Goal: Information Seeking & Learning: Learn about a topic

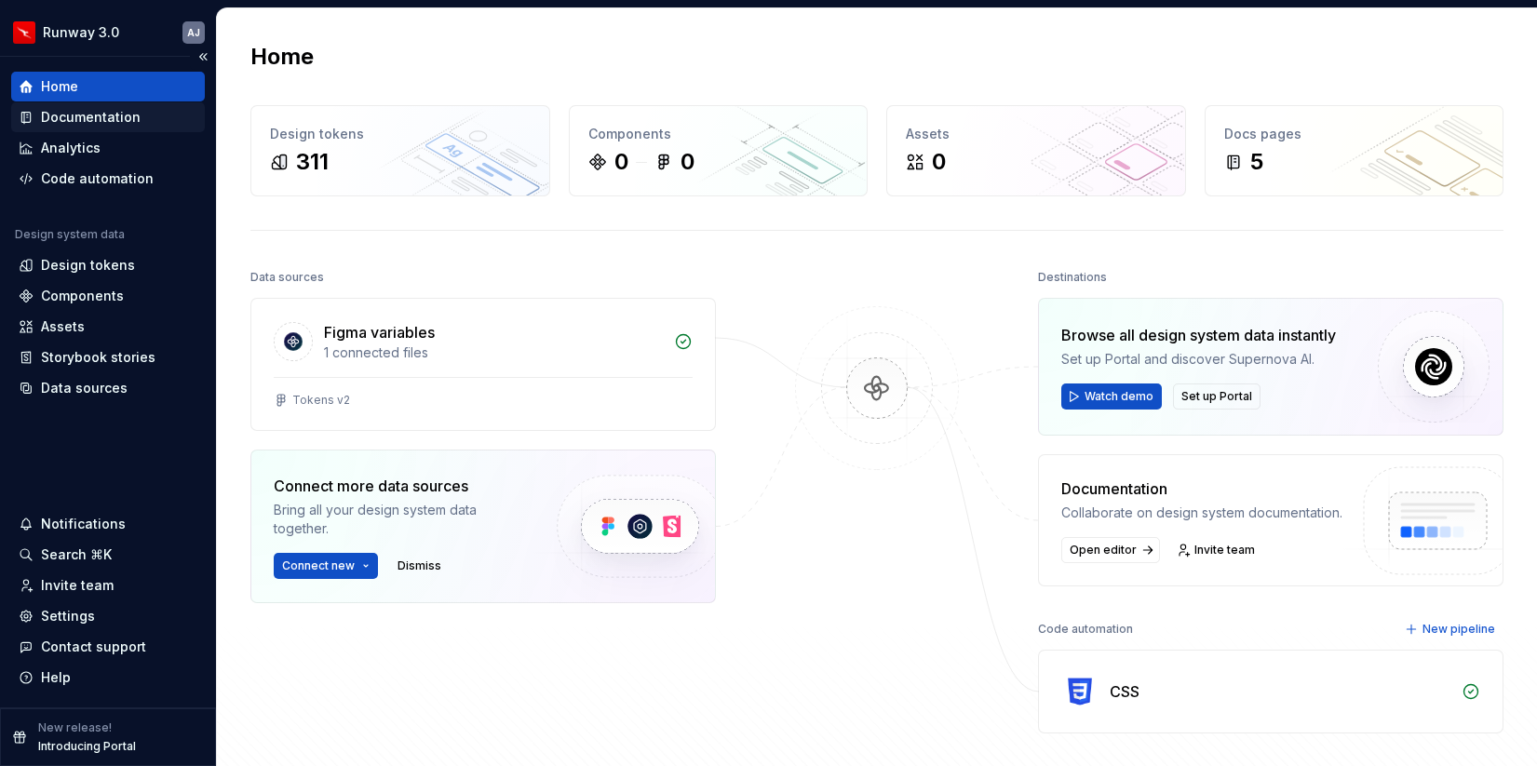
click at [74, 116] on div "Documentation" at bounding box center [91, 117] width 100 height 19
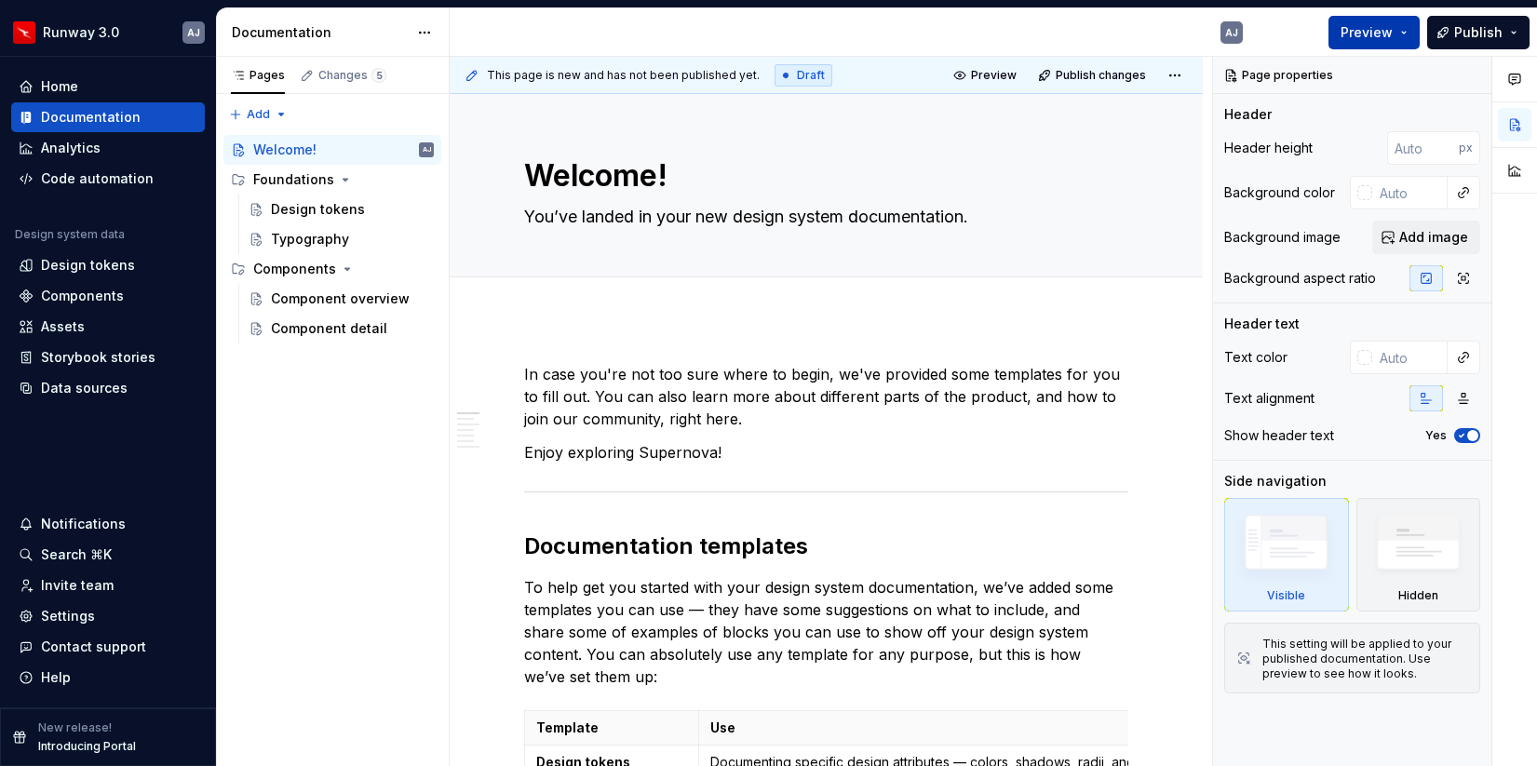
click at [1377, 30] on span "Preview" at bounding box center [1366, 32] width 52 height 19
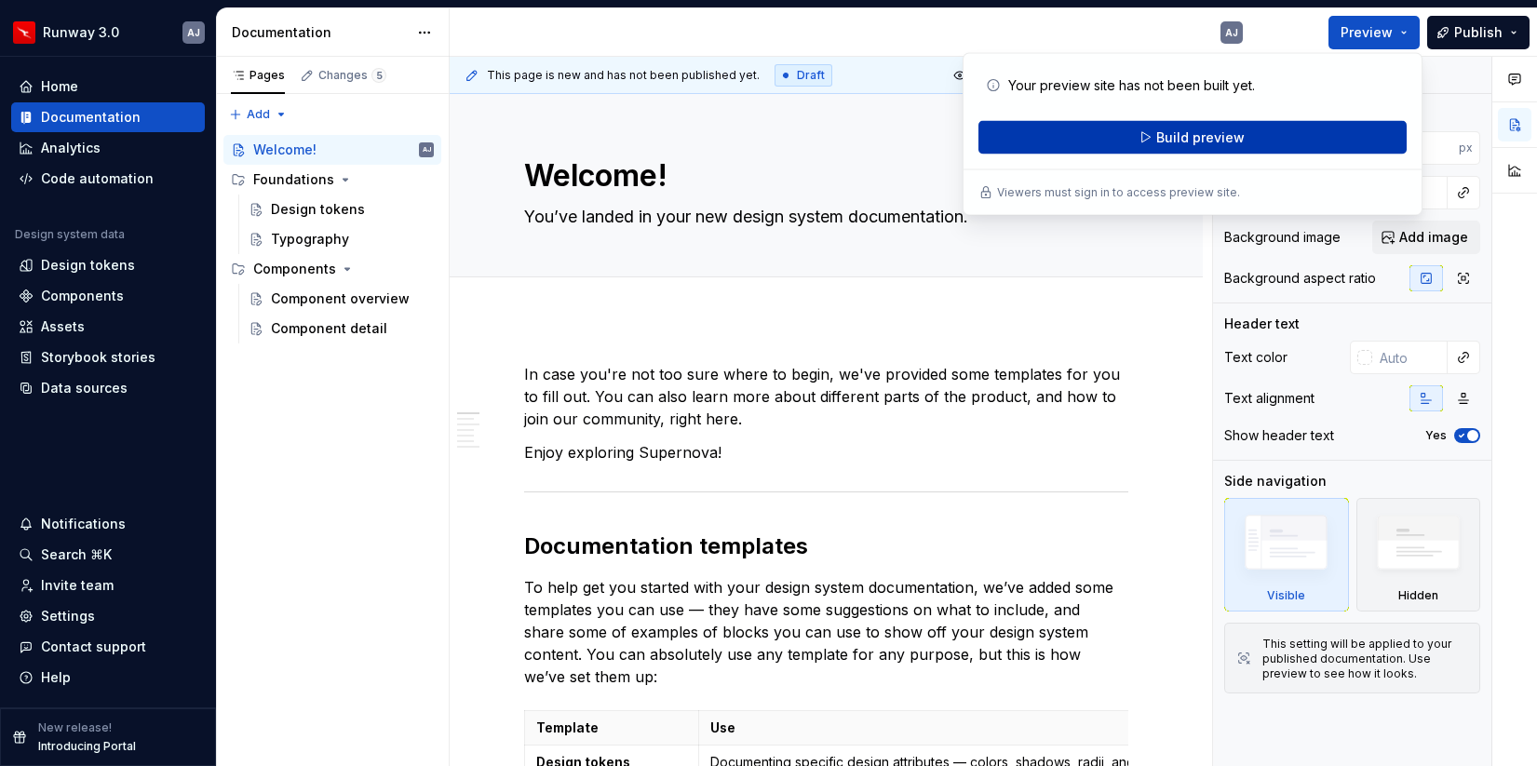
click at [1207, 133] on span "Build preview" at bounding box center [1200, 137] width 88 height 19
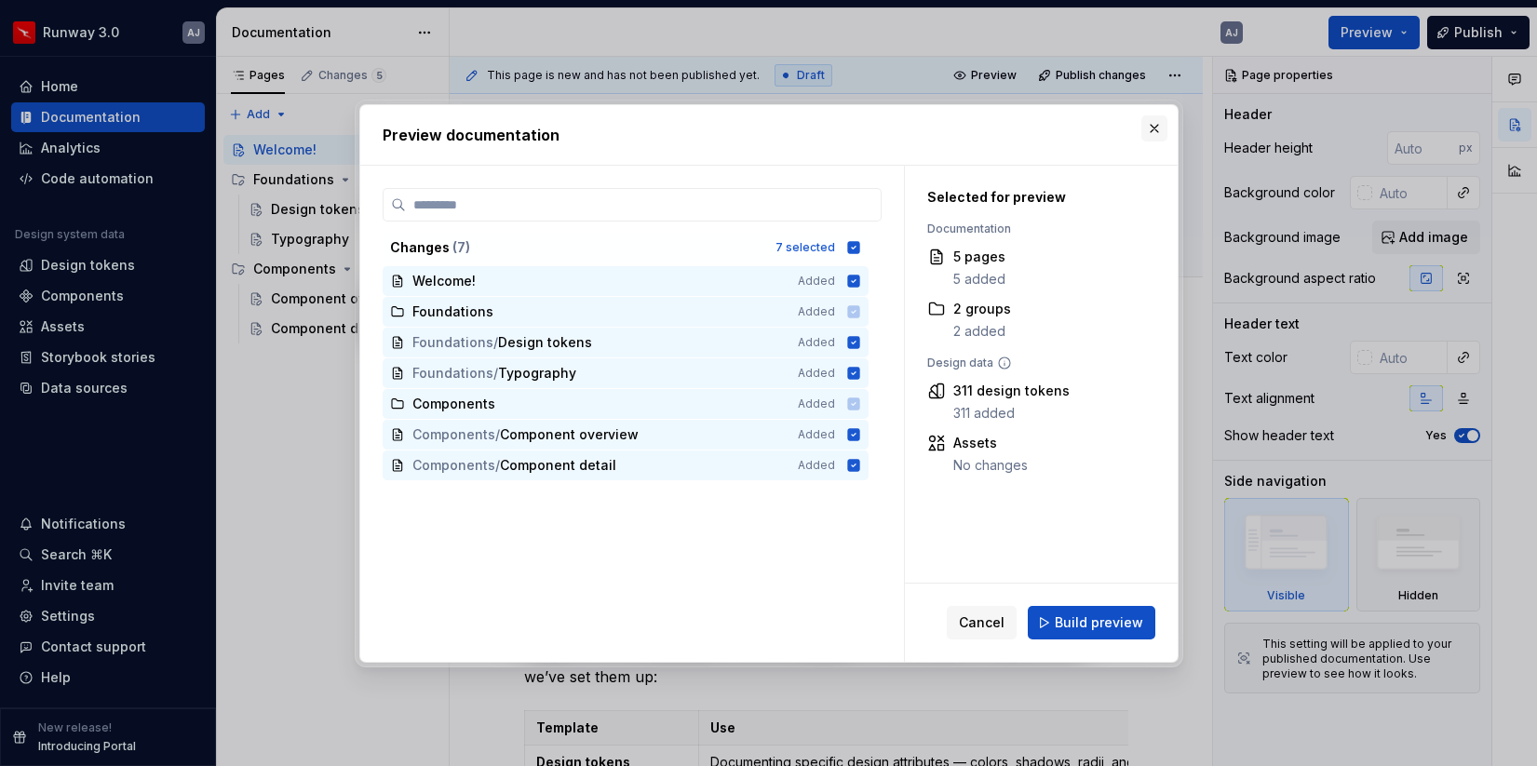
click at [1151, 122] on button "button" at bounding box center [1154, 128] width 26 height 26
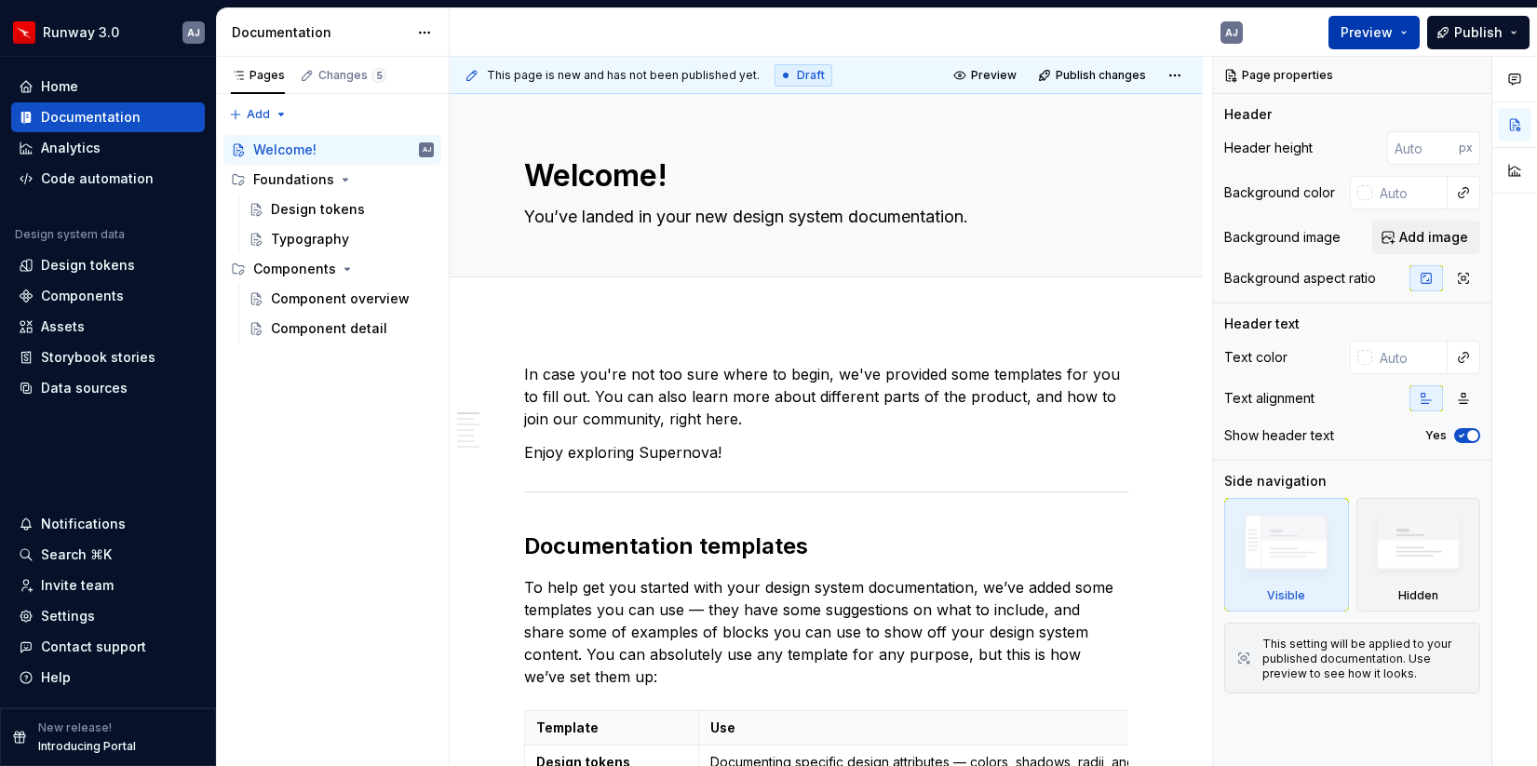
click at [1405, 29] on button "Preview" at bounding box center [1373, 33] width 91 height 34
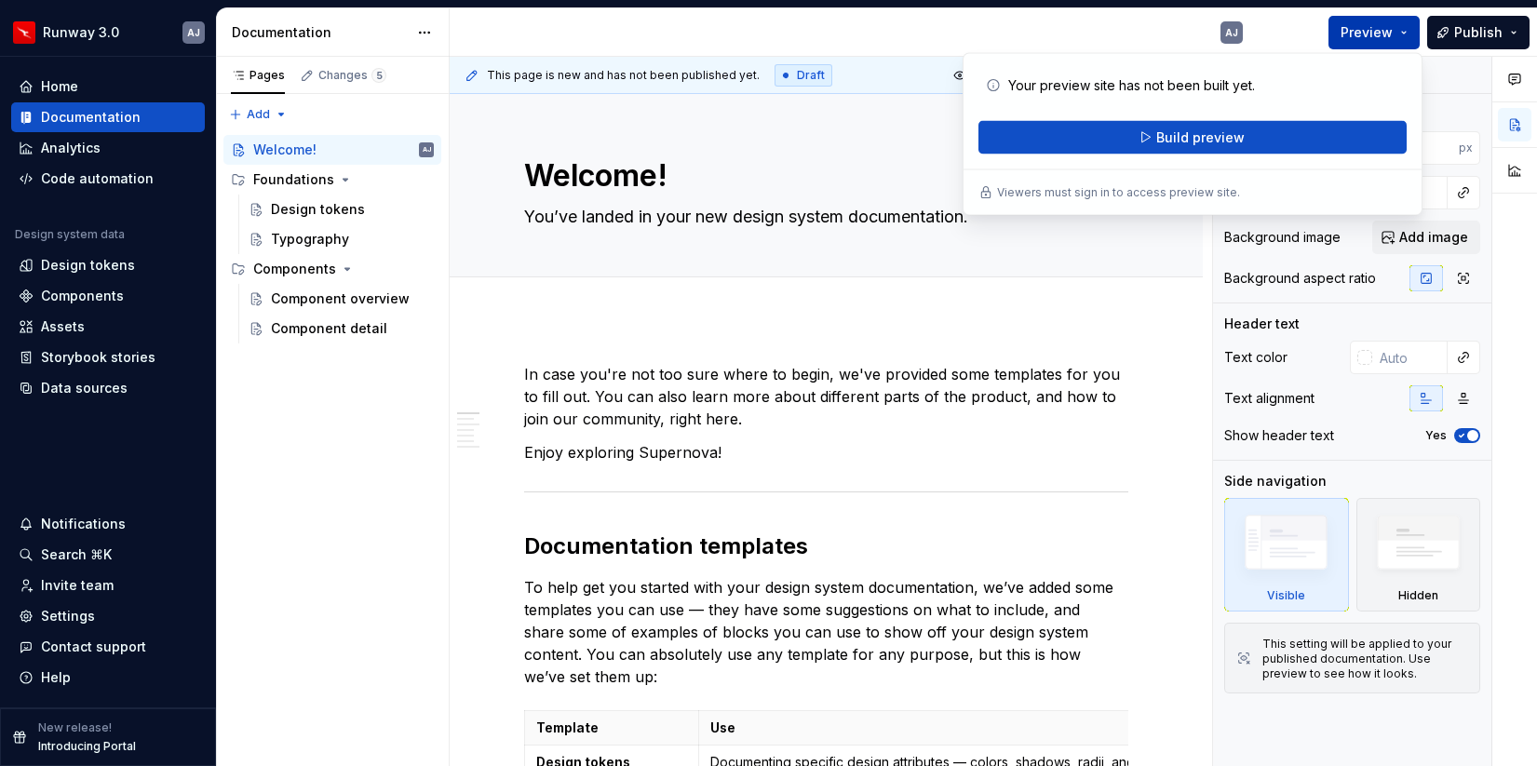
click at [1387, 31] on span "Preview" at bounding box center [1366, 32] width 52 height 19
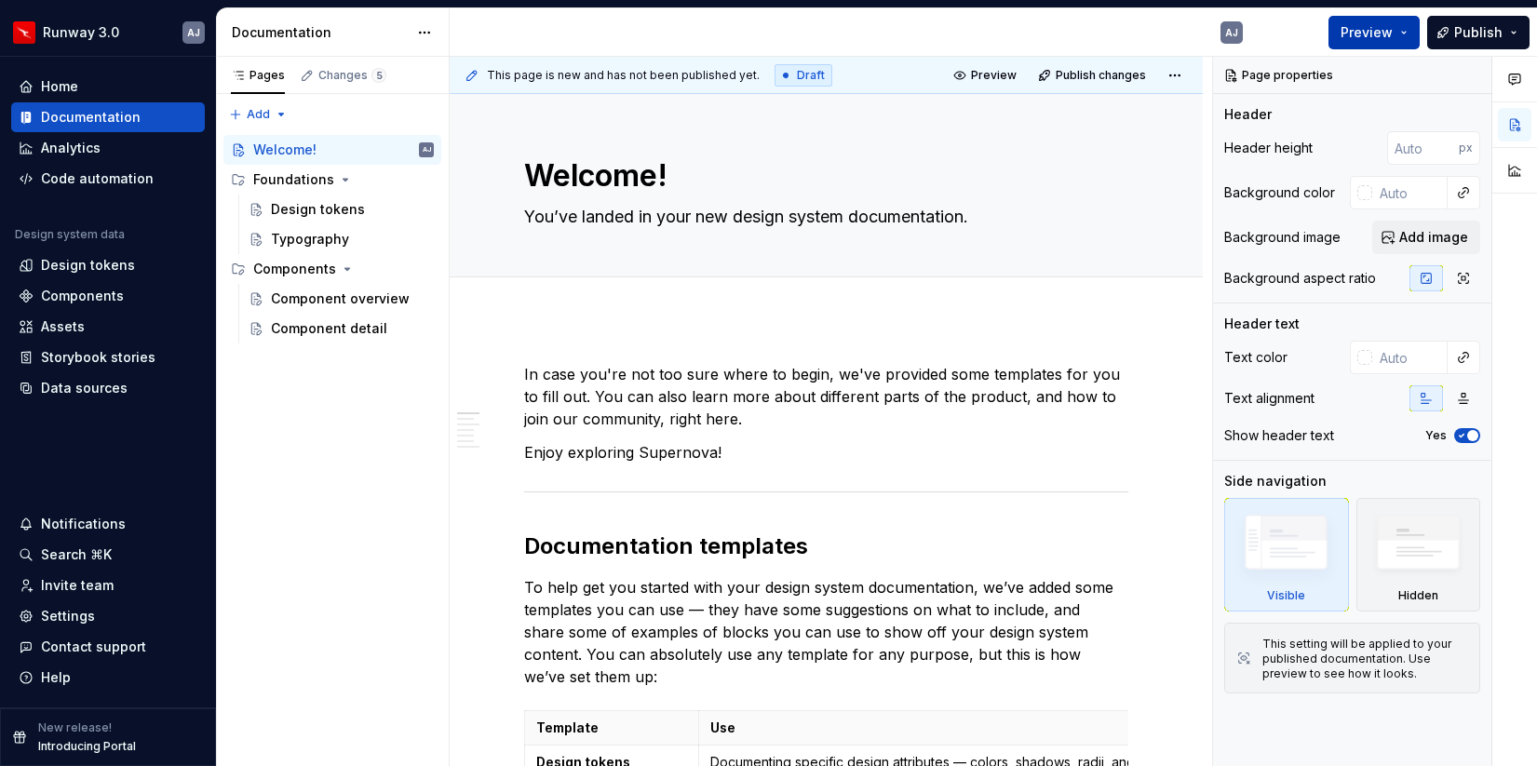
click at [1387, 31] on span "Preview" at bounding box center [1366, 32] width 52 height 19
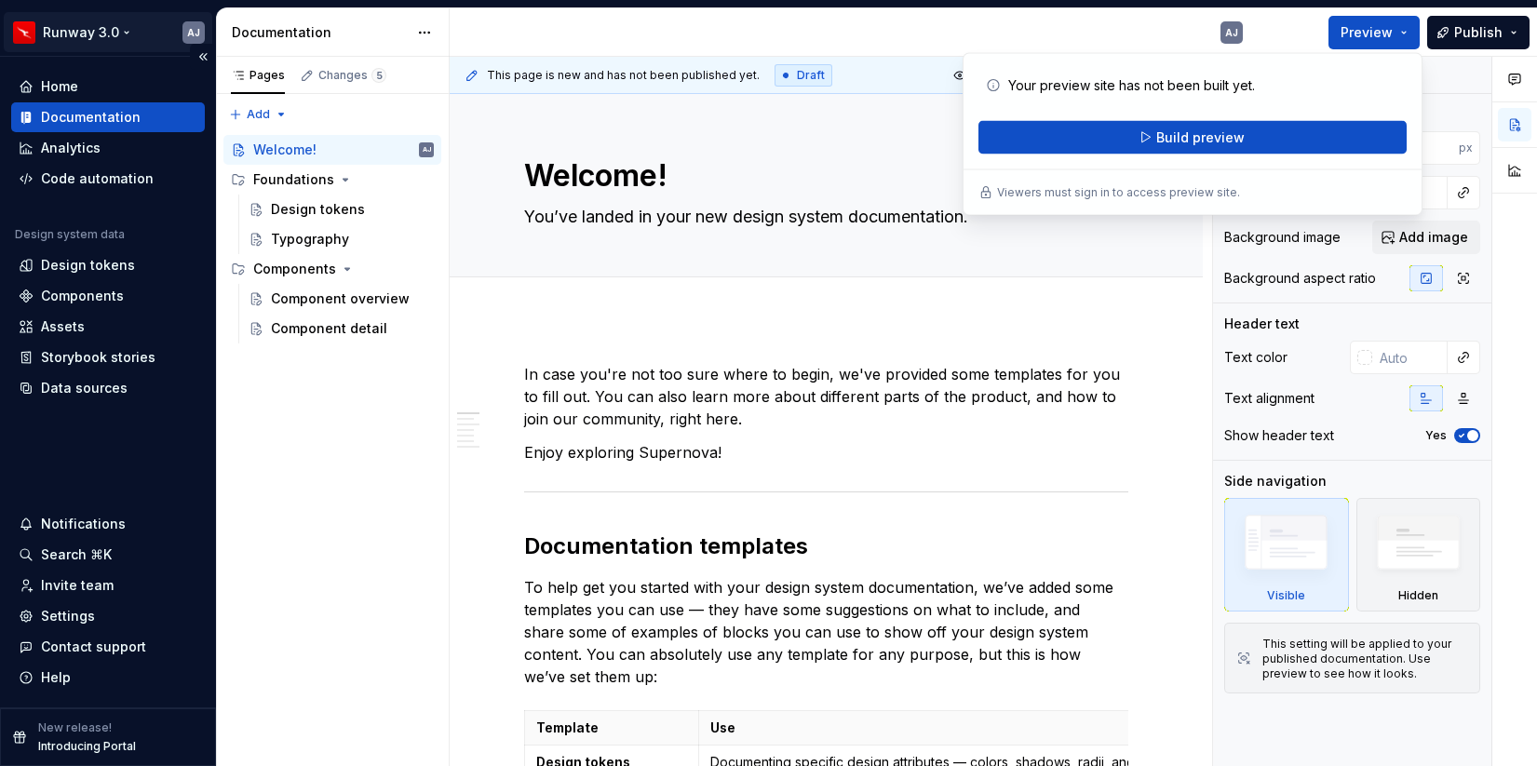
click at [108, 28] on html "Runway 3.0 AJ Home Documentation Analytics Code automation Design system data D…" at bounding box center [768, 383] width 1537 height 766
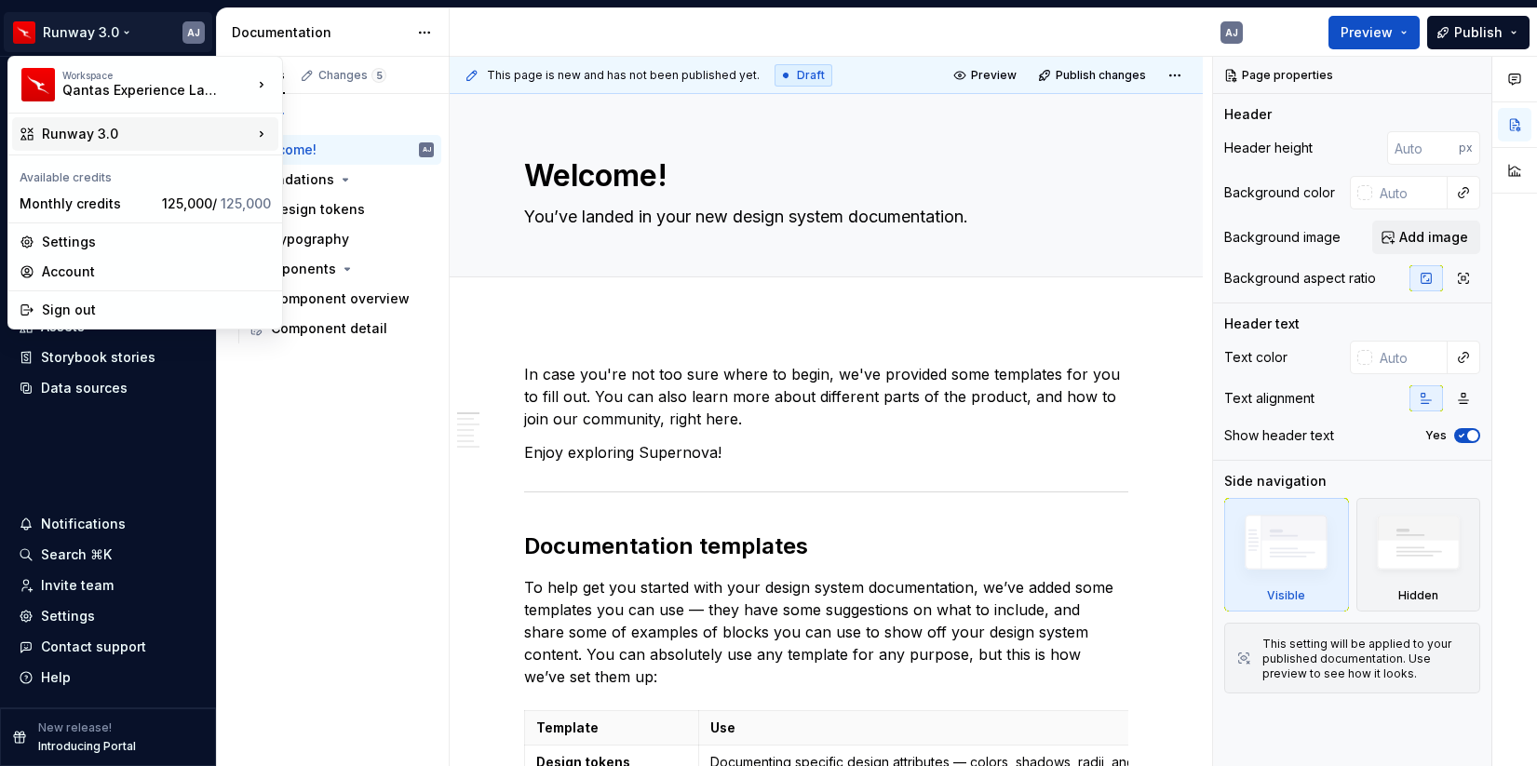
type textarea "*"
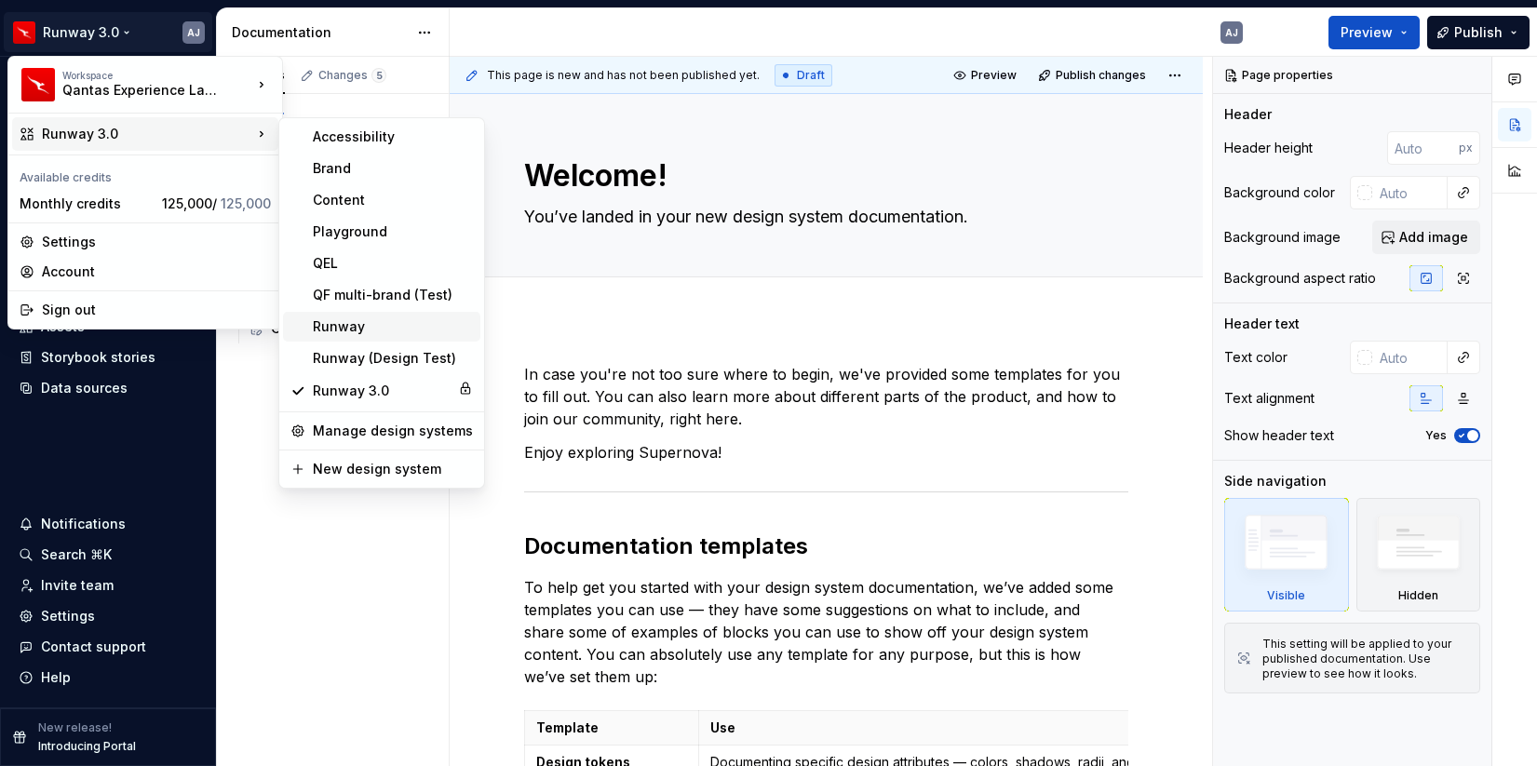
click at [359, 321] on div "Runway" at bounding box center [393, 326] width 160 height 19
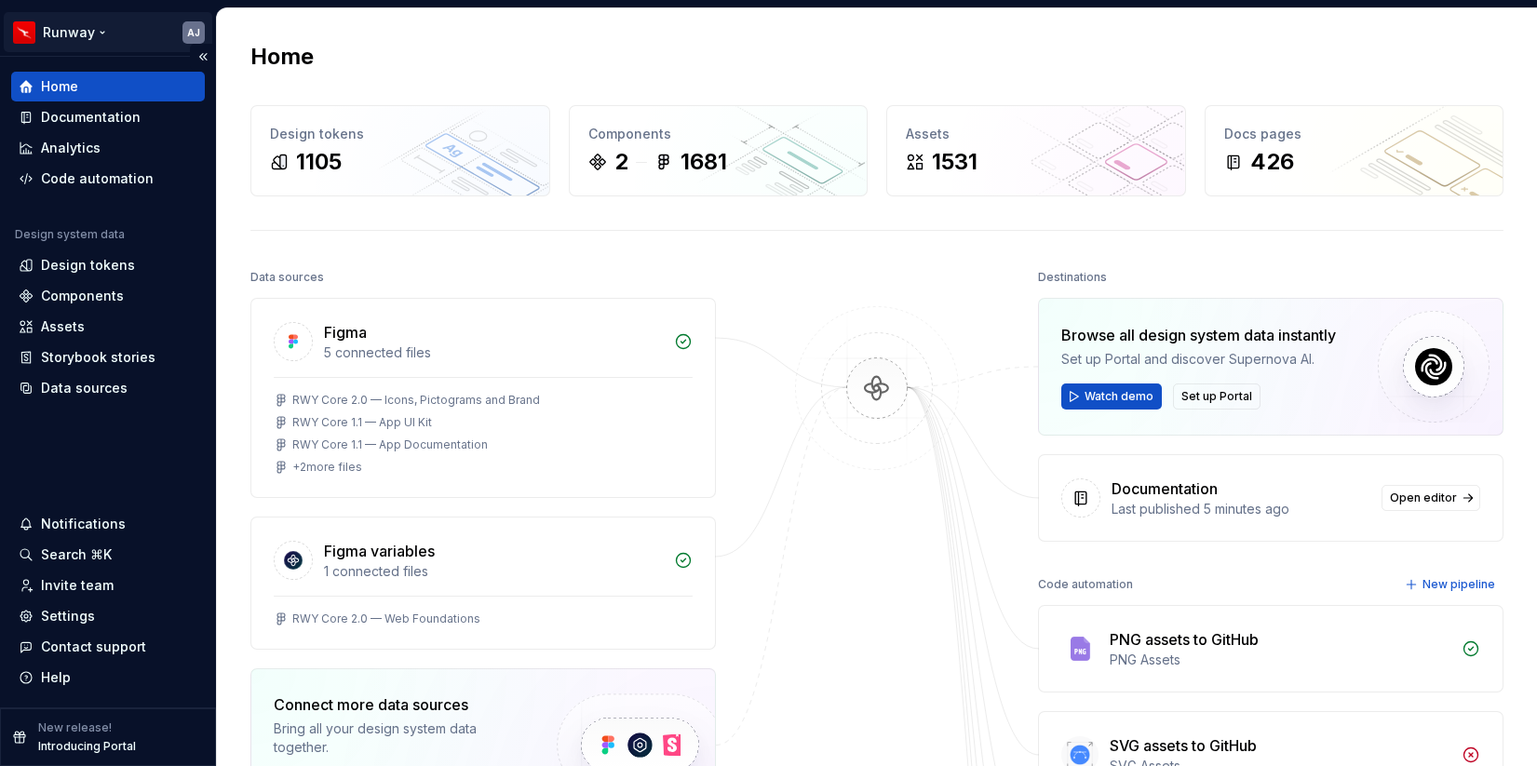
click at [118, 31] on html "Runway AJ Home Documentation Analytics Code automation Design system data Desig…" at bounding box center [768, 383] width 1537 height 766
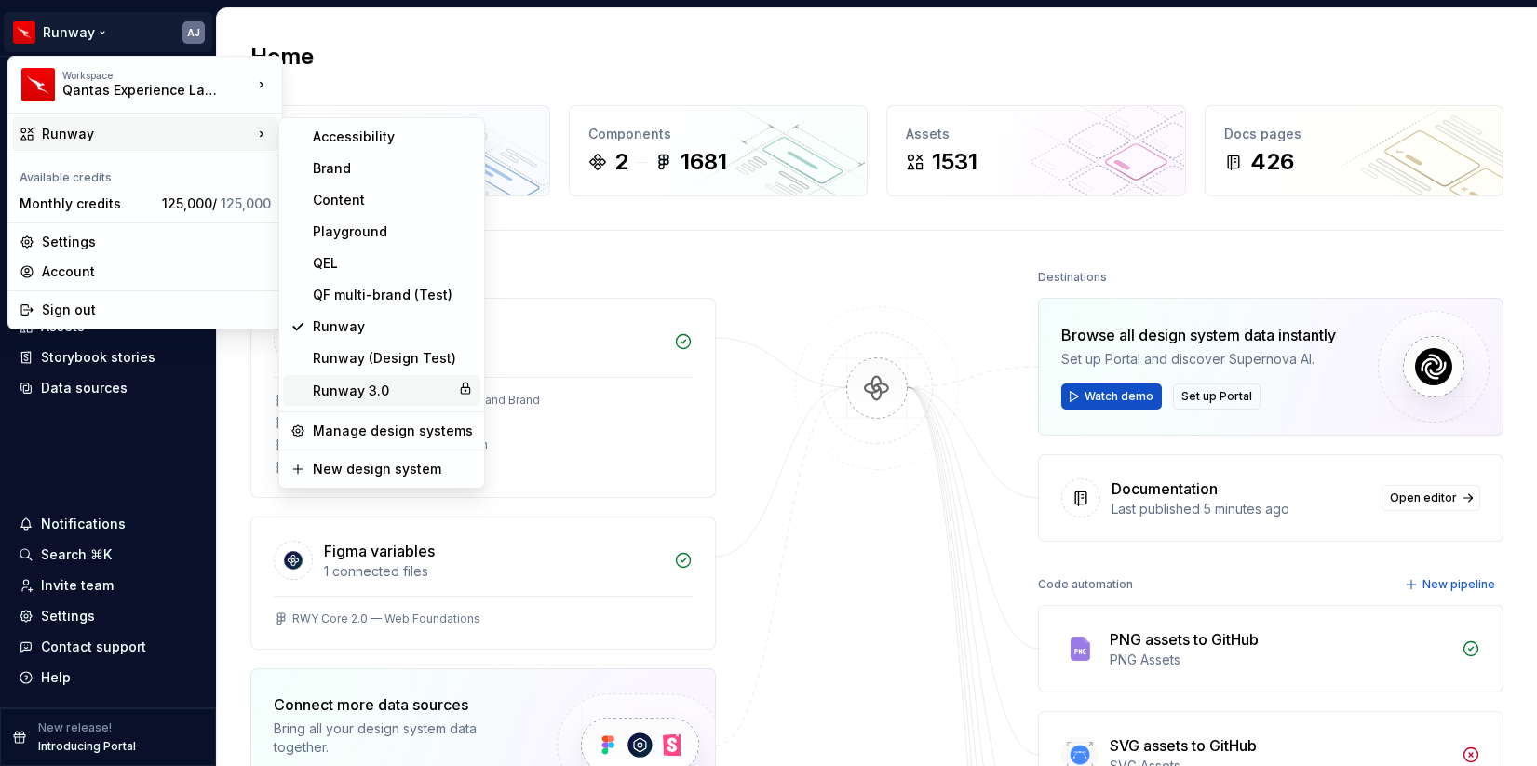
click at [370, 385] on div "Runway 3.0" at bounding box center [382, 391] width 138 height 19
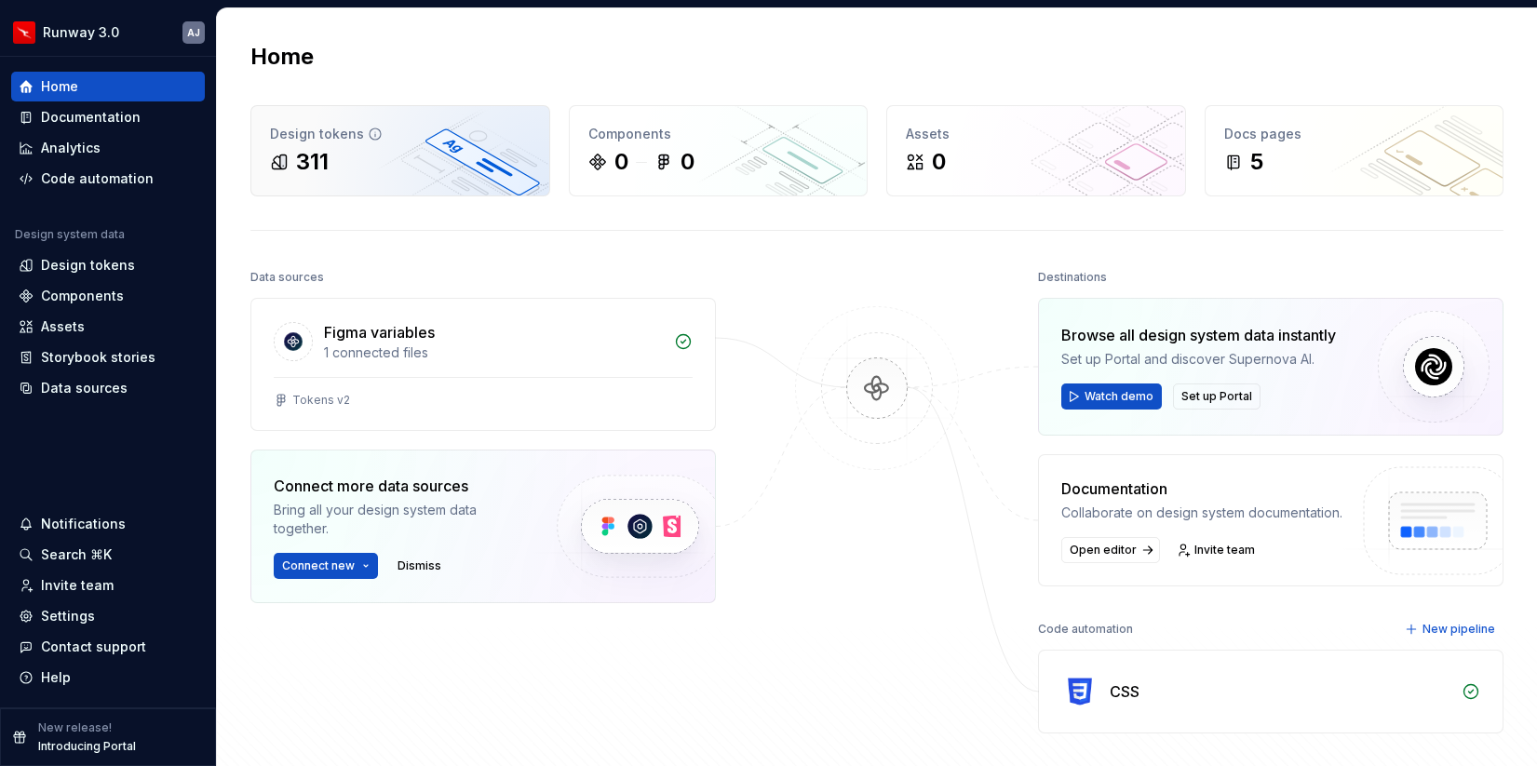
click at [411, 168] on div "311" at bounding box center [400, 162] width 261 height 30
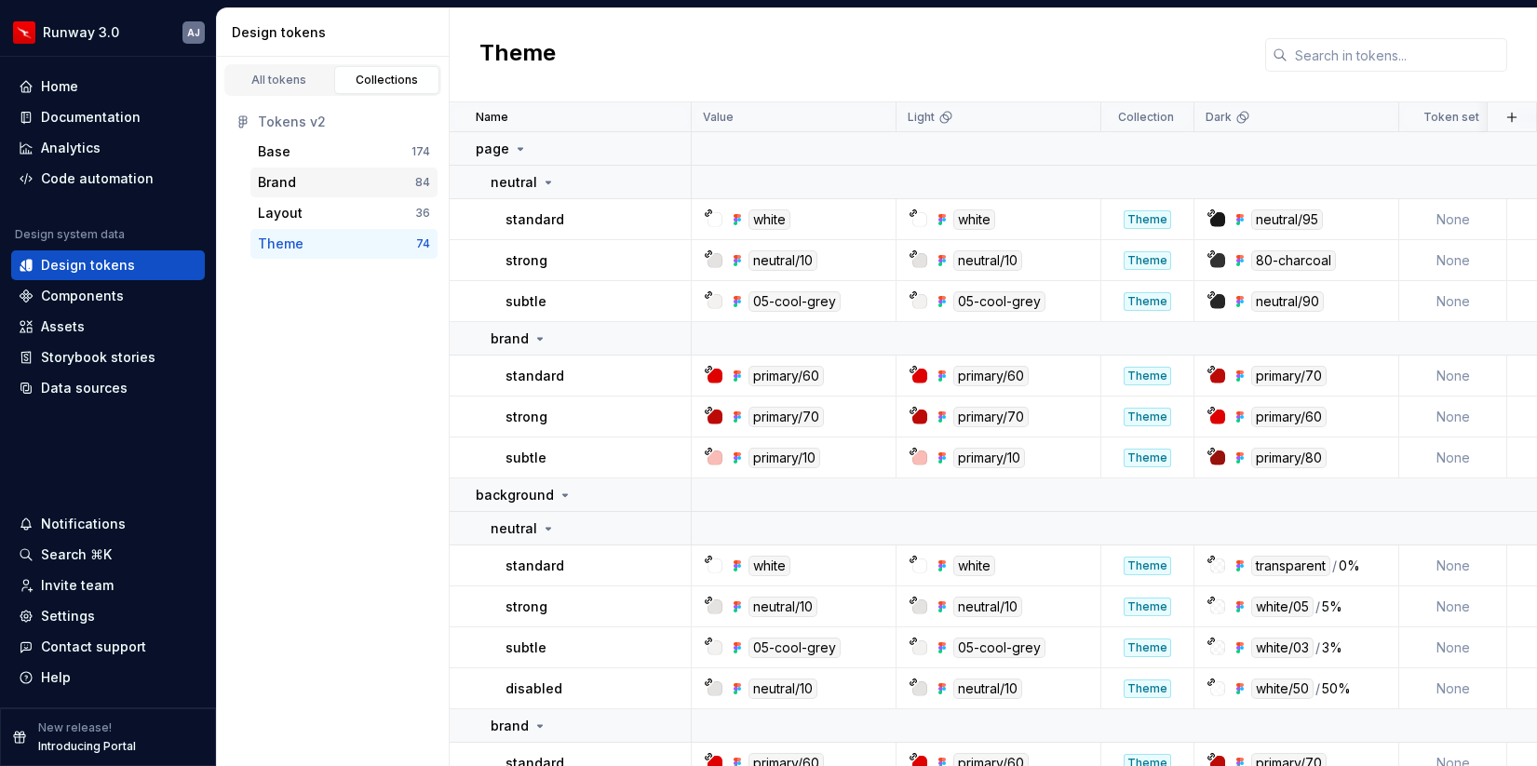
click at [319, 182] on div "Brand" at bounding box center [336, 182] width 157 height 19
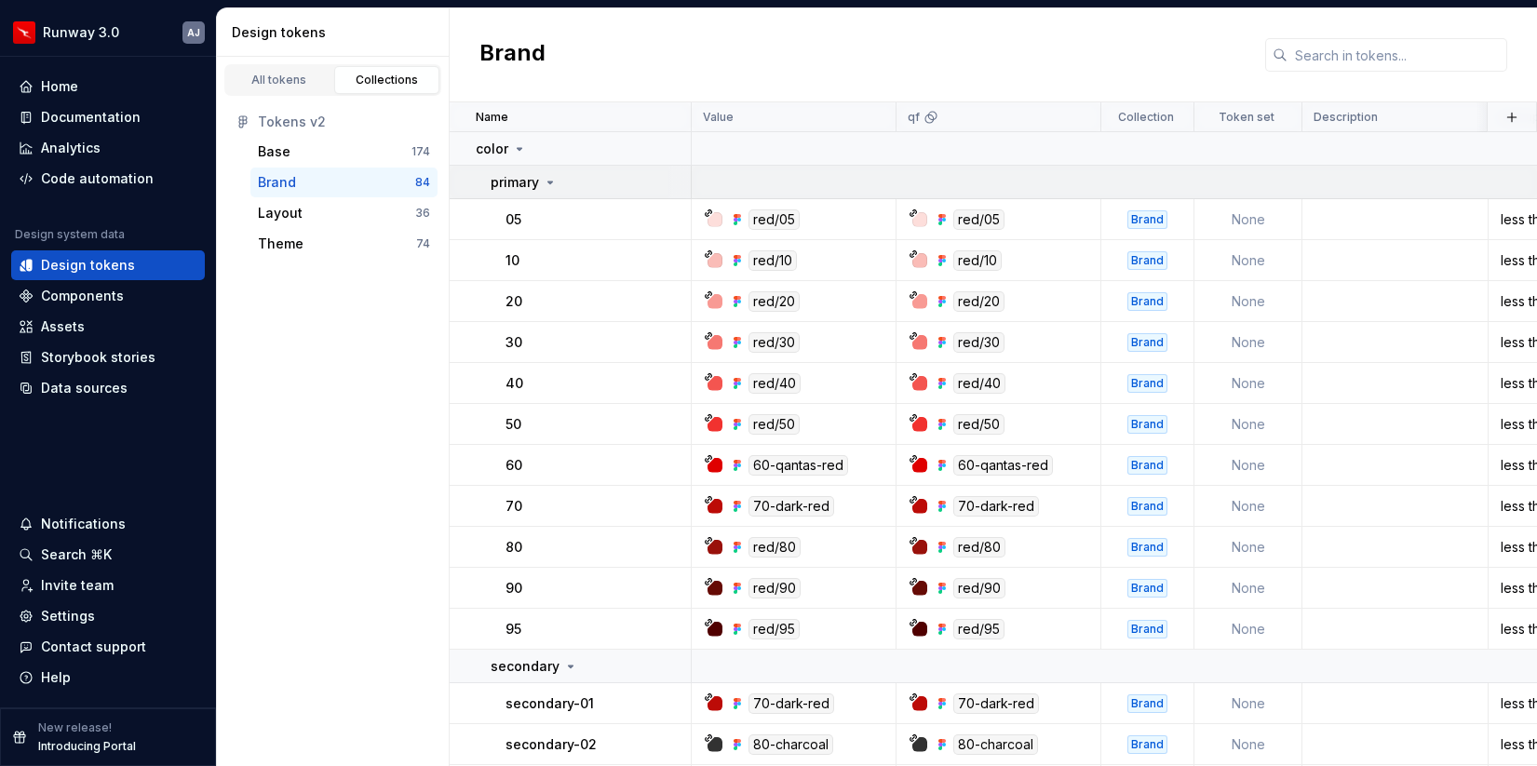
click at [558, 173] on div "primary" at bounding box center [590, 182] width 199 height 19
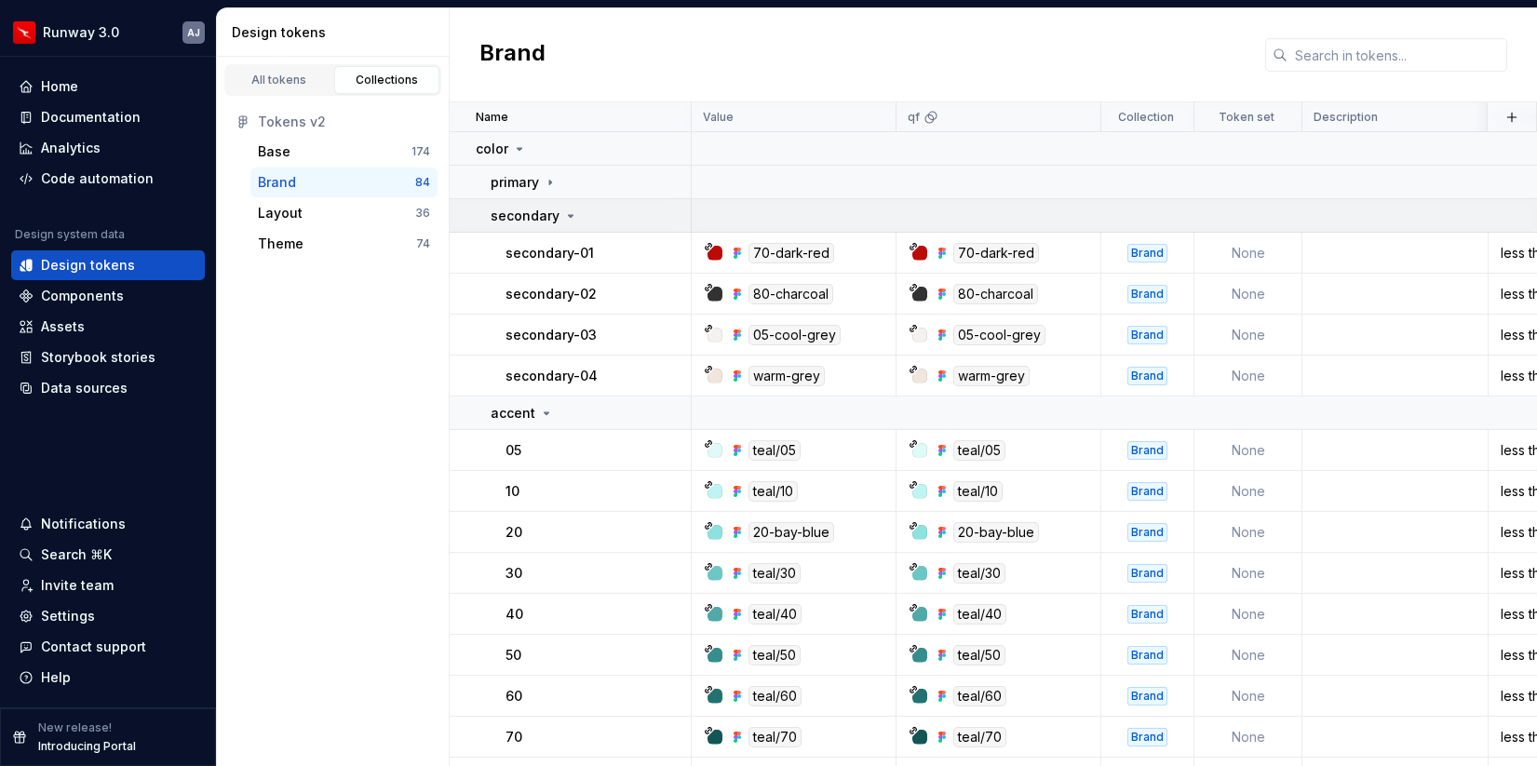
click at [571, 208] on icon at bounding box center [570, 215] width 15 height 15
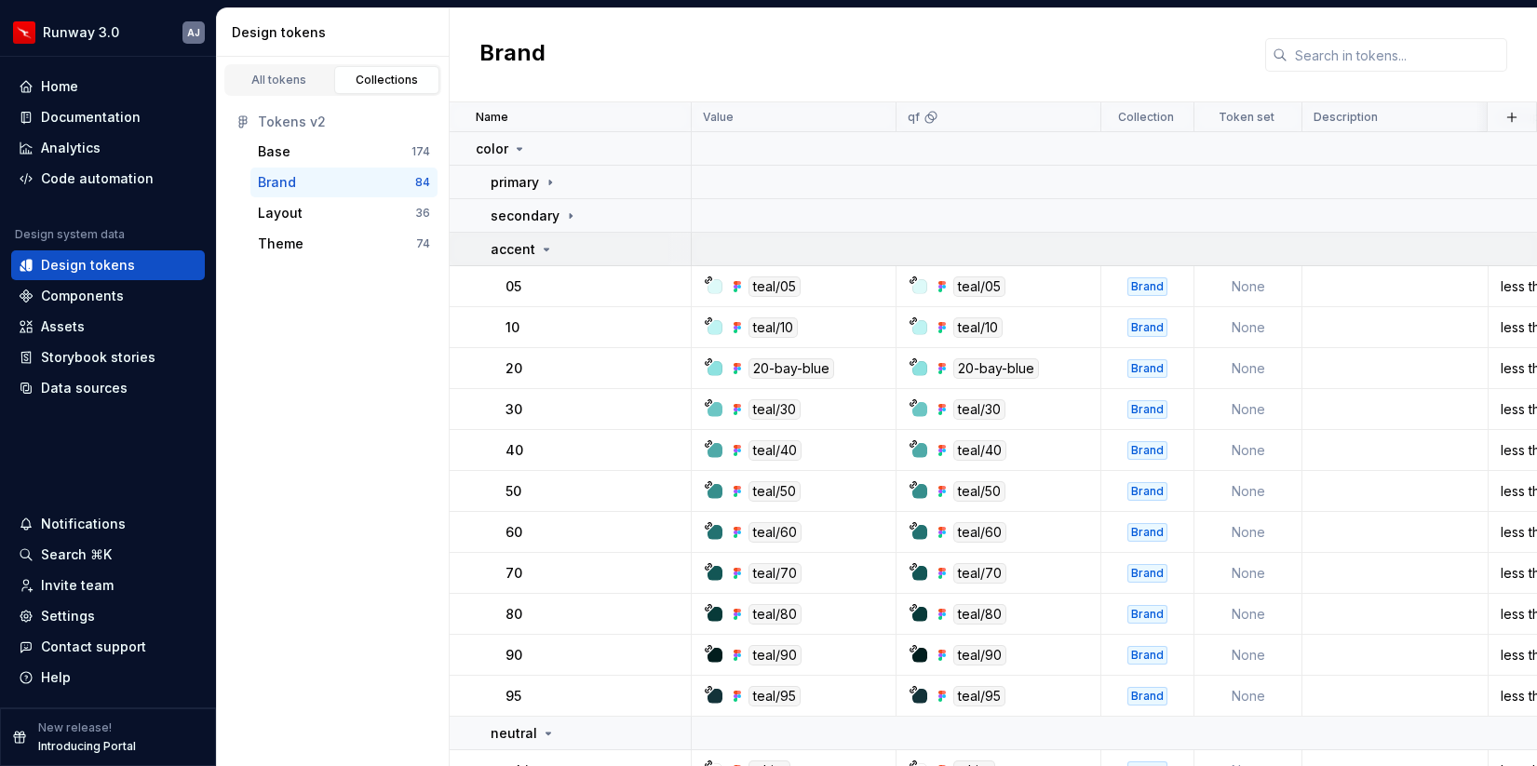
click at [543, 256] on div "accent" at bounding box center [522, 249] width 63 height 19
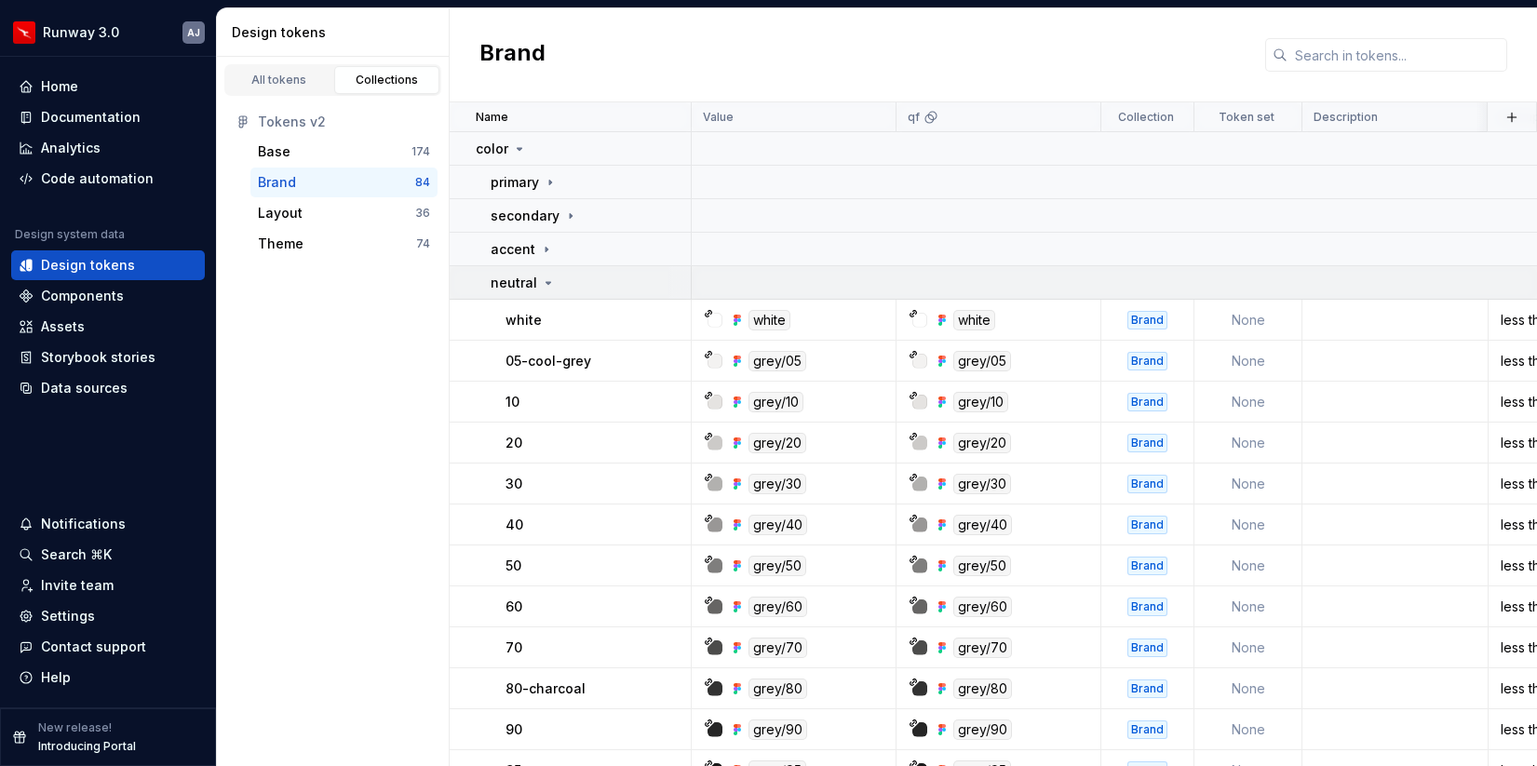
click at [543, 290] on div "neutral" at bounding box center [523, 283] width 65 height 19
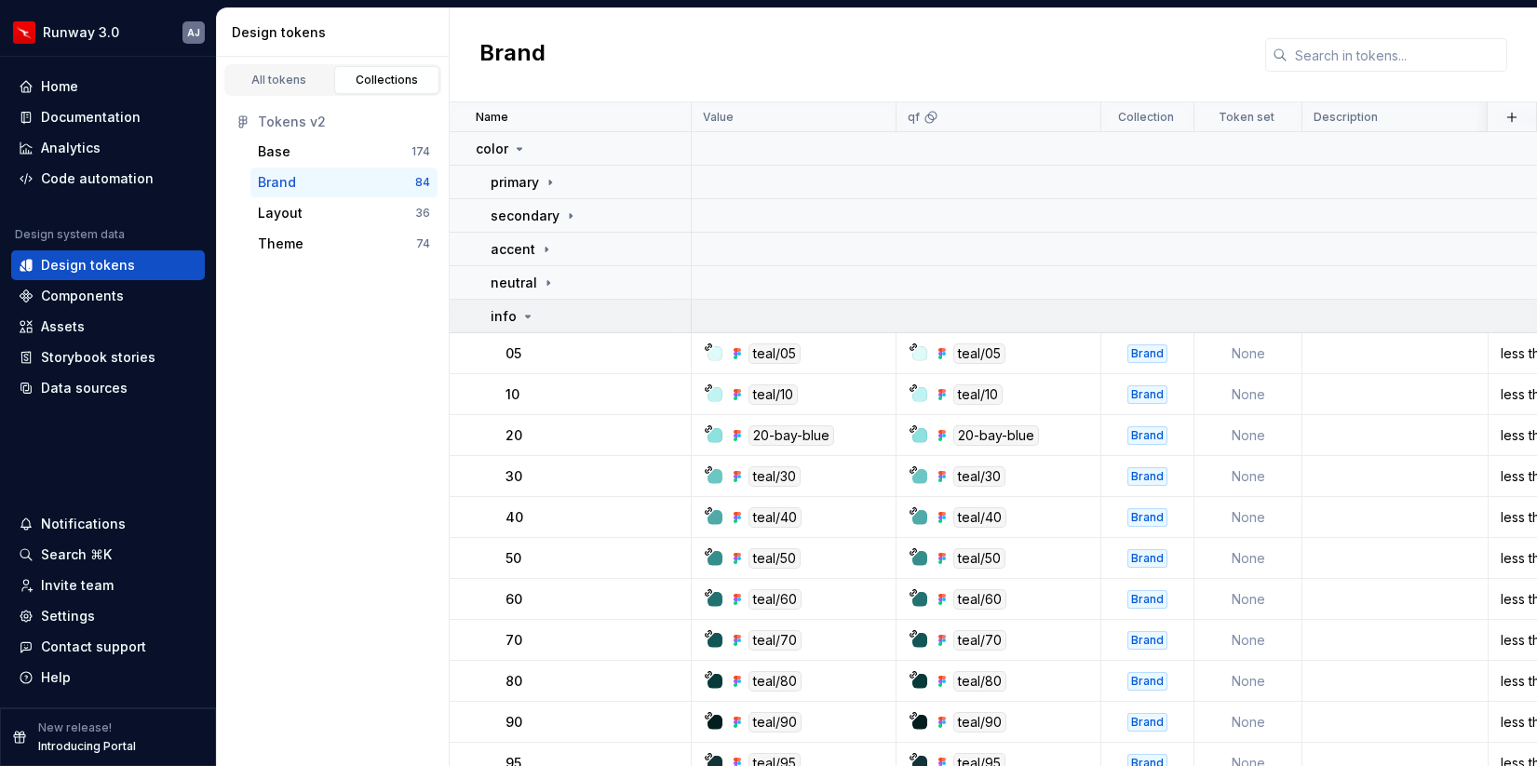
click at [529, 318] on icon at bounding box center [527, 316] width 15 height 15
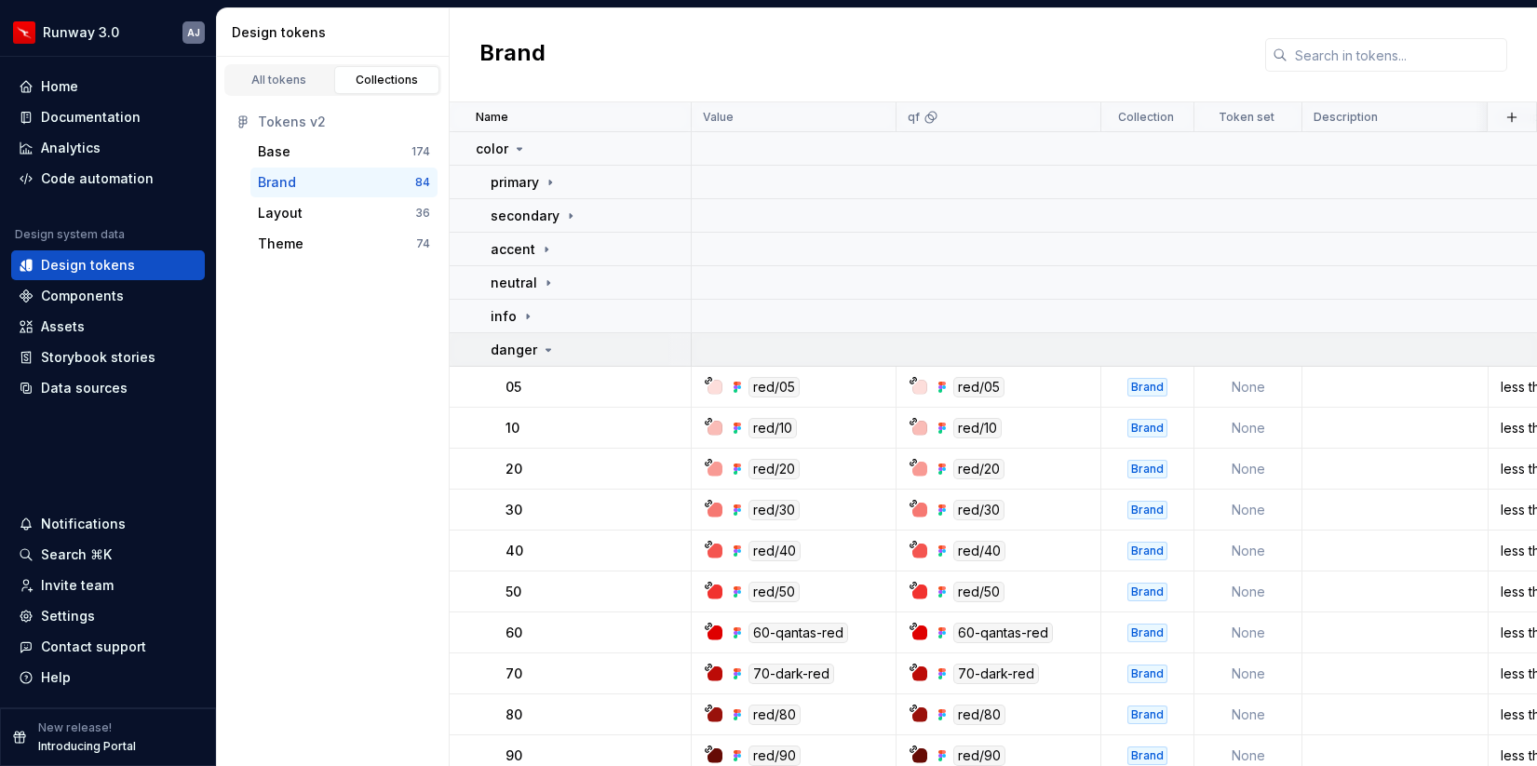
click at [544, 359] on td "danger" at bounding box center [571, 350] width 242 height 34
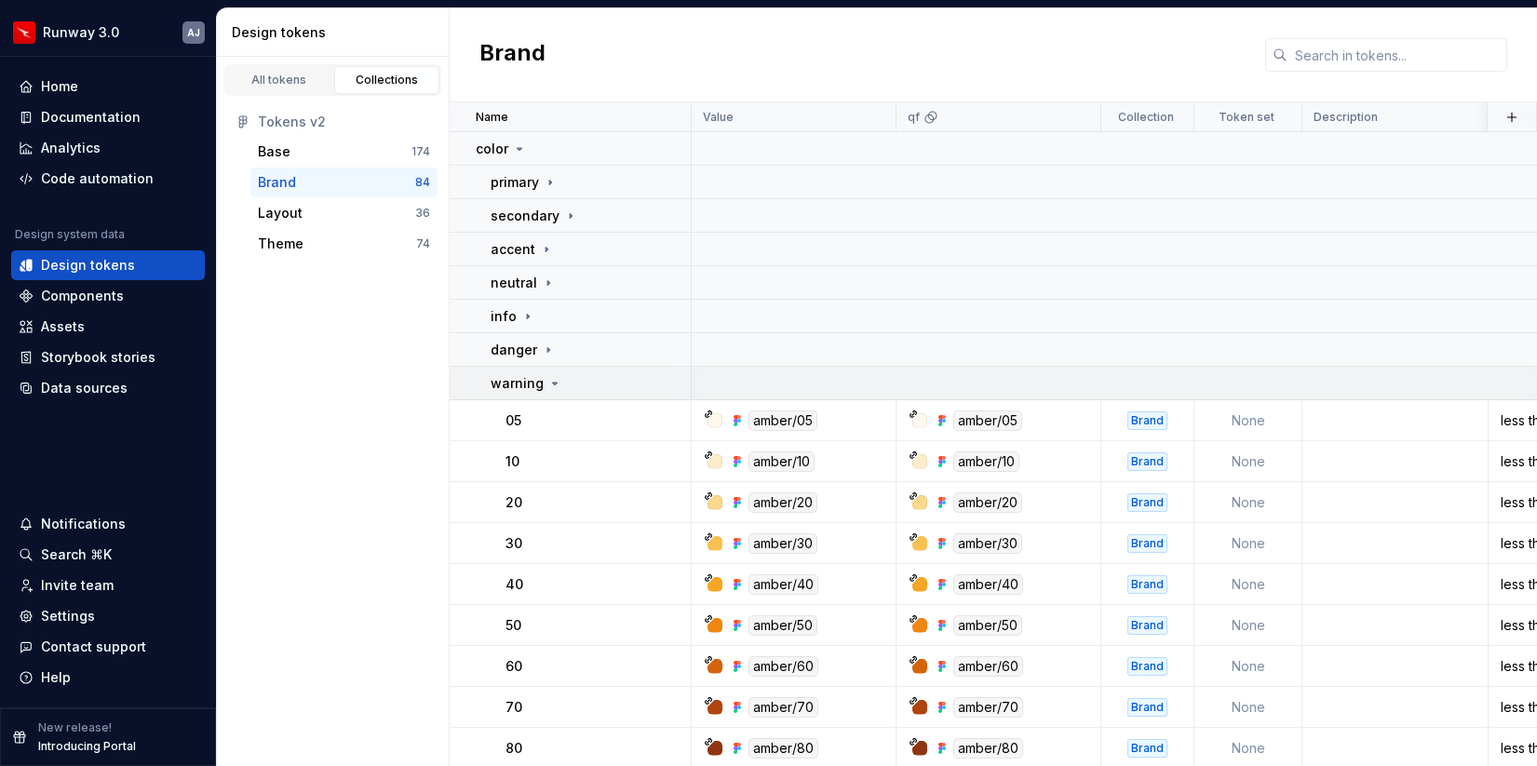
click at [547, 389] on icon at bounding box center [554, 383] width 15 height 15
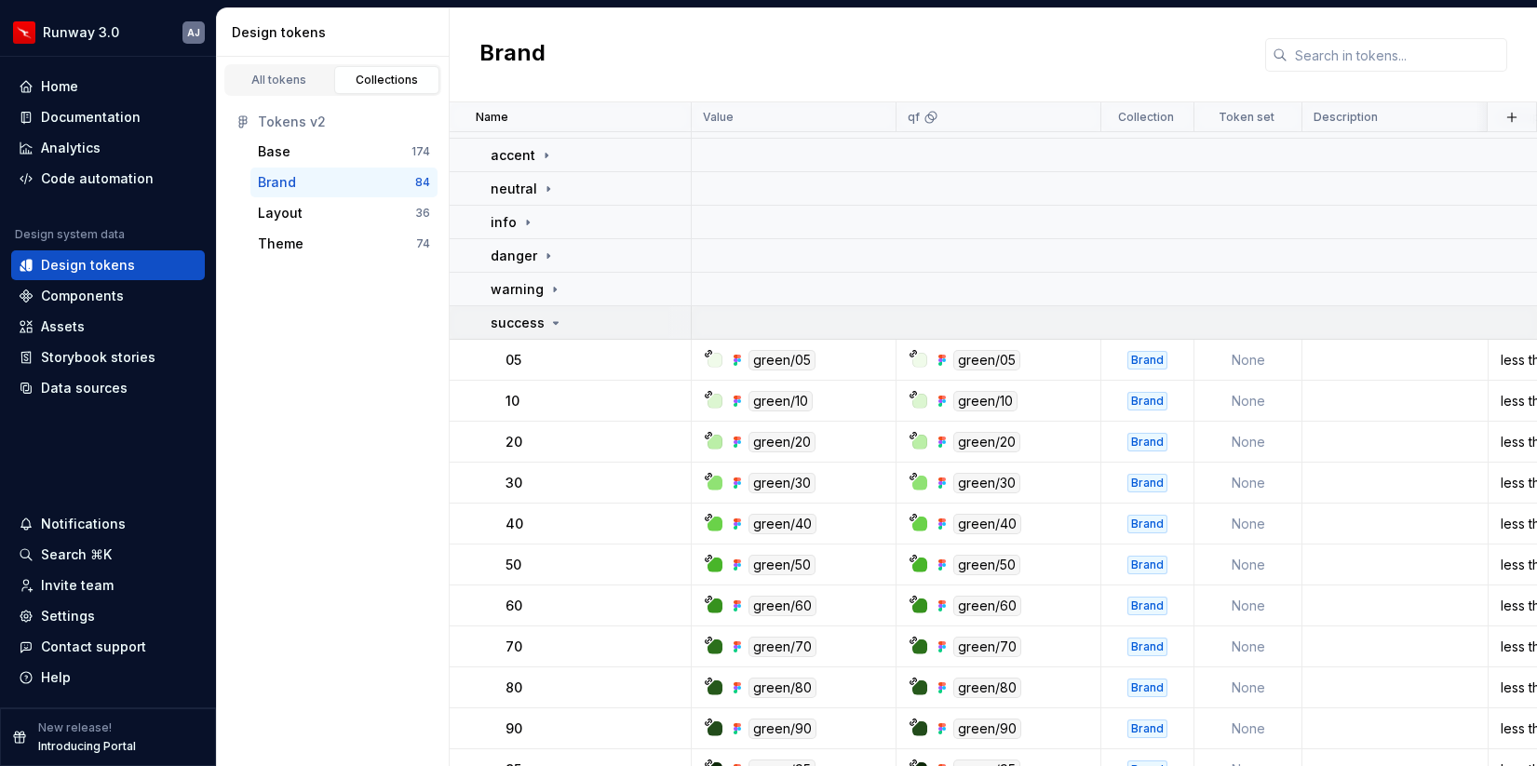
scroll to position [173, 0]
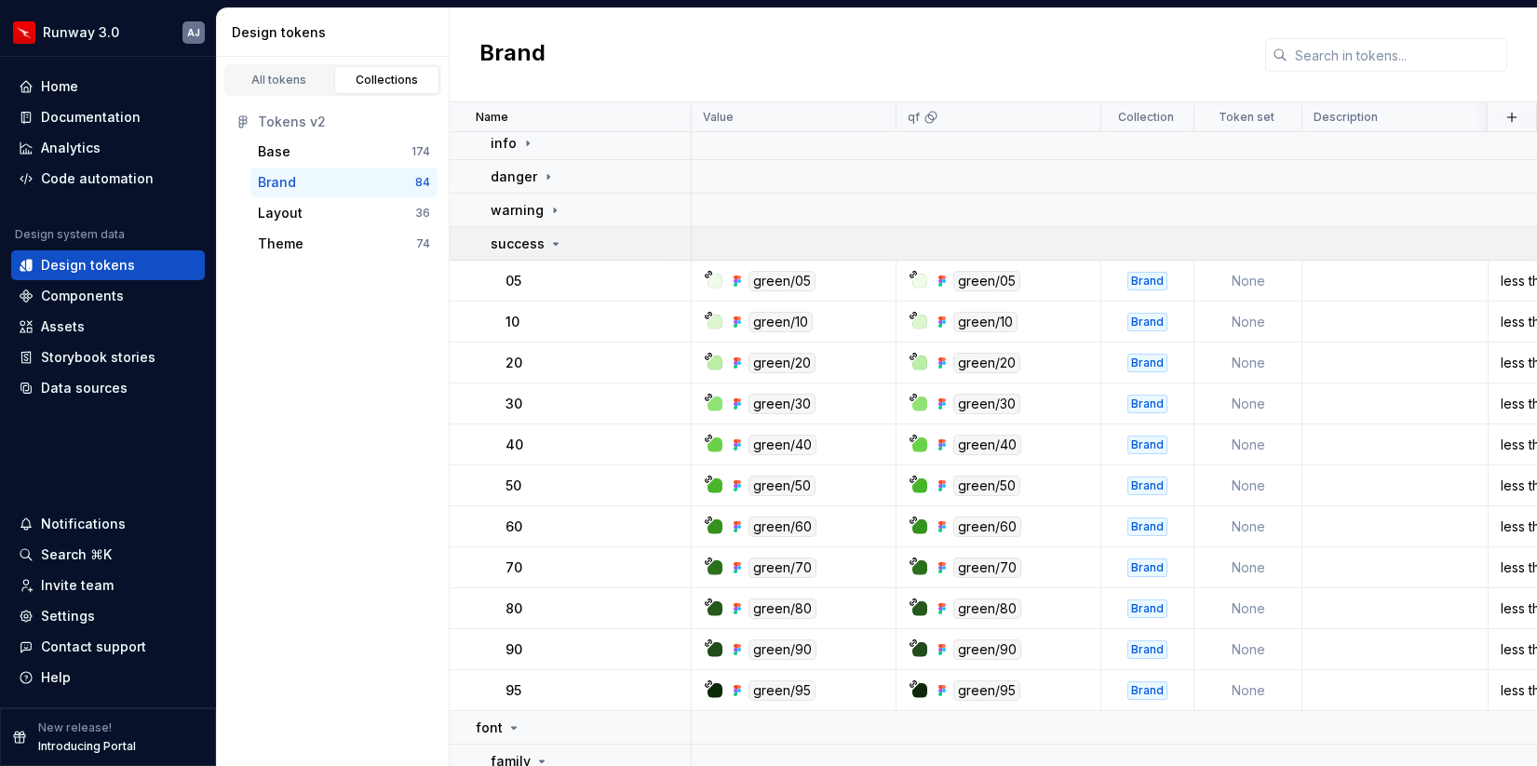
click at [556, 244] on icon at bounding box center [555, 243] width 15 height 15
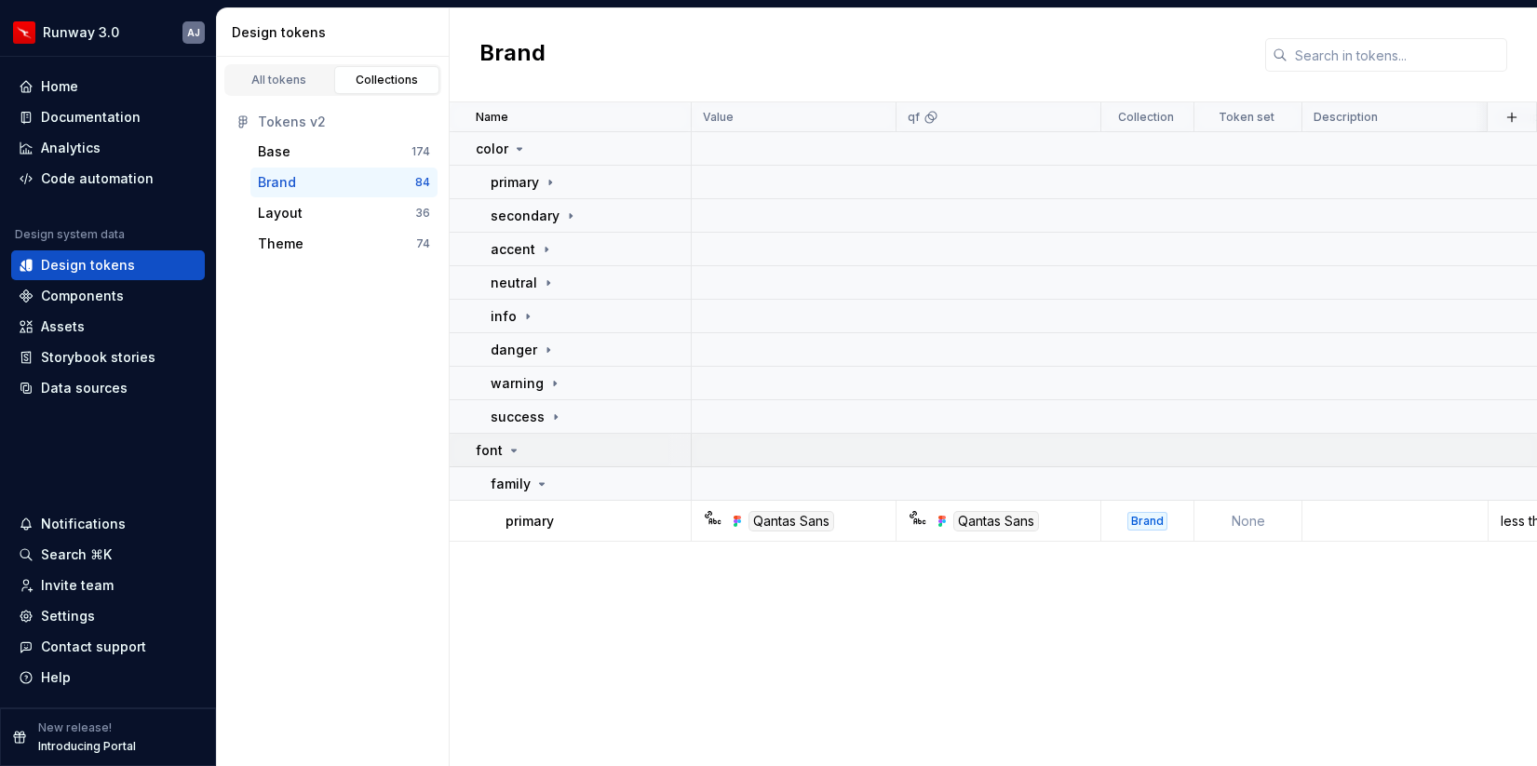
click at [506, 444] on icon at bounding box center [513, 450] width 15 height 15
click at [298, 207] on div "Layout" at bounding box center [280, 213] width 45 height 19
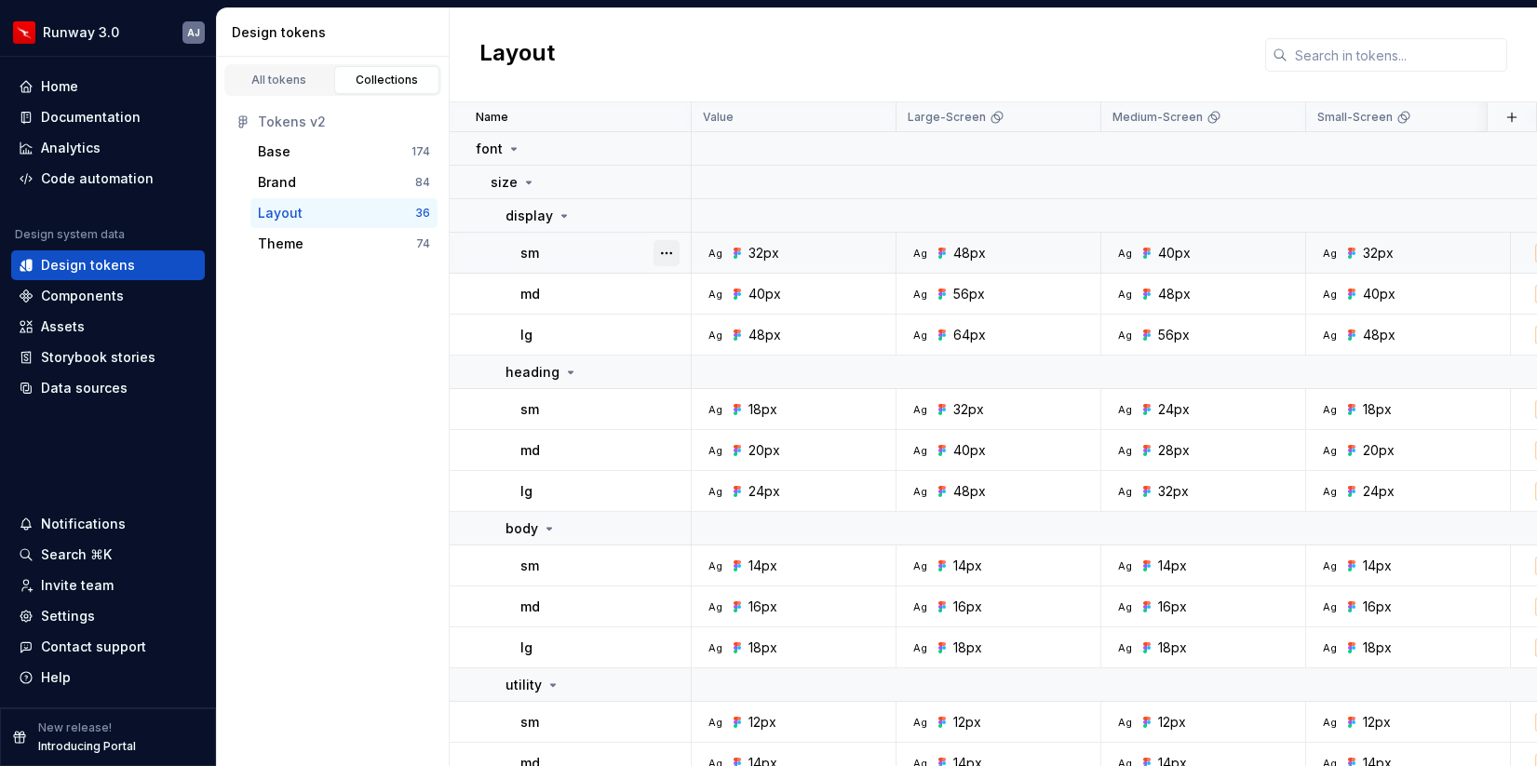
click at [672, 253] on button "button" at bounding box center [666, 253] width 26 height 26
click at [559, 210] on icon at bounding box center [564, 215] width 15 height 15
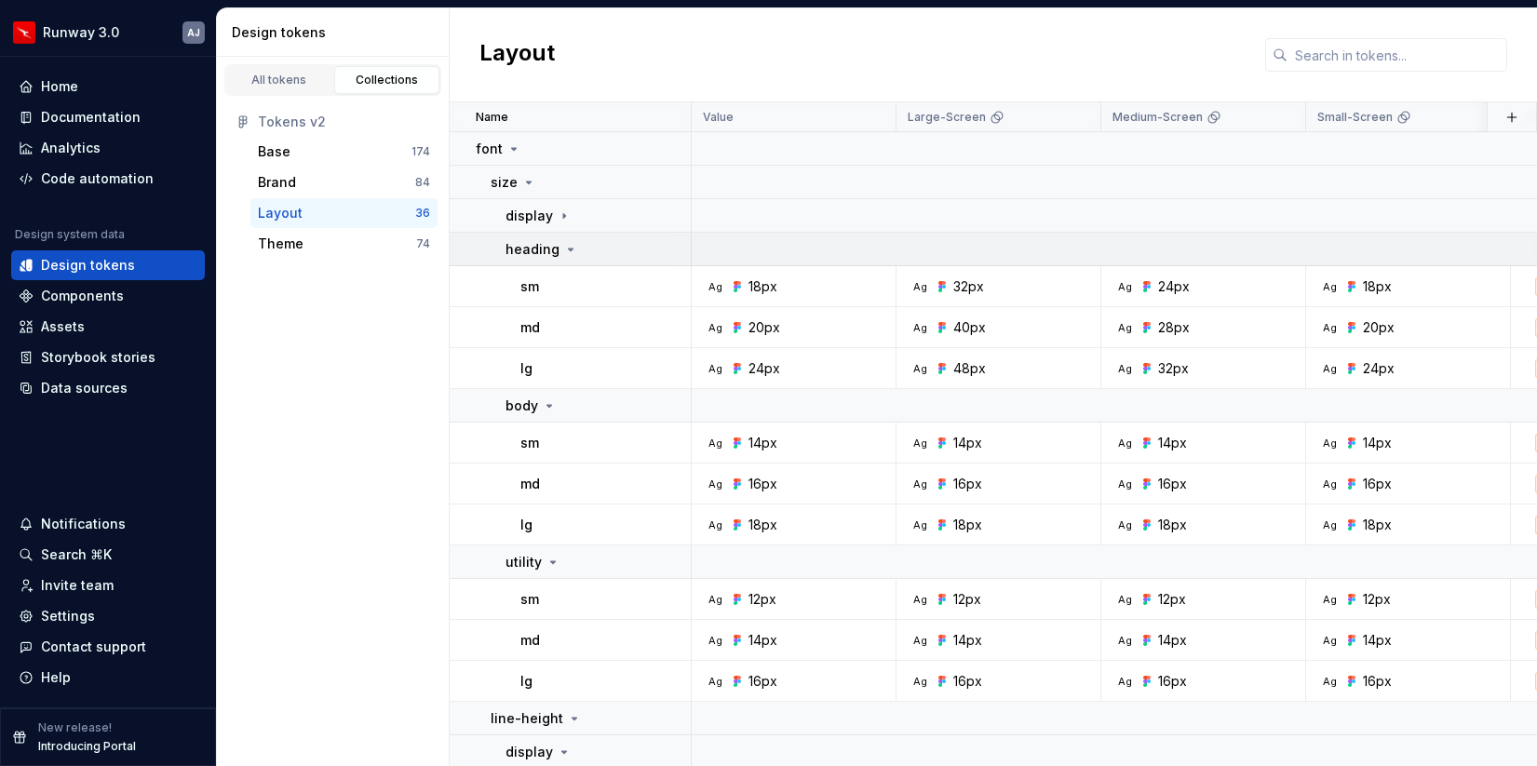
click at [568, 252] on icon at bounding box center [570, 249] width 15 height 15
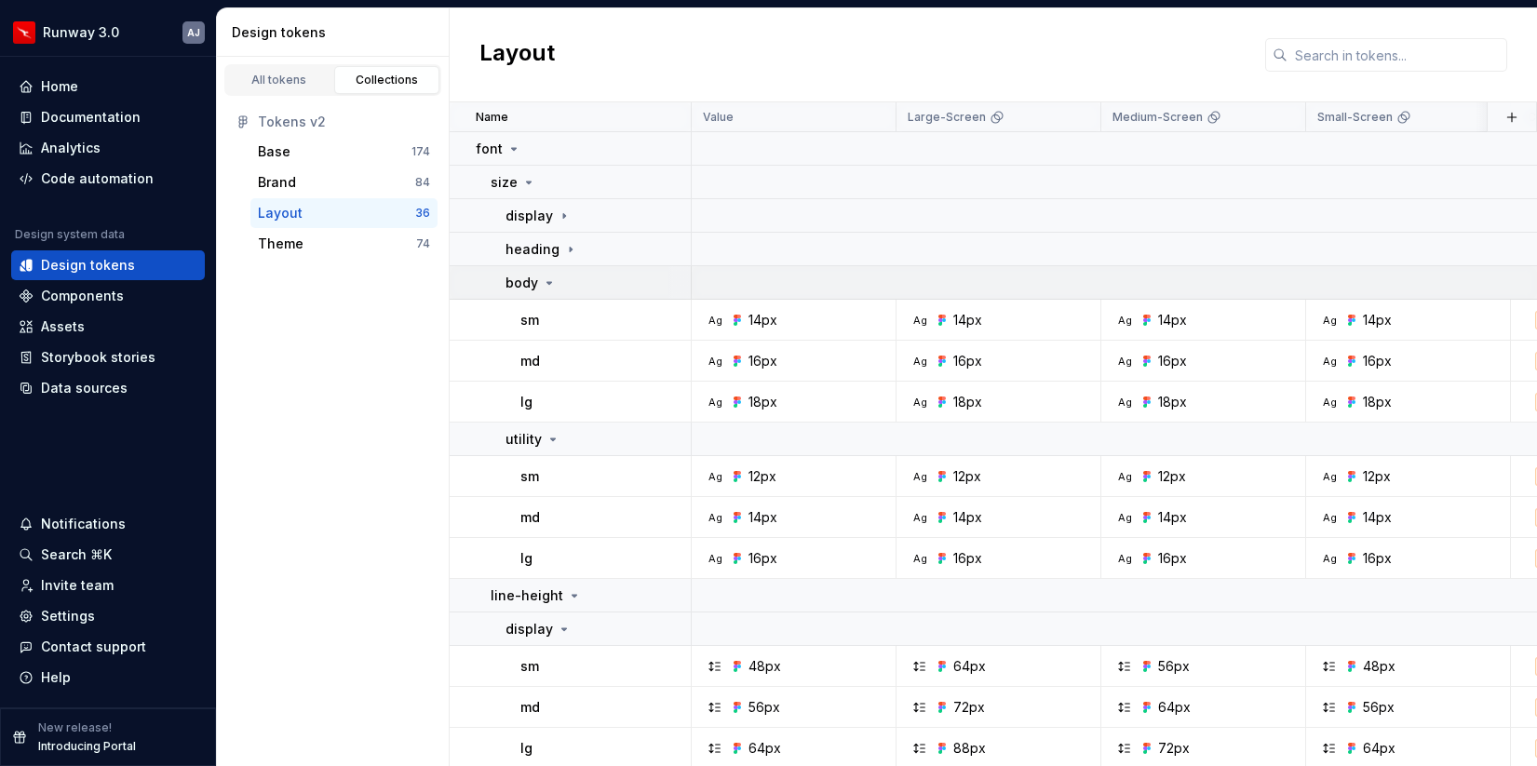
click at [549, 288] on icon at bounding box center [549, 283] width 15 height 15
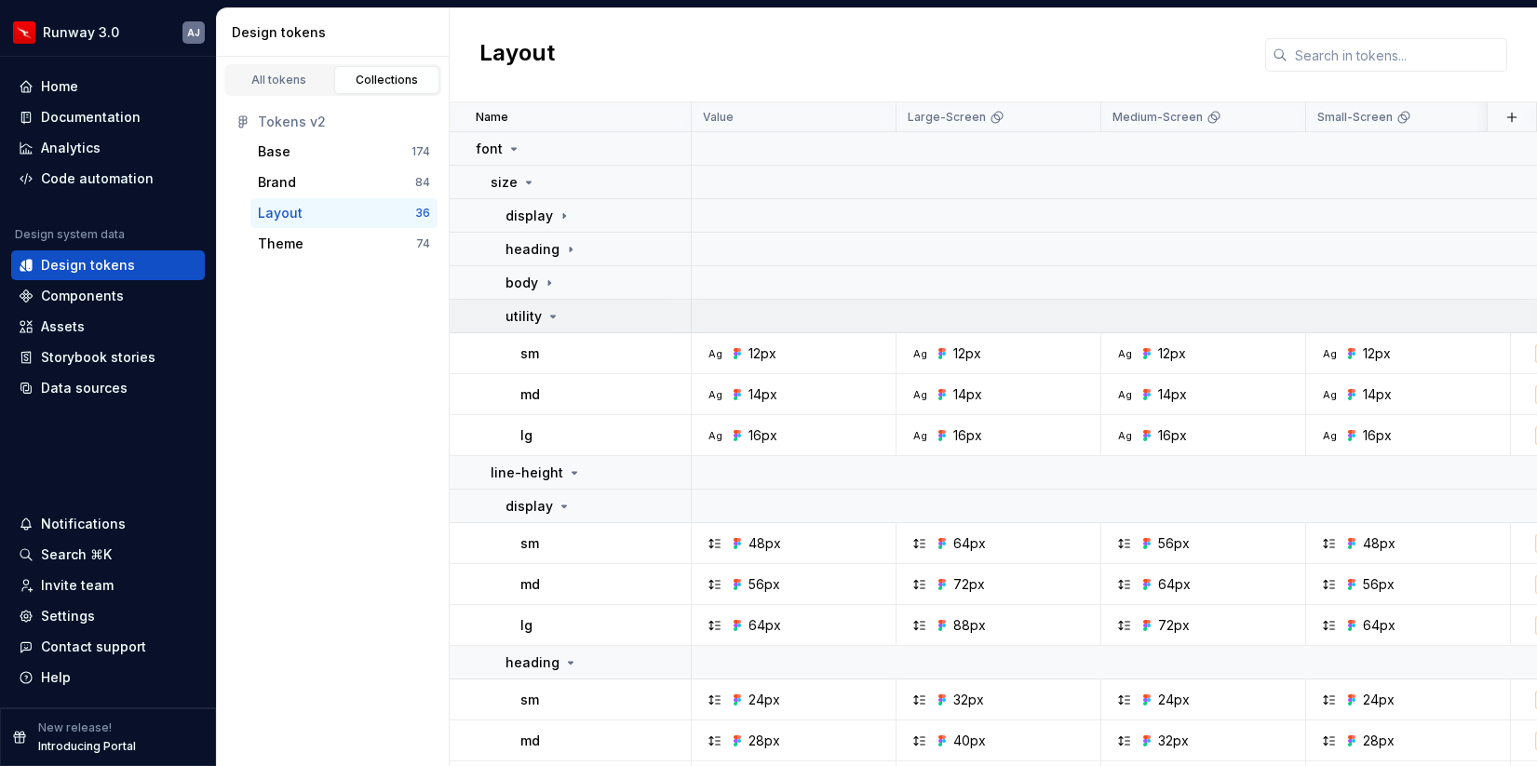
click at [551, 318] on icon at bounding box center [552, 316] width 15 height 15
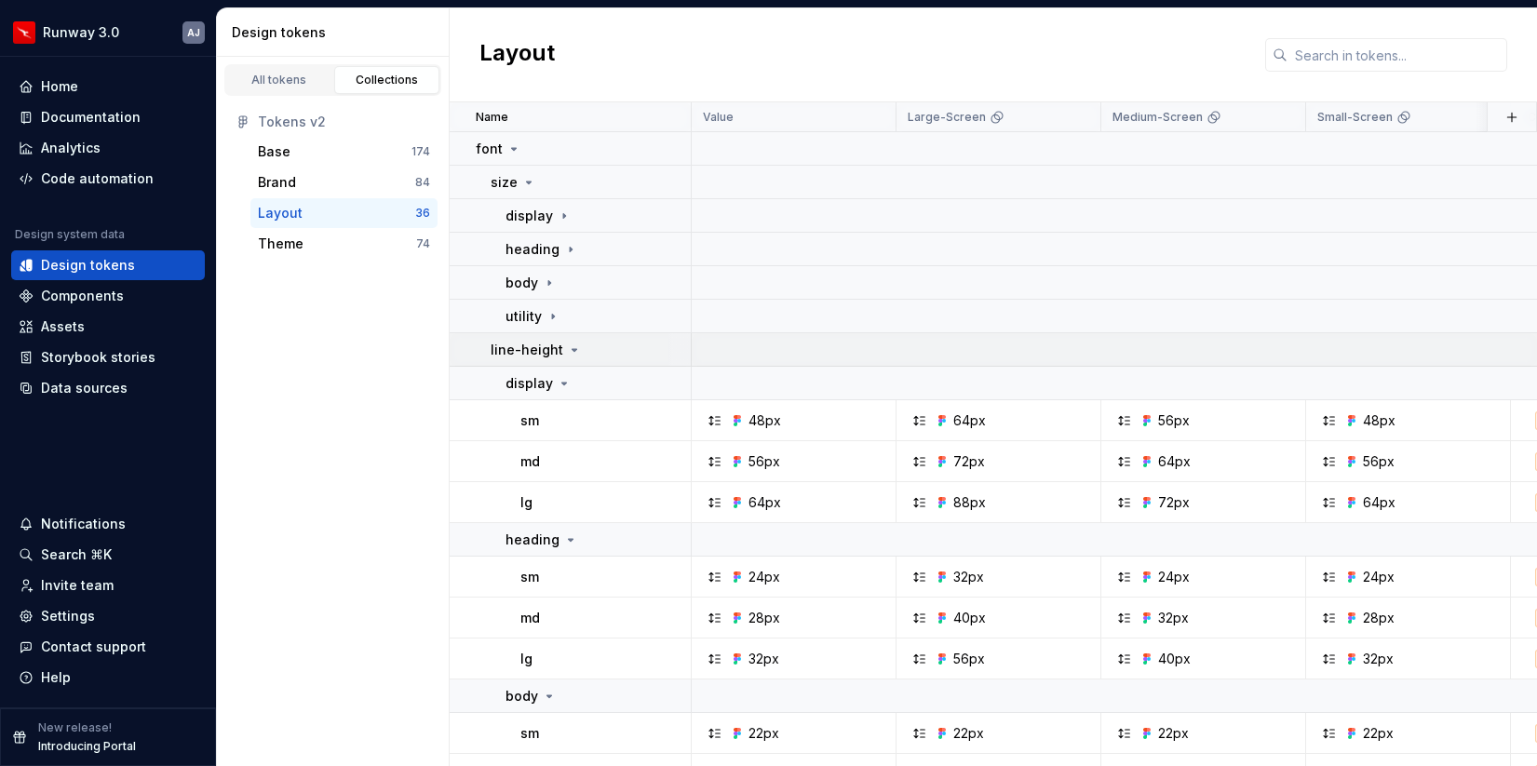
click at [572, 349] on icon at bounding box center [574, 350] width 5 height 2
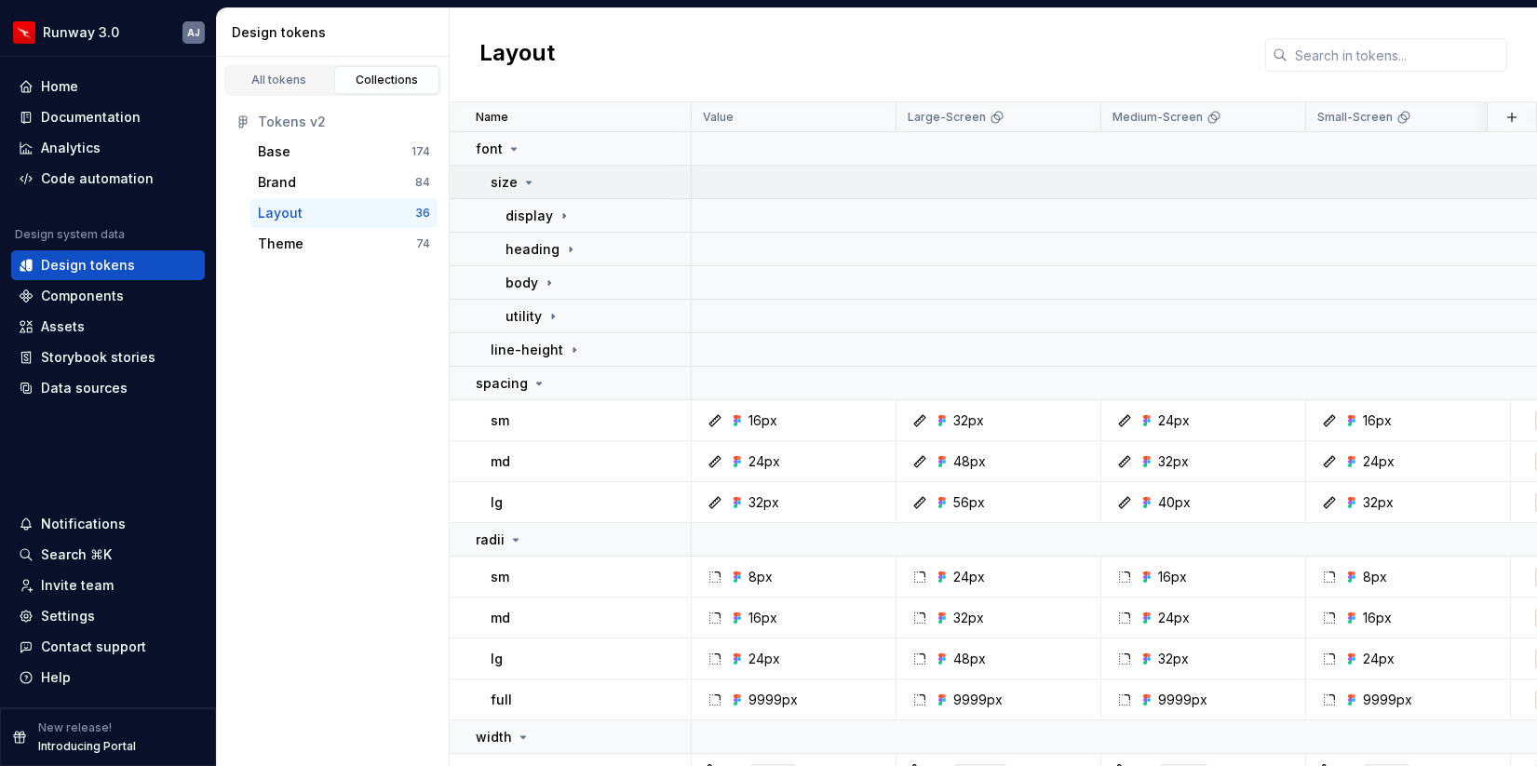
click at [529, 178] on icon at bounding box center [528, 182] width 15 height 15
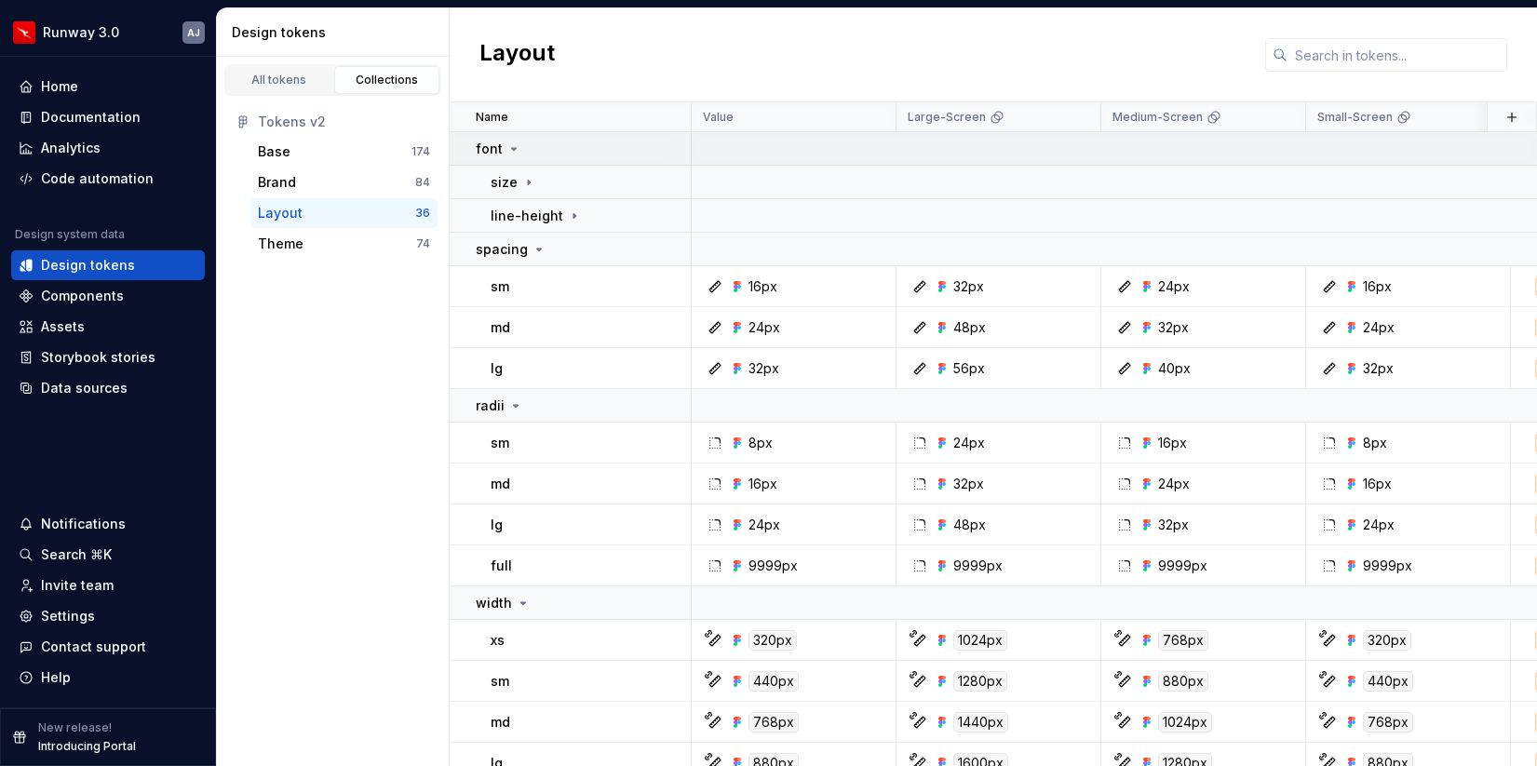
click at [512, 145] on icon at bounding box center [513, 148] width 15 height 15
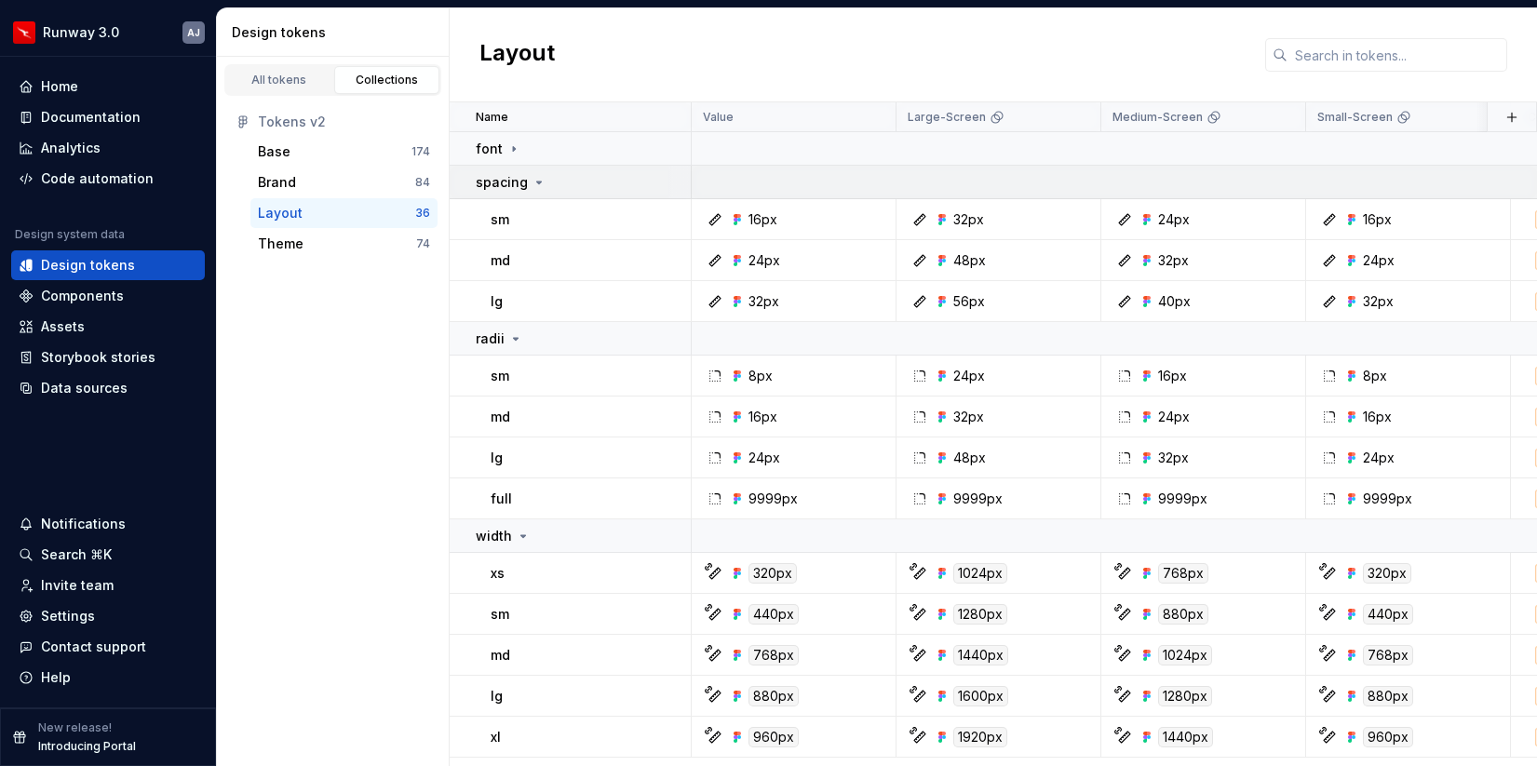
click at [538, 184] on icon at bounding box center [538, 182] width 15 height 15
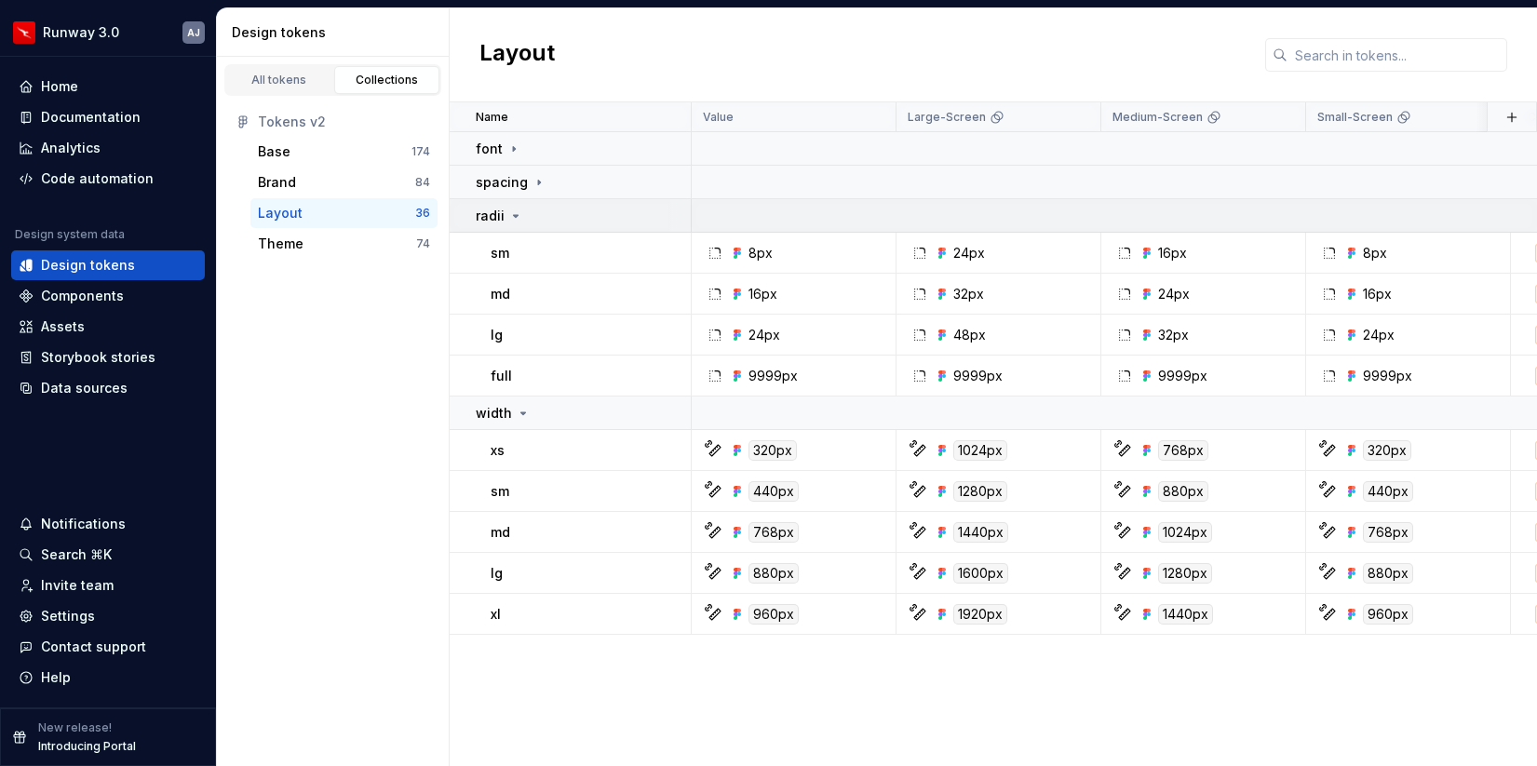
click at [516, 216] on icon at bounding box center [515, 215] width 15 height 15
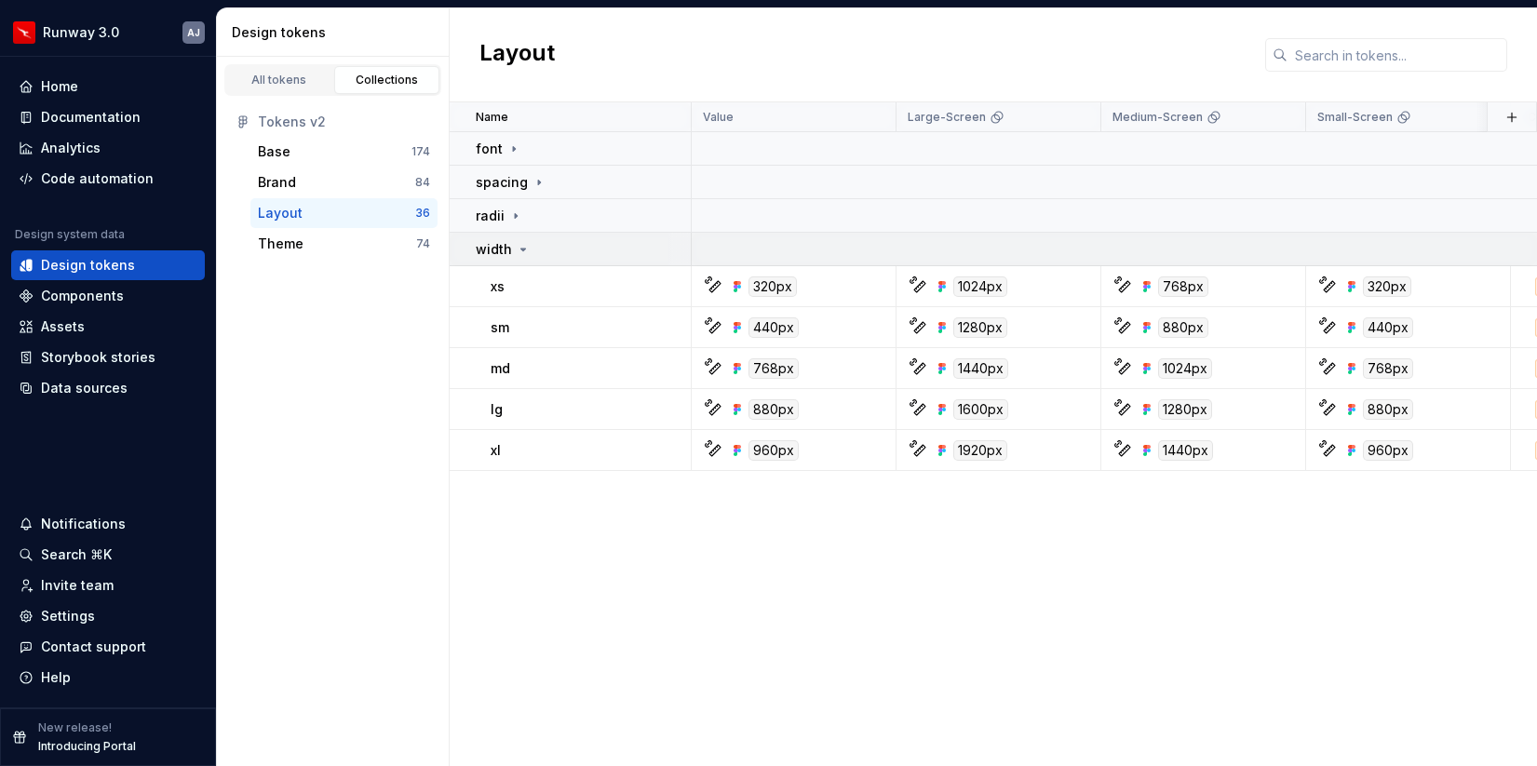
click at [523, 251] on icon at bounding box center [523, 249] width 15 height 15
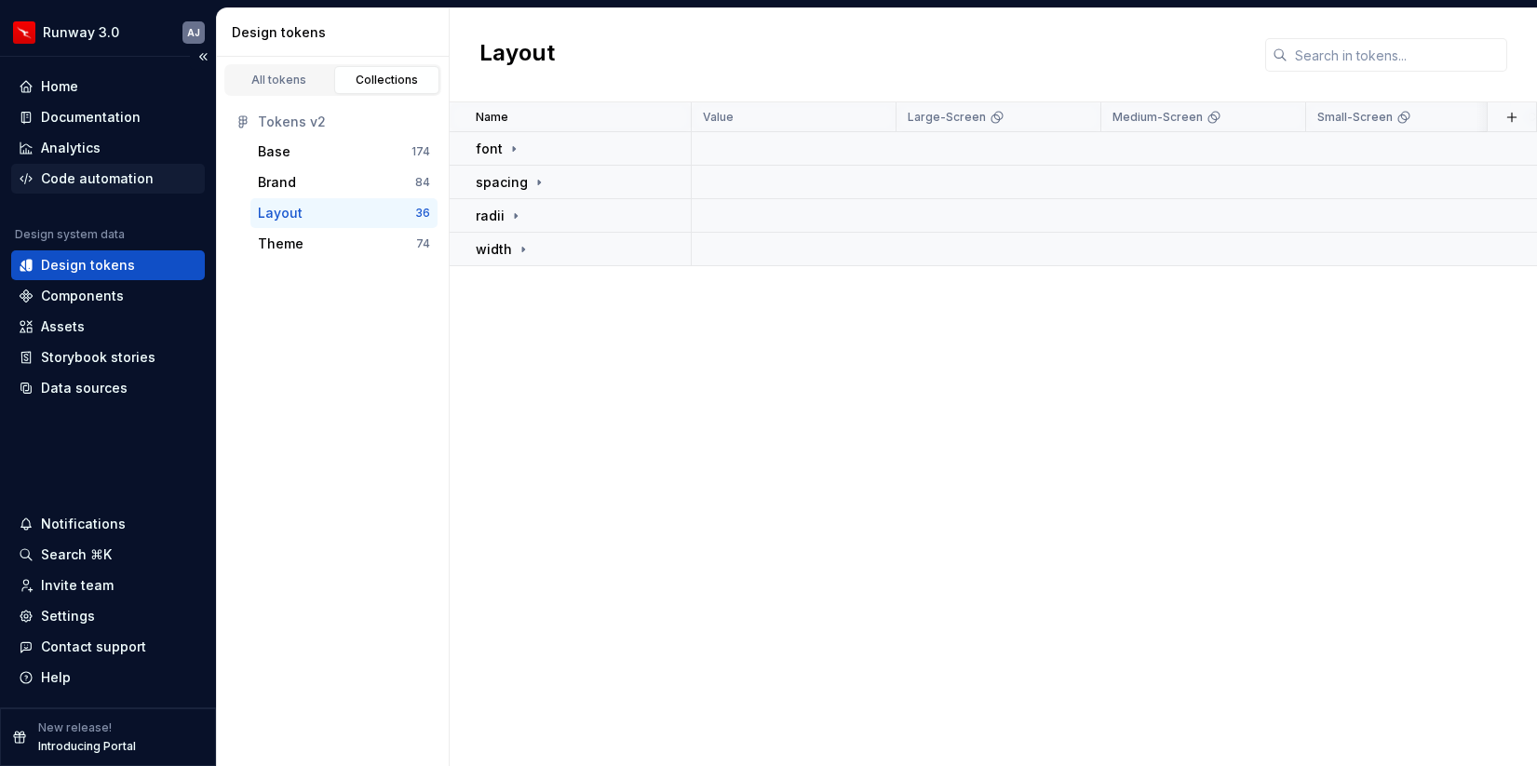
click at [96, 180] on div "Code automation" at bounding box center [97, 178] width 113 height 19
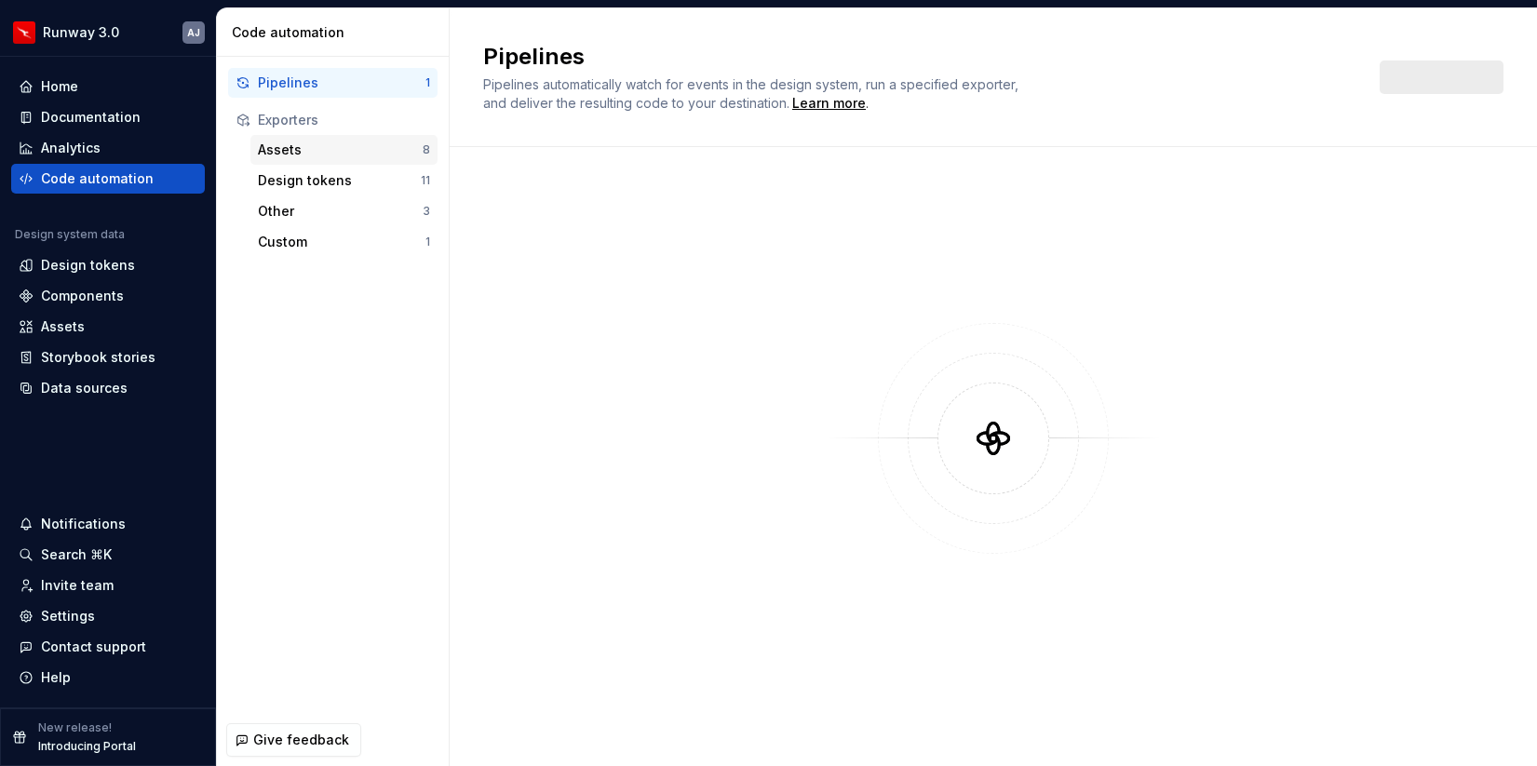
click at [341, 155] on div "Assets" at bounding box center [340, 150] width 165 height 19
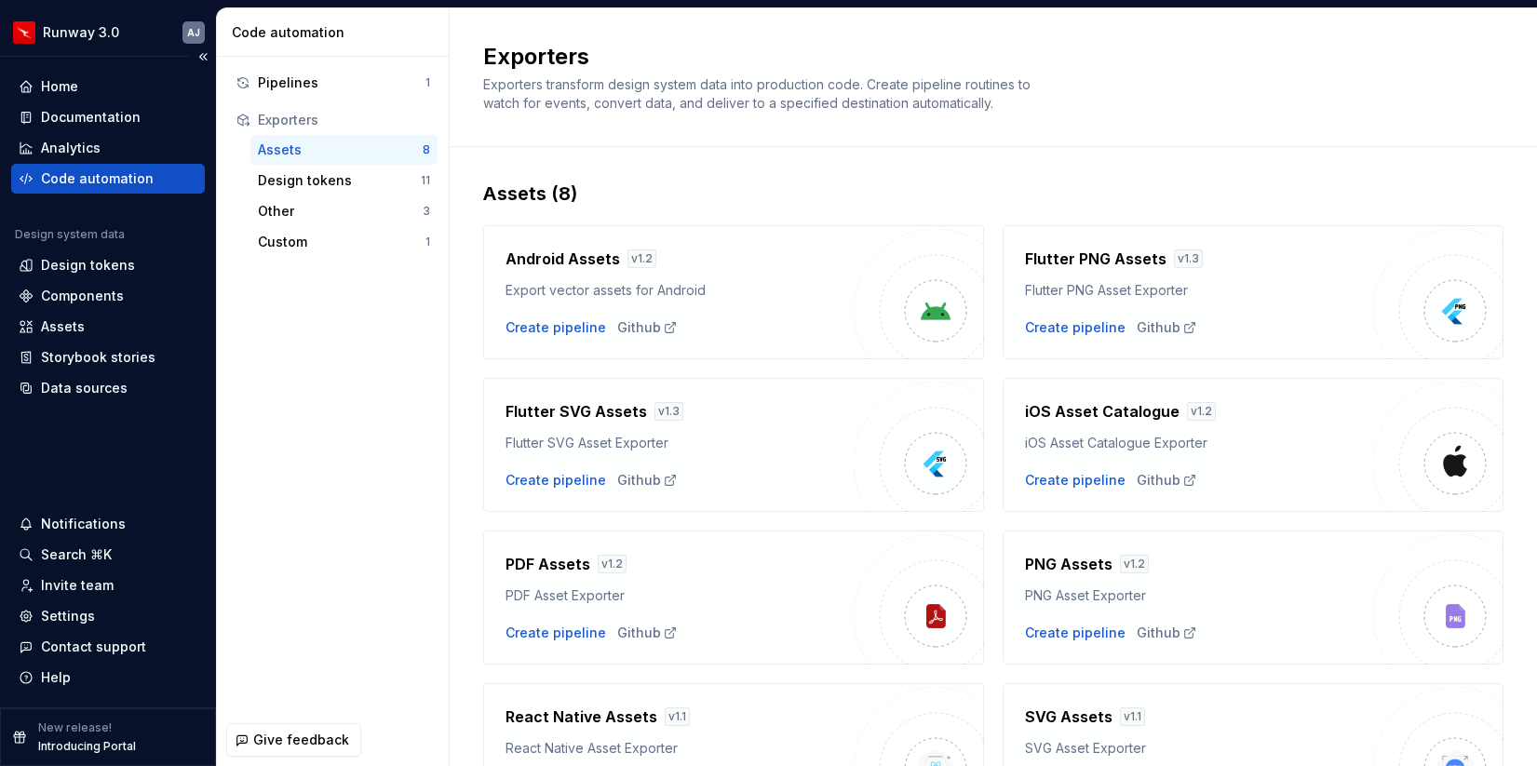
click at [125, 177] on div "Code automation" at bounding box center [97, 178] width 113 height 19
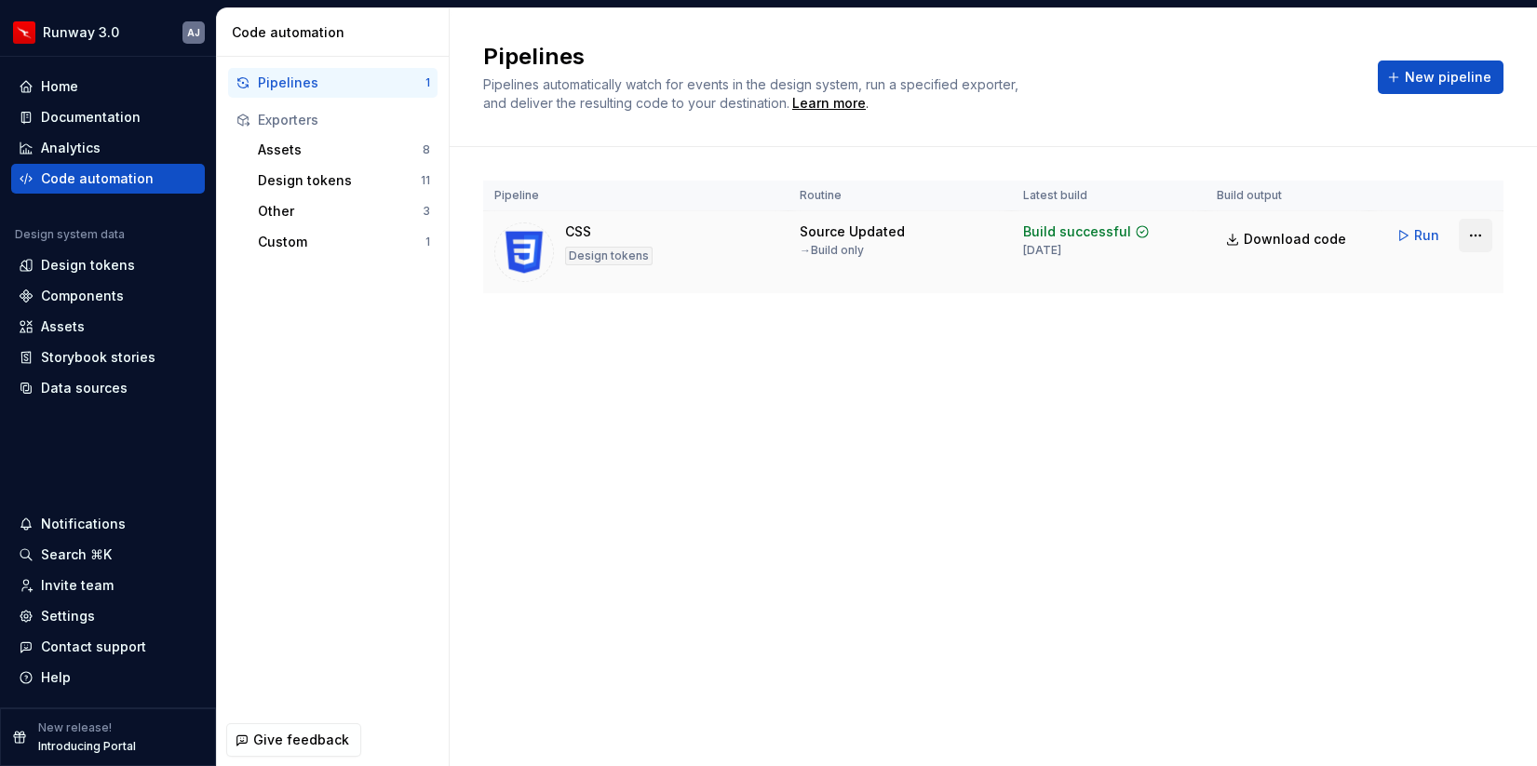
click at [1470, 233] on html "Runway 3.0 AJ Home Documentation Analytics Code automation Design system data D…" at bounding box center [768, 383] width 1537 height 766
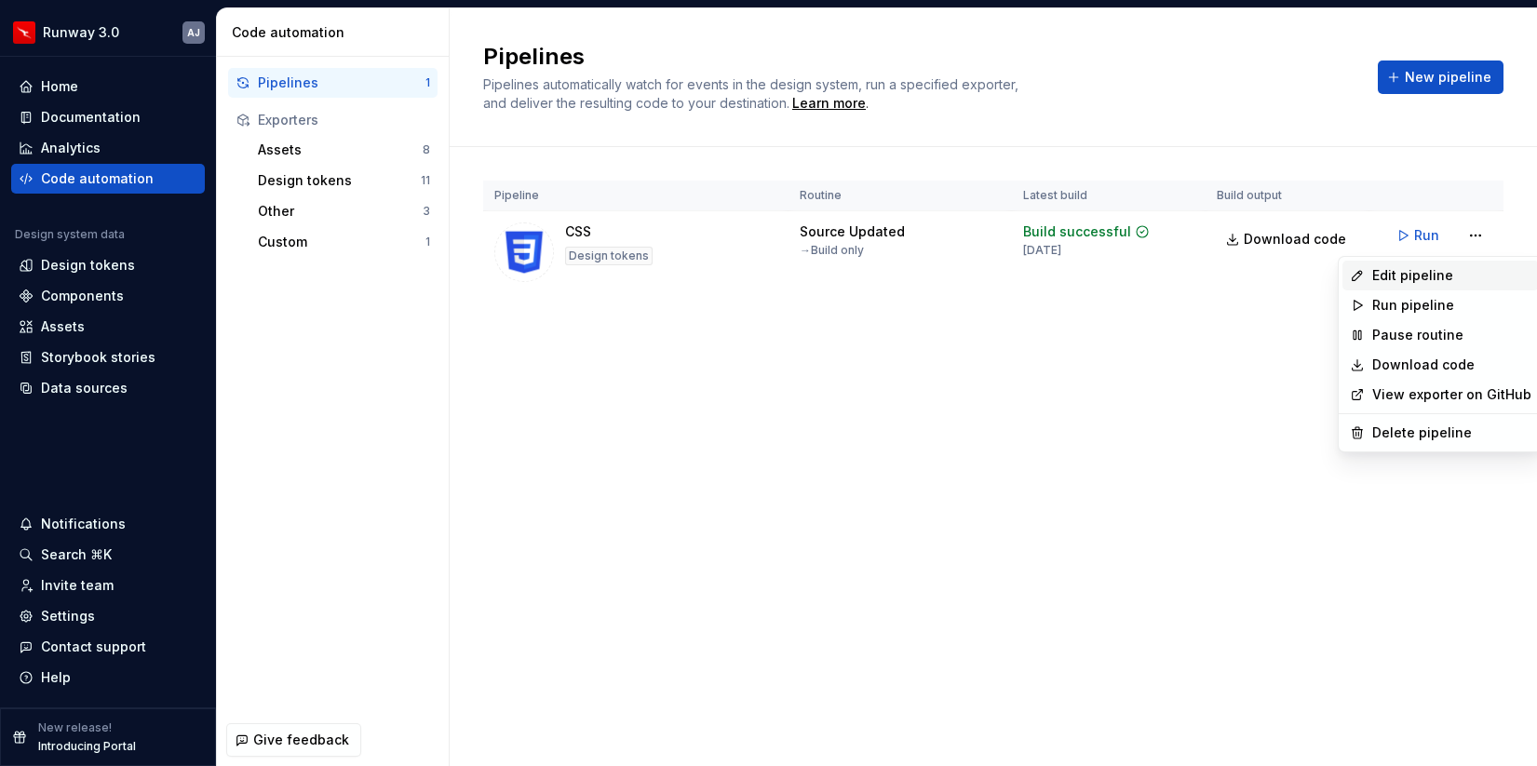
click at [1412, 283] on div "Edit pipeline" at bounding box center [1451, 275] width 159 height 19
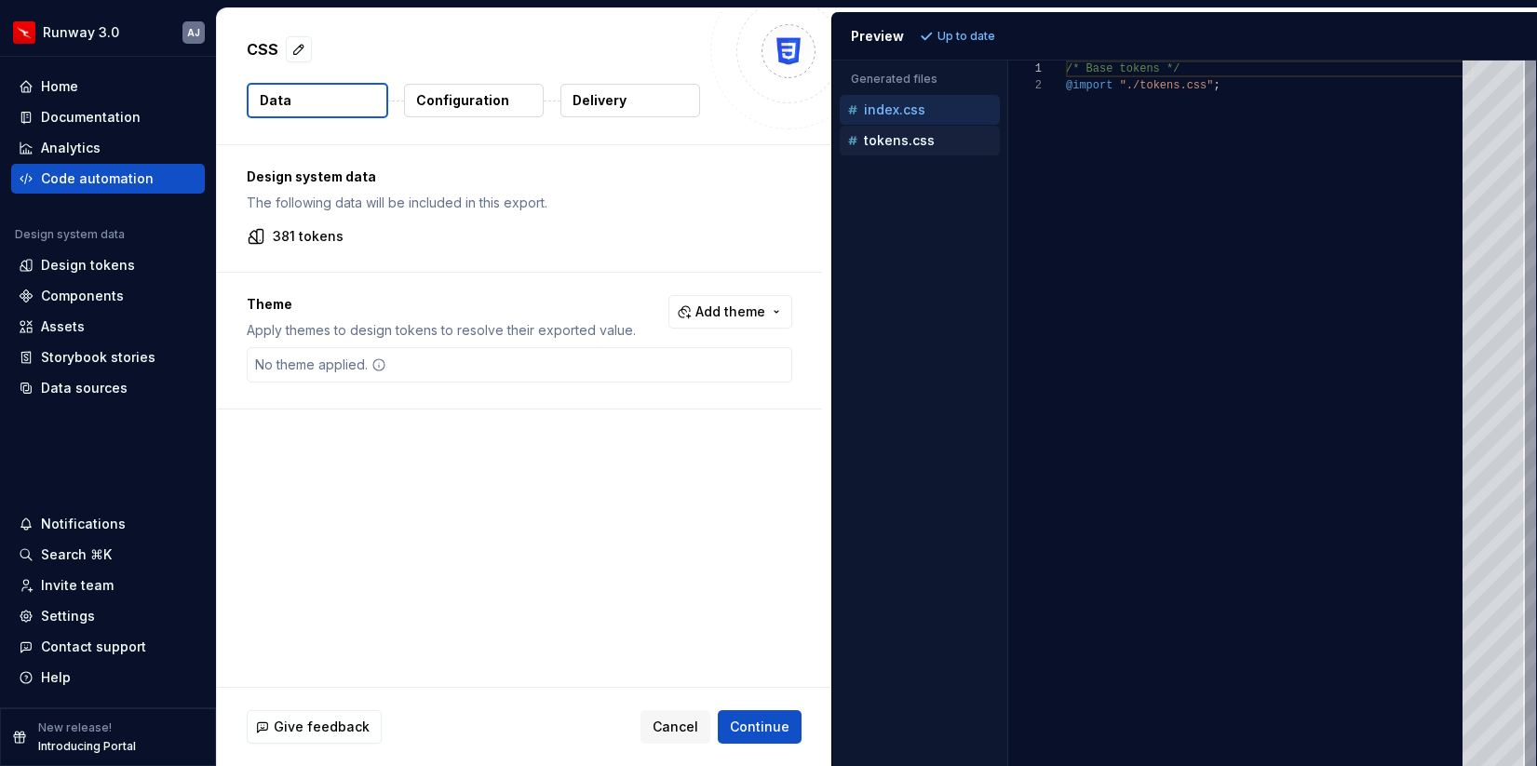
click at [916, 136] on p "tokens.css" at bounding box center [899, 140] width 71 height 15
type textarea "**********"
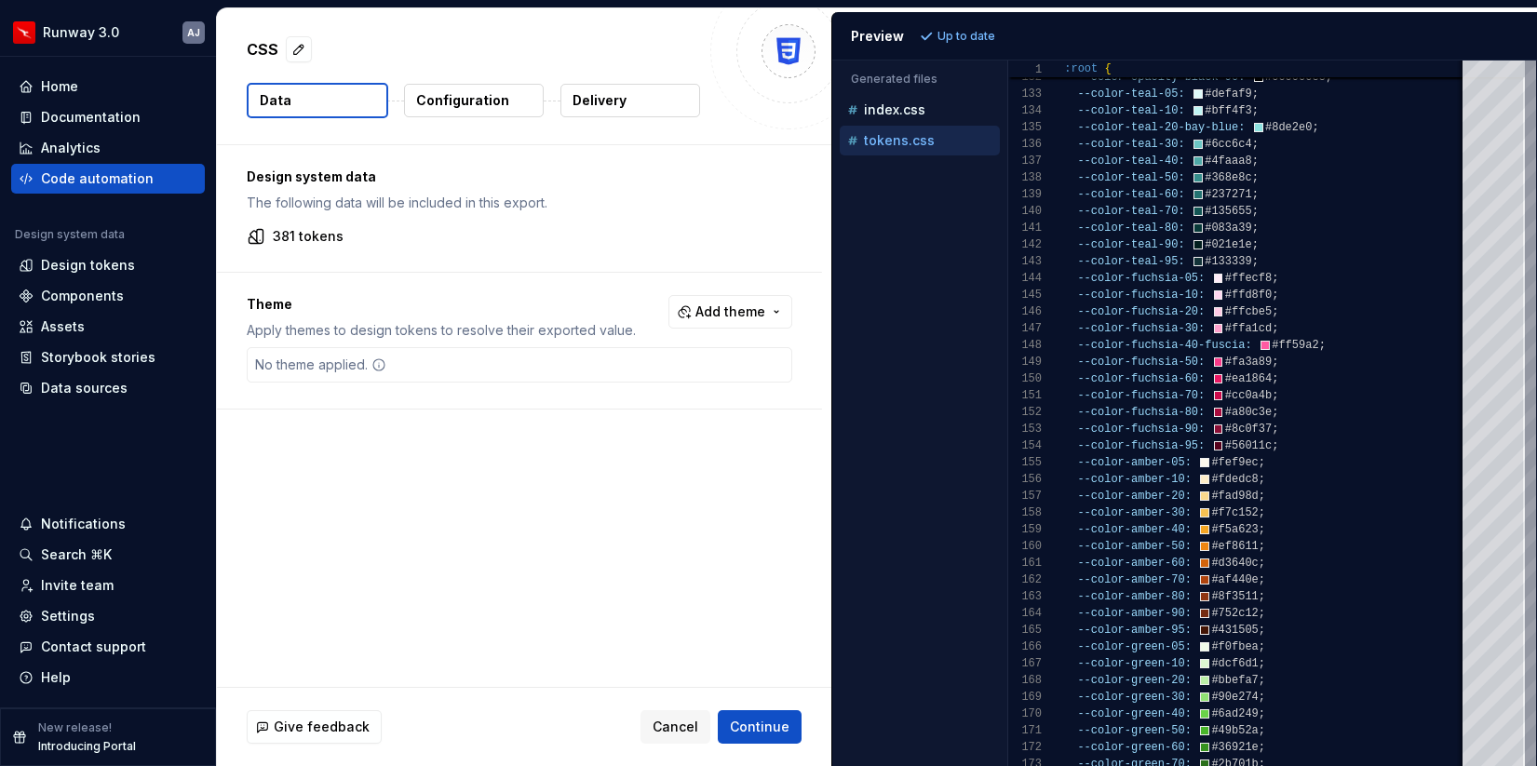
click at [925, 147] on p "tokens.css" at bounding box center [899, 140] width 71 height 15
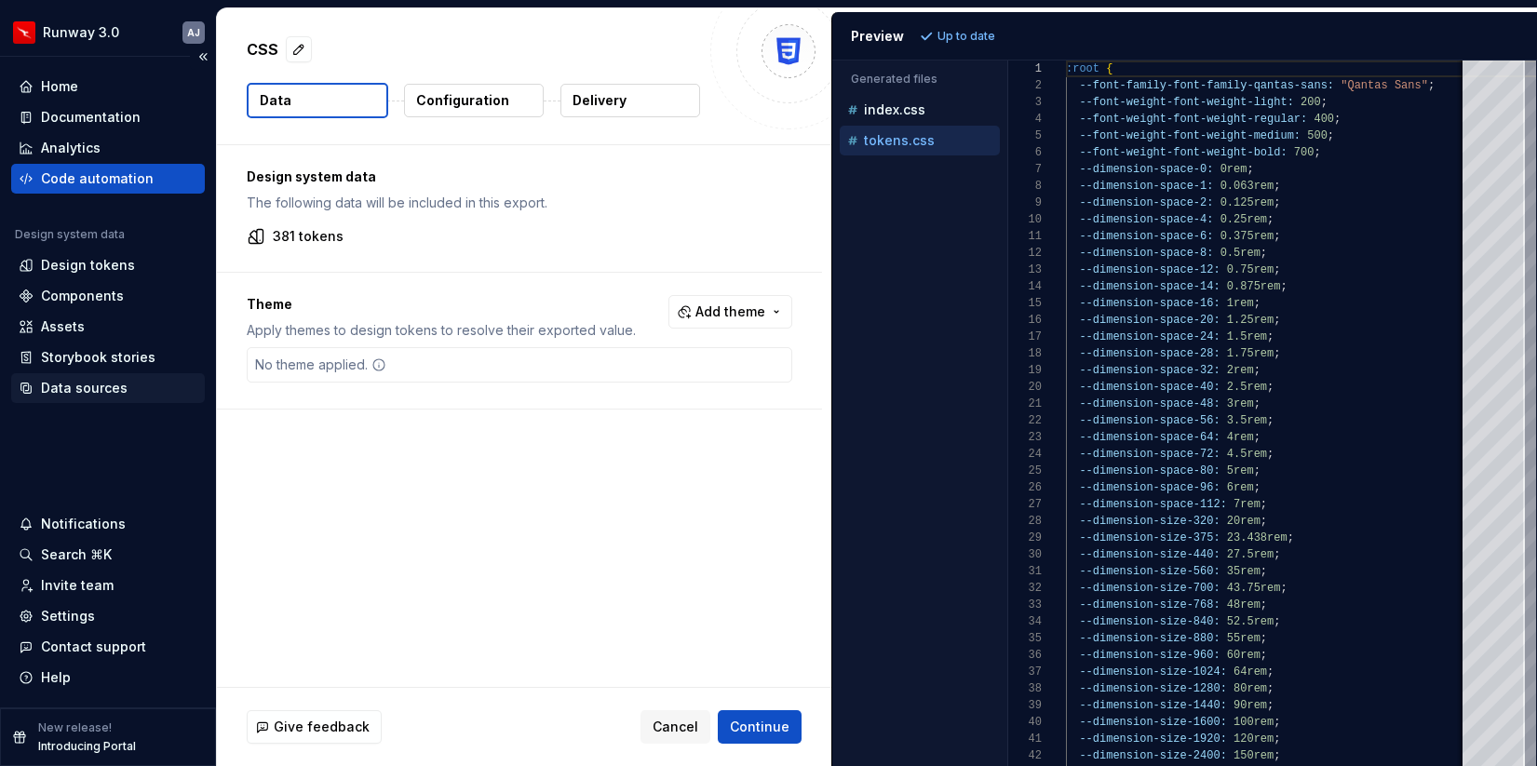
click at [94, 385] on div "Data sources" at bounding box center [84, 388] width 87 height 19
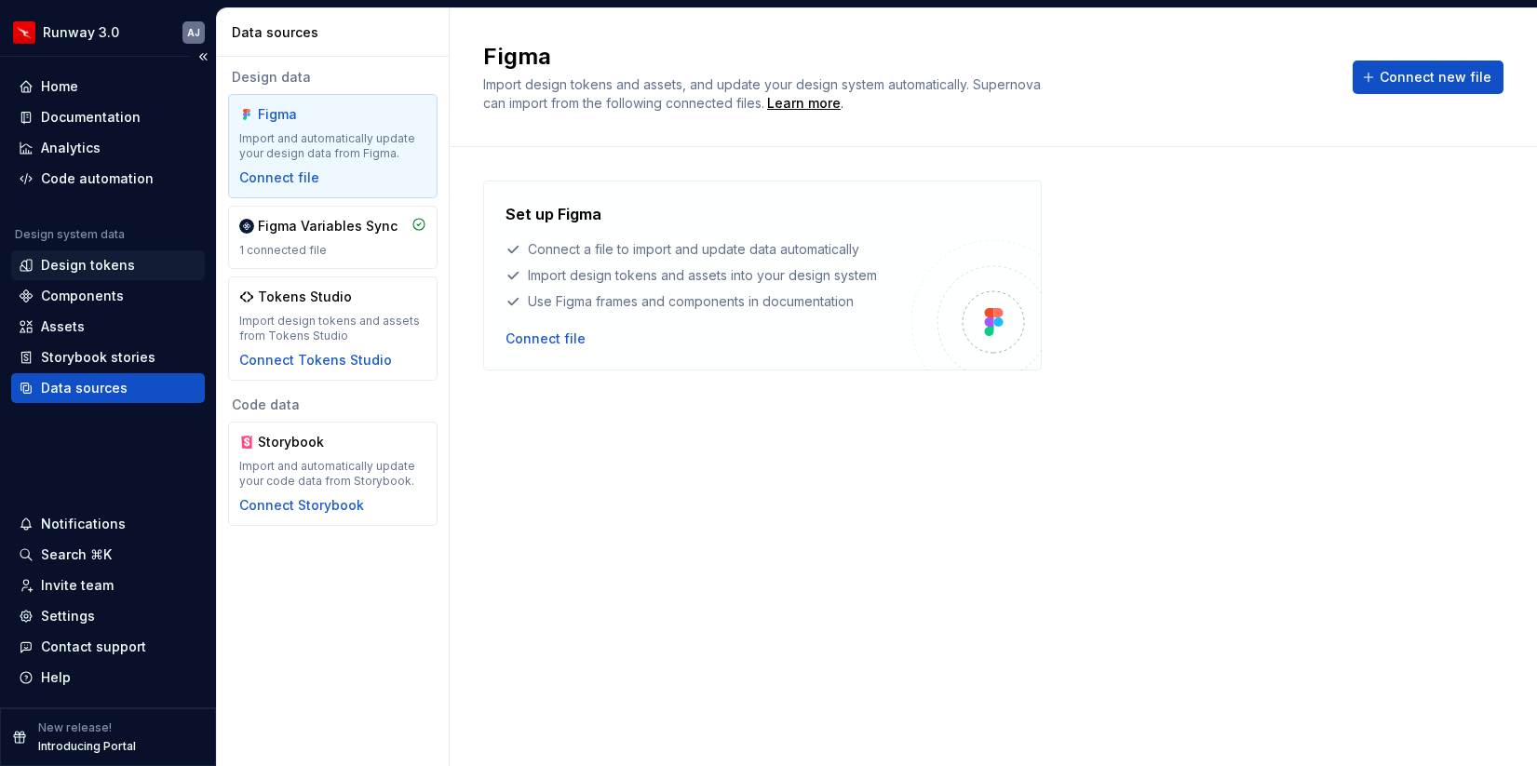
click at [86, 259] on div "Design tokens" at bounding box center [88, 265] width 94 height 19
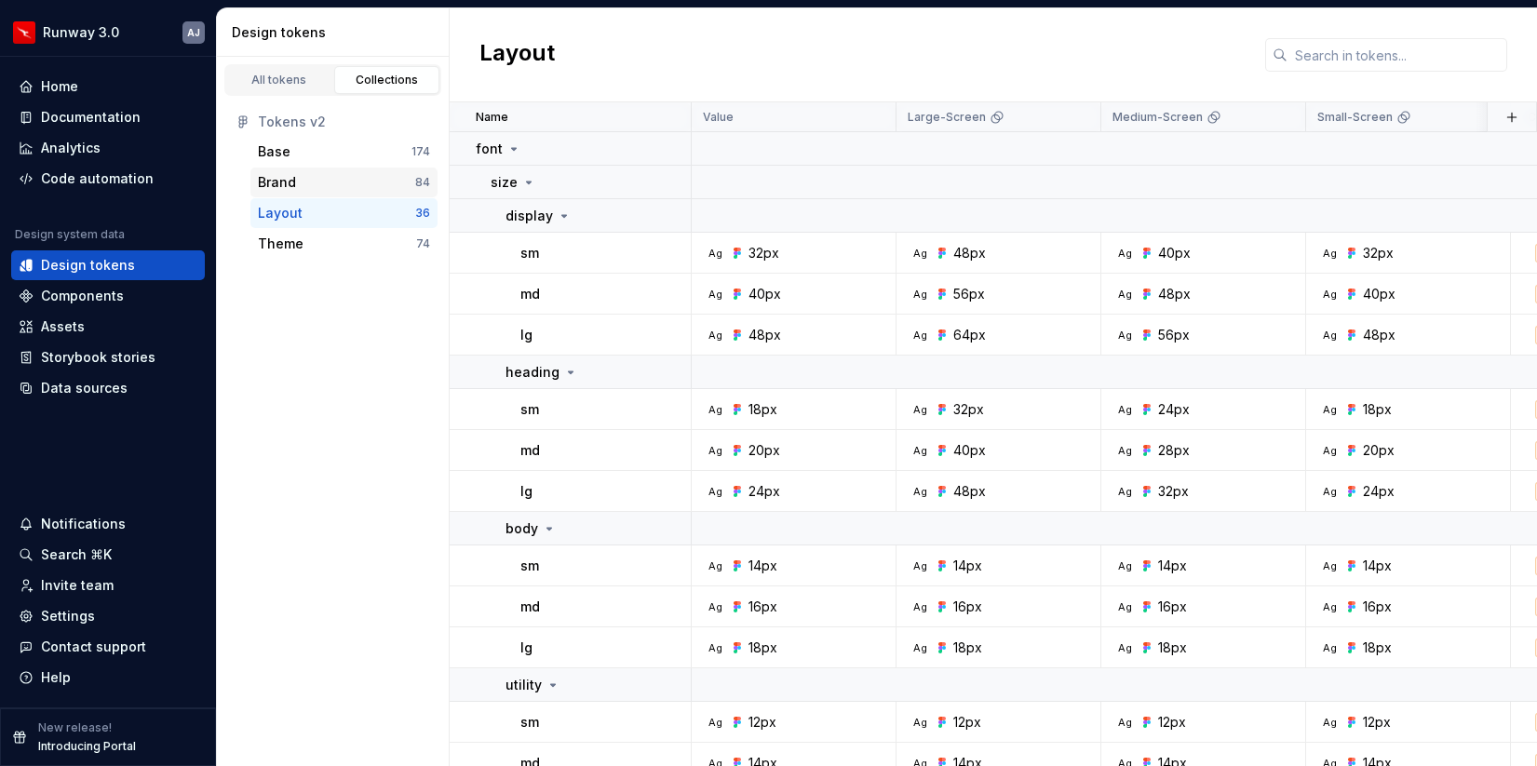
click at [333, 170] on div "Brand 84" at bounding box center [343, 183] width 187 height 30
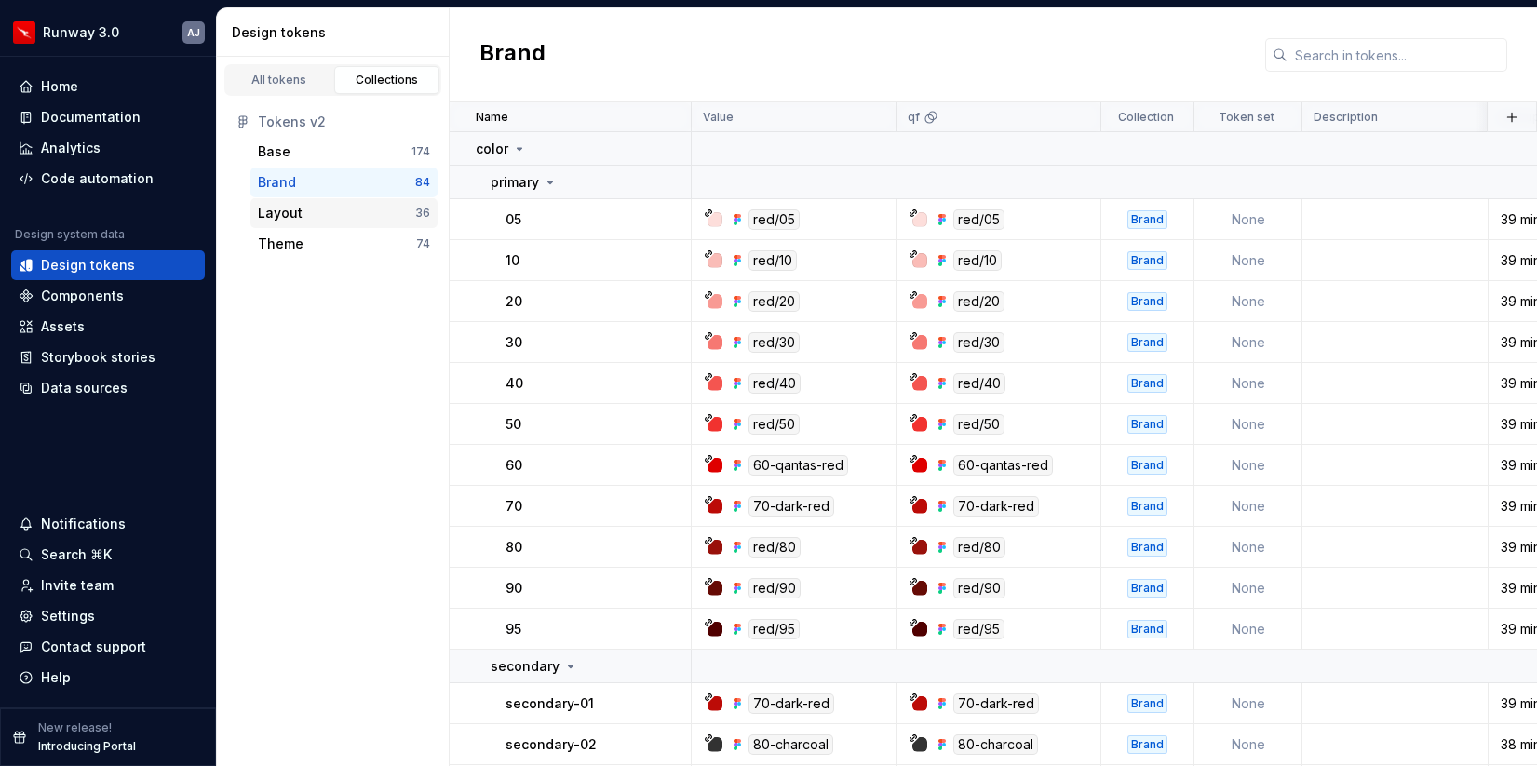
click at [341, 225] on div "Layout 36" at bounding box center [343, 213] width 187 height 30
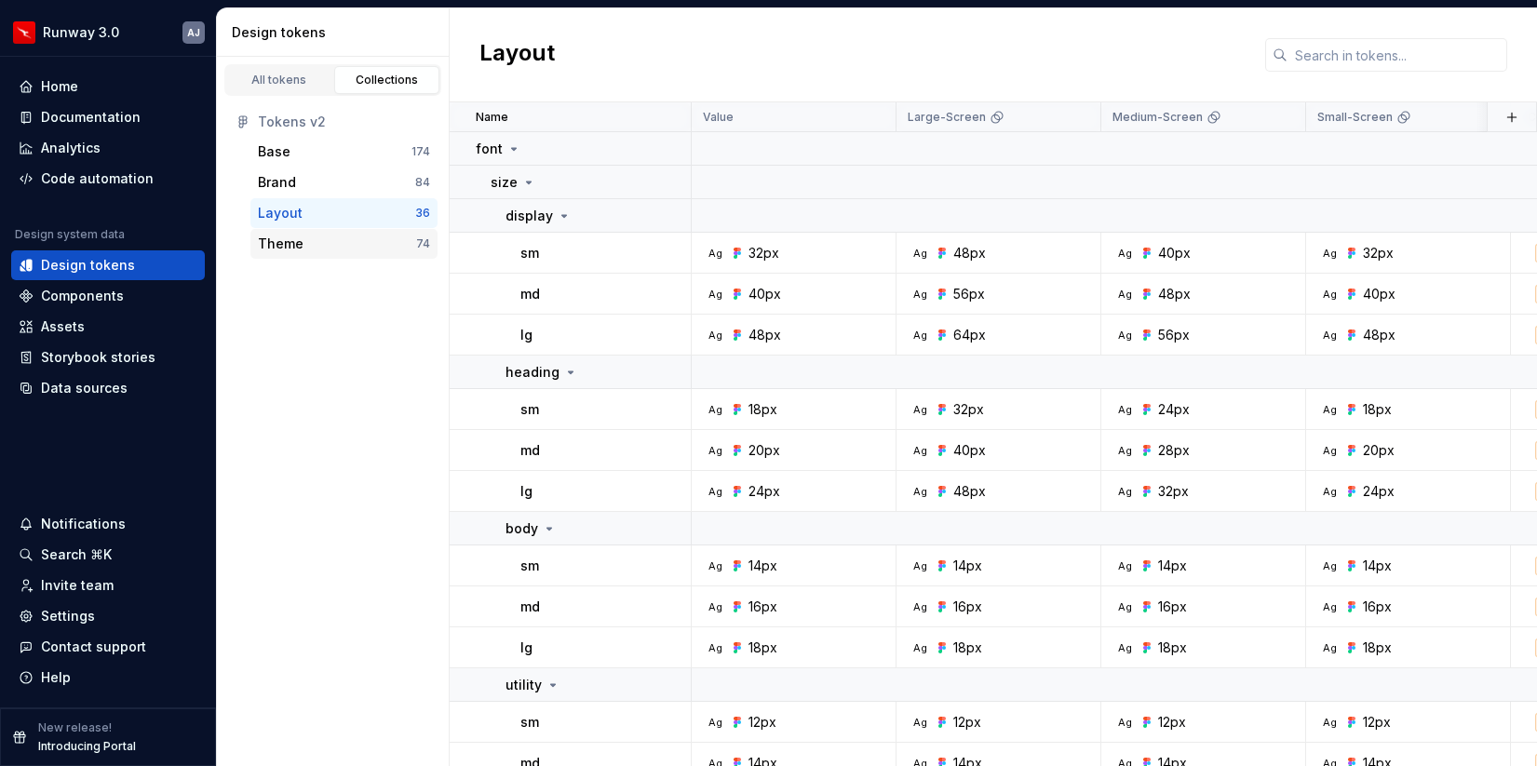
click at [344, 250] on div "Theme" at bounding box center [337, 244] width 158 height 19
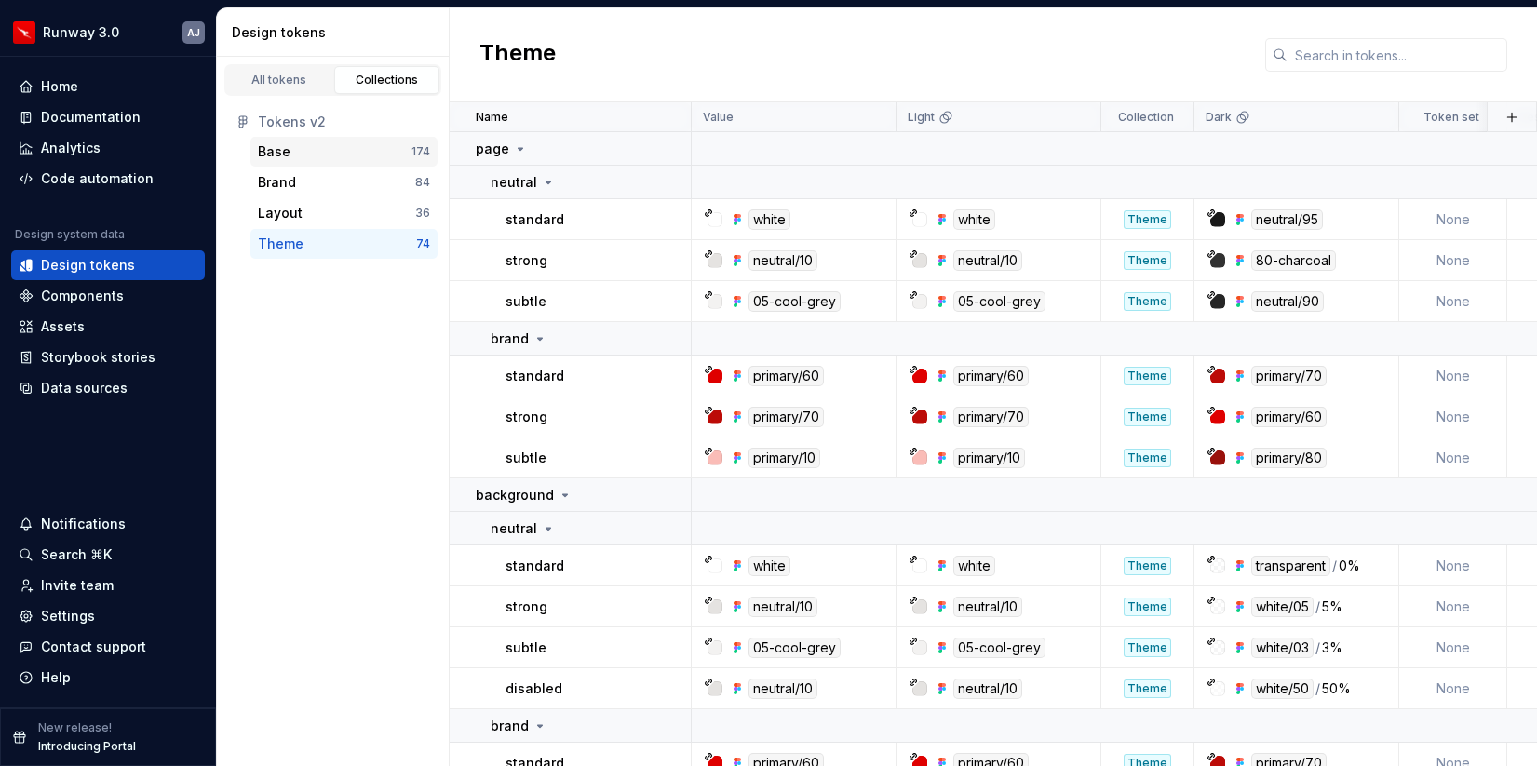
click at [328, 152] on div "Base" at bounding box center [335, 151] width 154 height 19
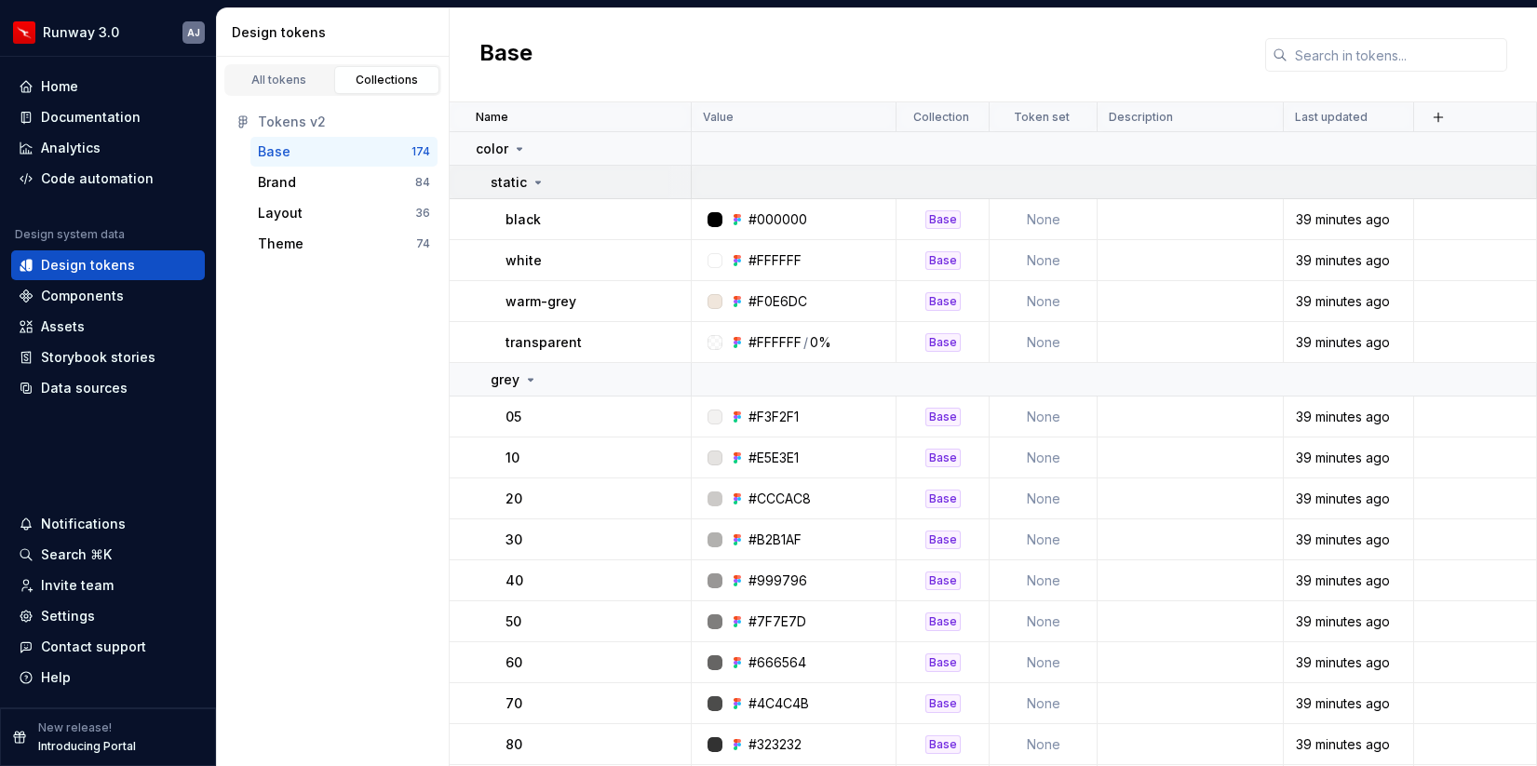
click at [536, 175] on icon at bounding box center [538, 182] width 15 height 15
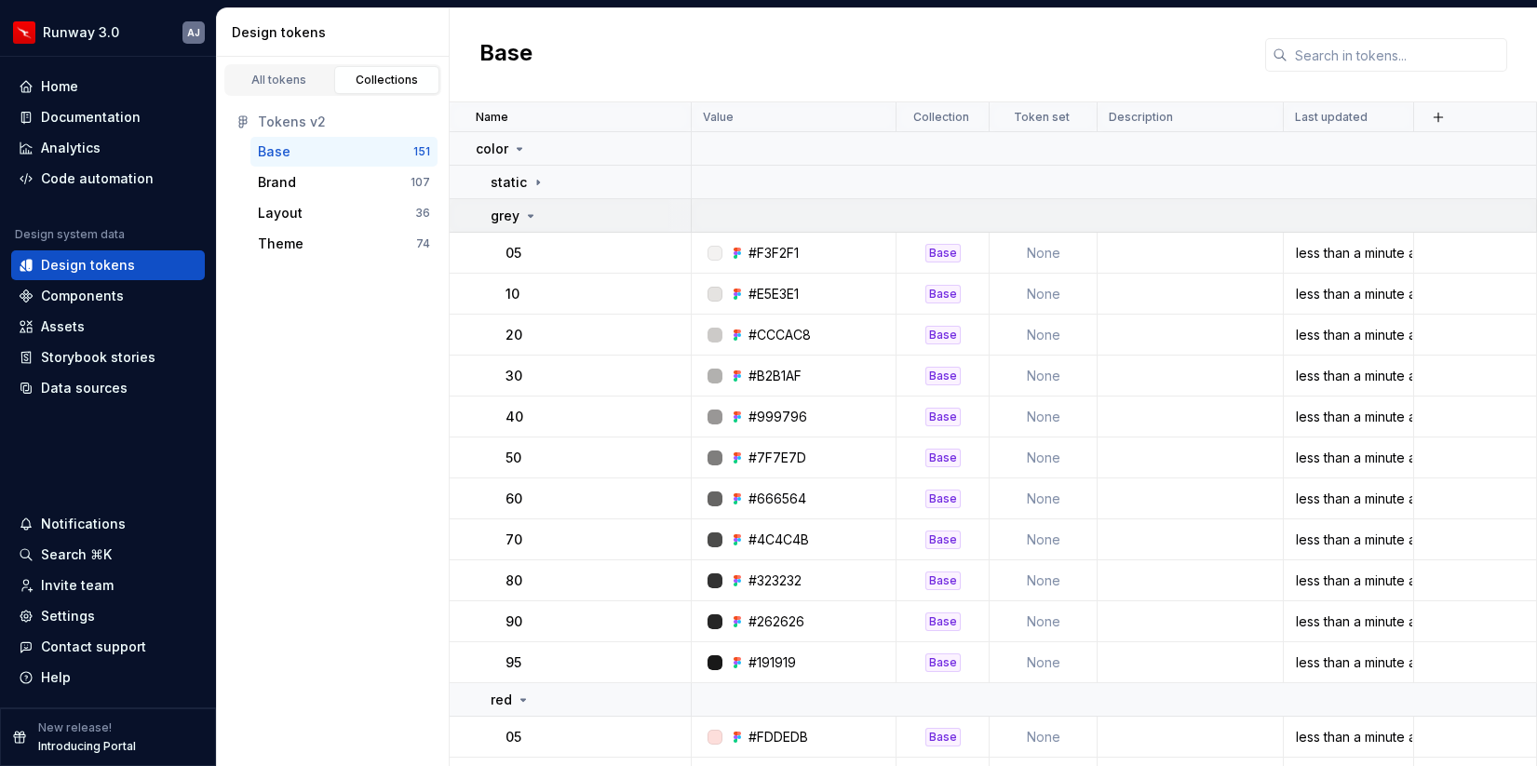
click at [534, 210] on icon at bounding box center [530, 215] width 15 height 15
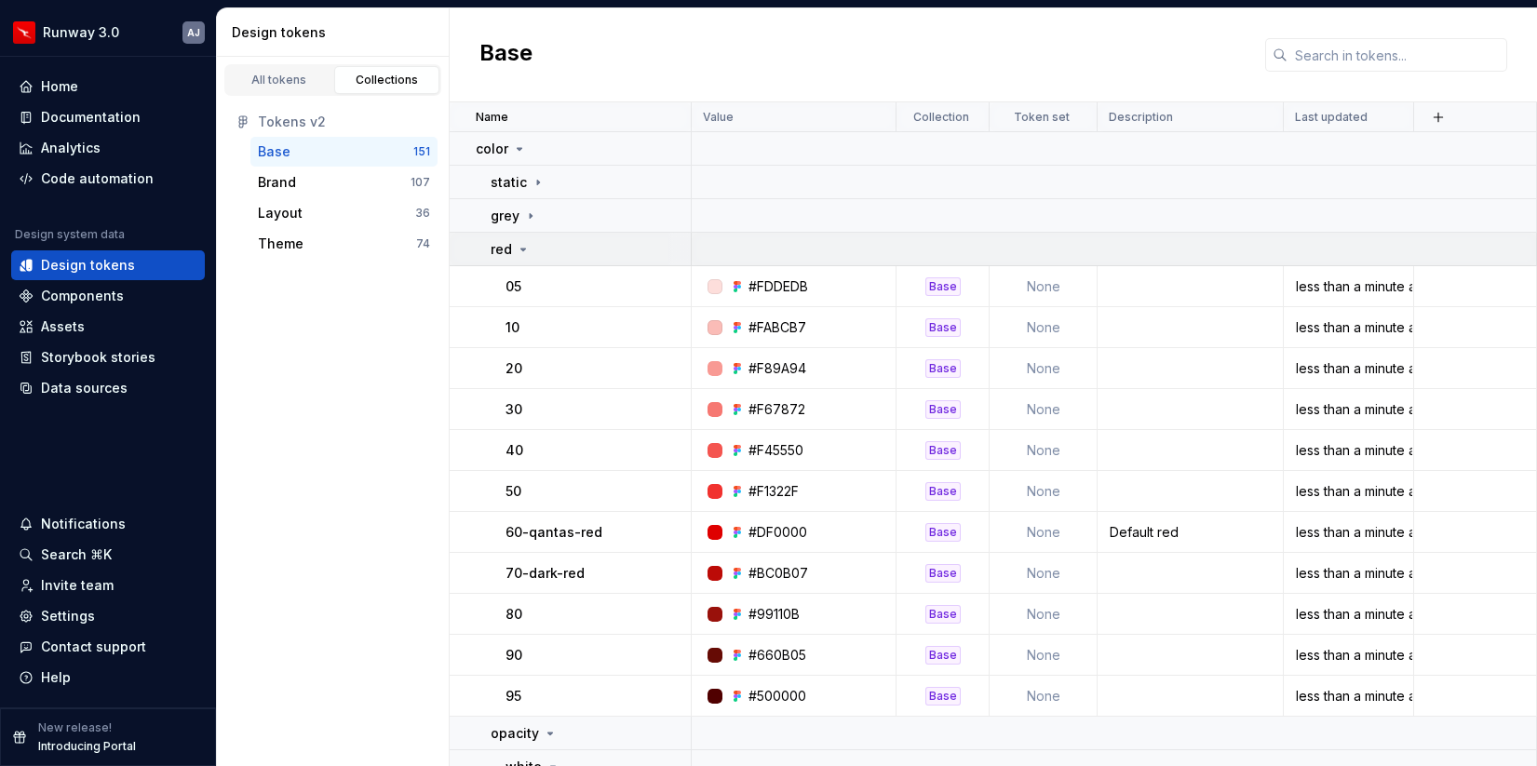
click at [535, 251] on div "red" at bounding box center [590, 249] width 199 height 19
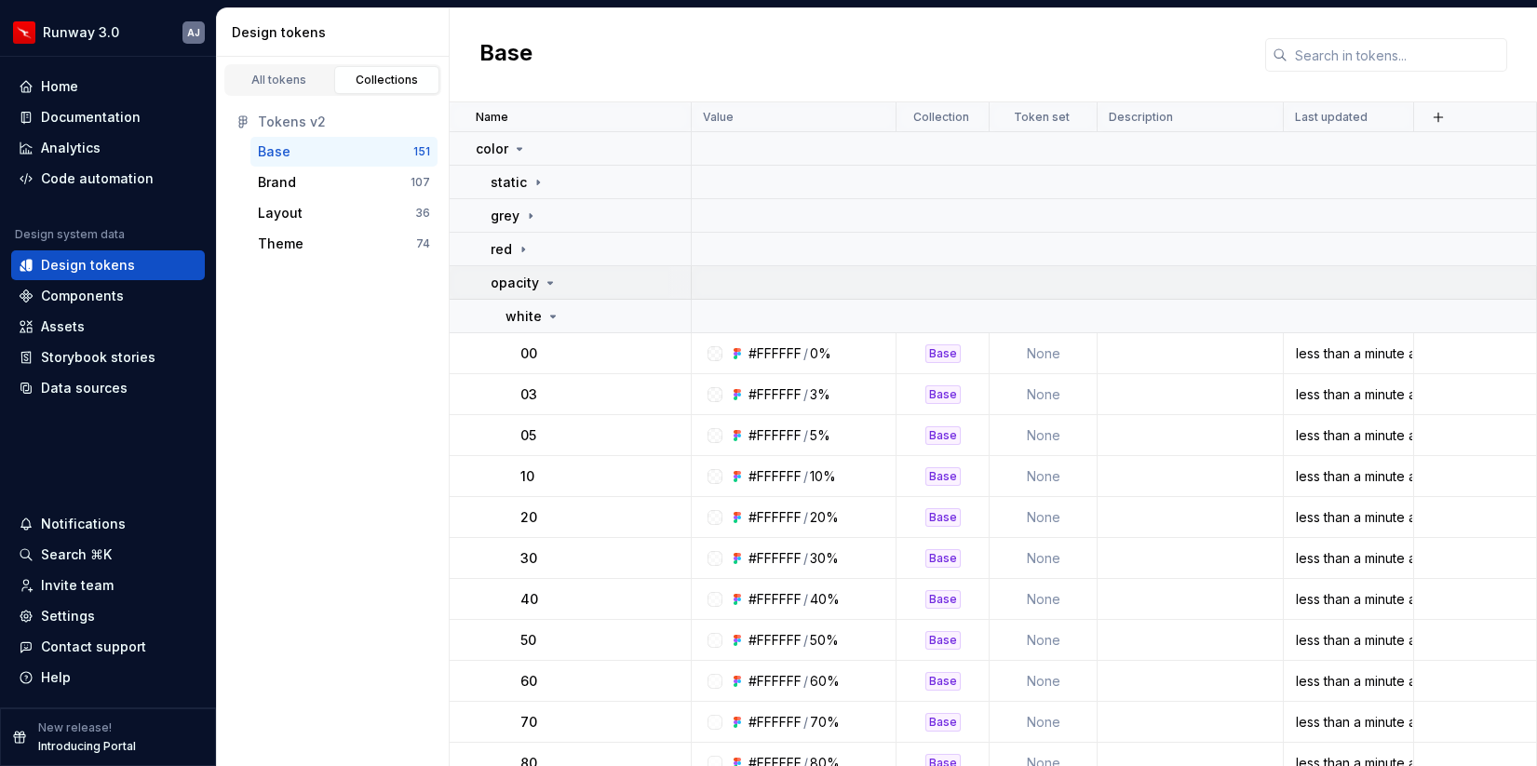
click at [545, 285] on icon at bounding box center [550, 283] width 15 height 15
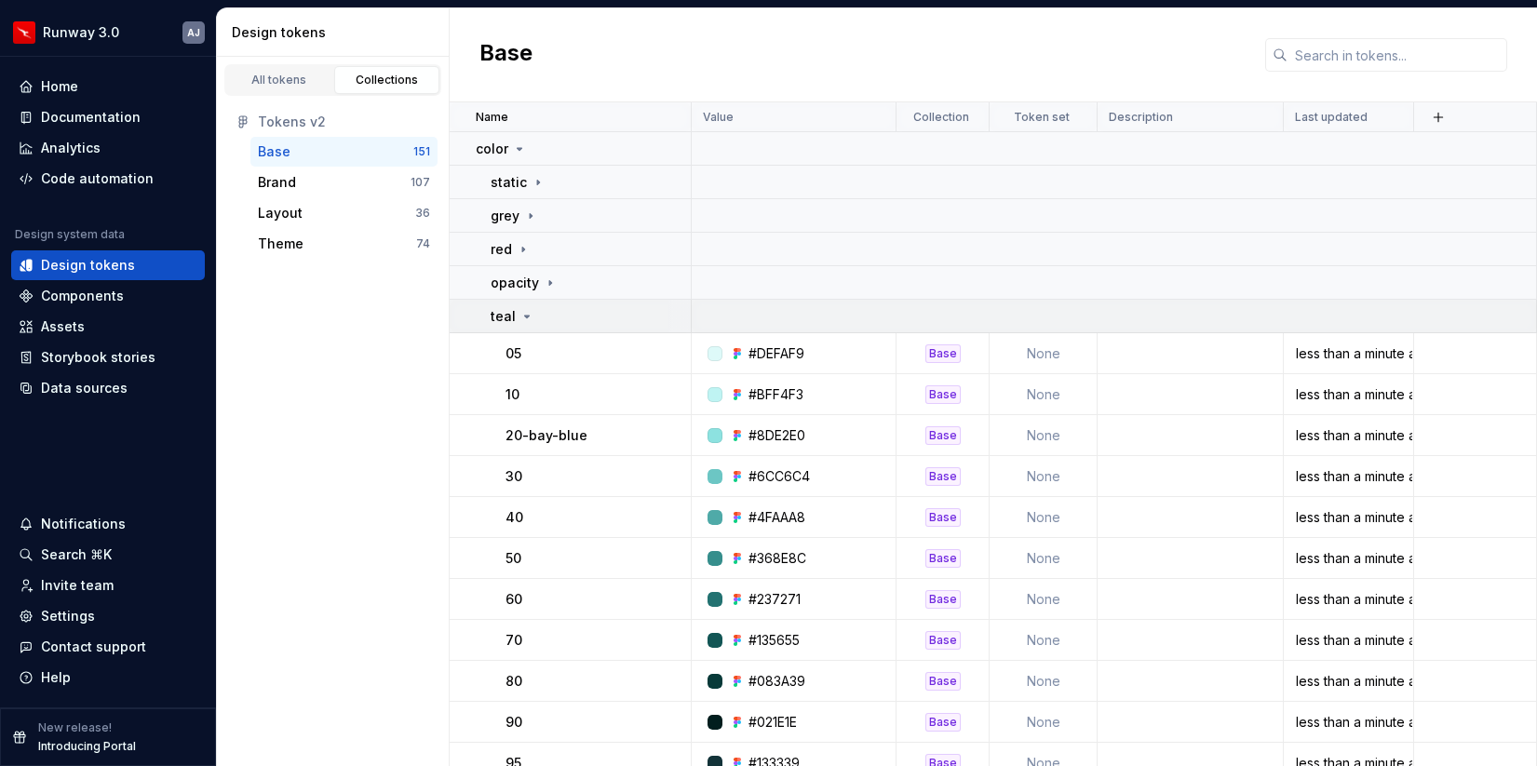
click at [531, 316] on div "teal" at bounding box center [590, 316] width 199 height 19
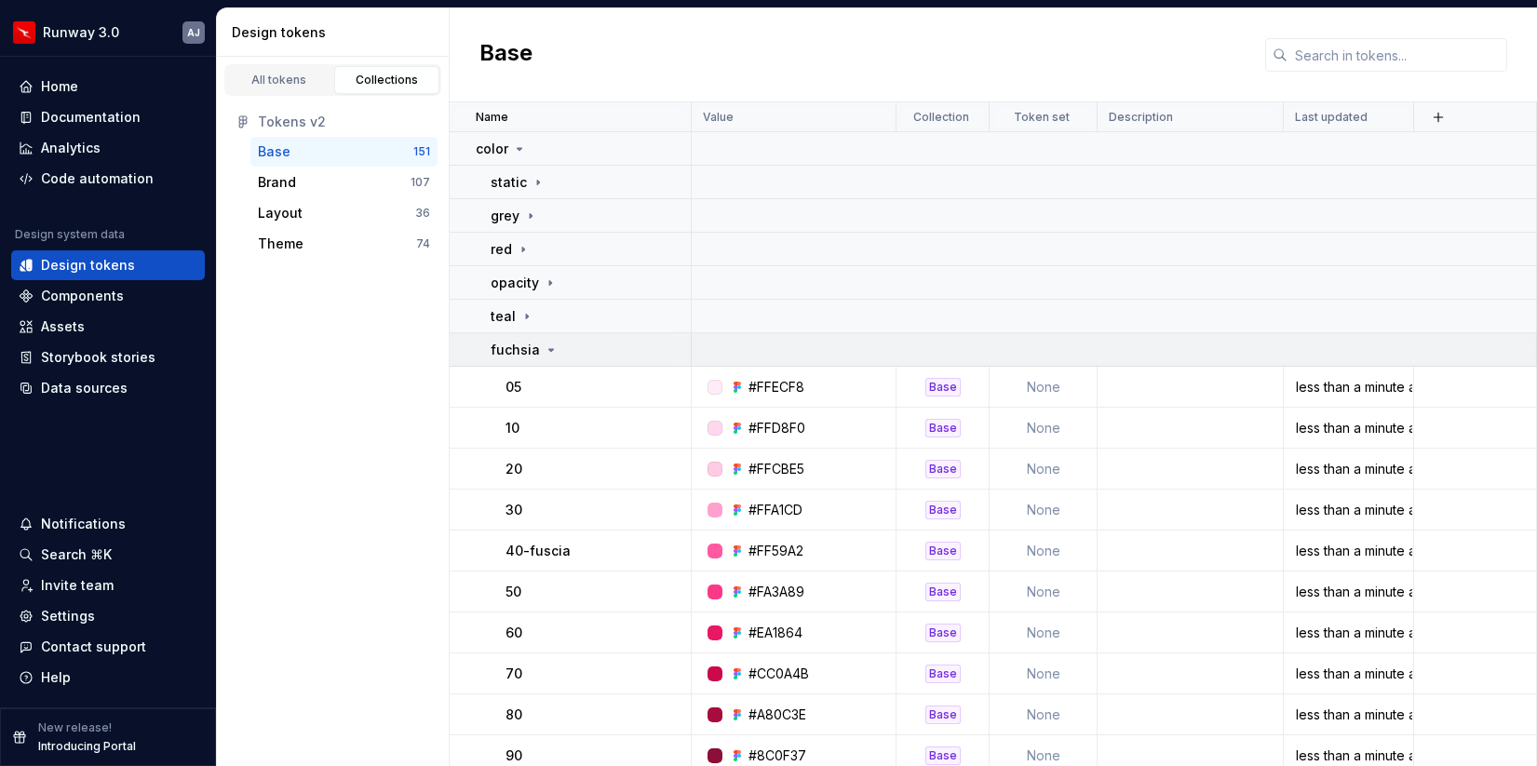
click at [544, 352] on icon at bounding box center [551, 350] width 15 height 15
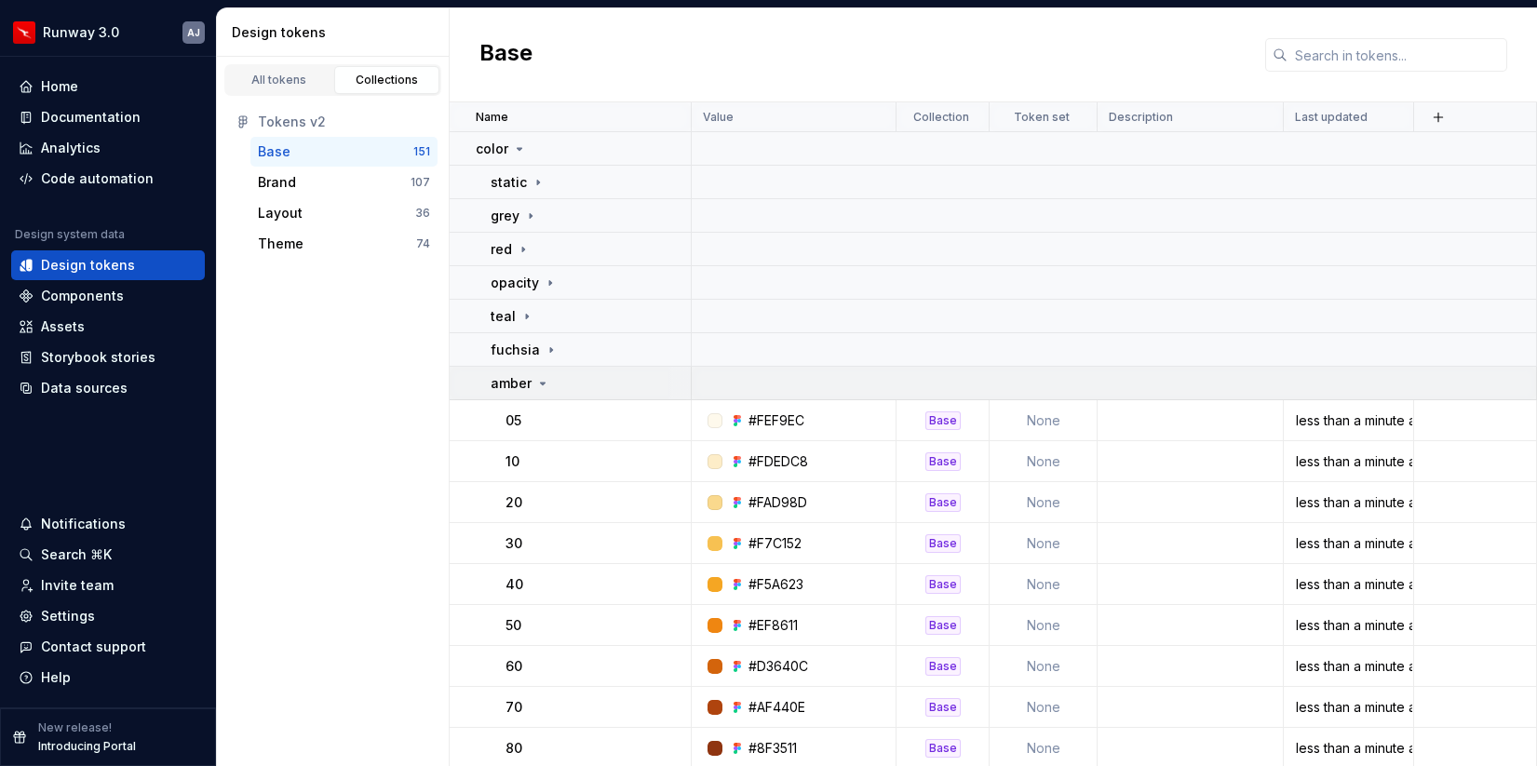
click at [544, 379] on icon at bounding box center [542, 383] width 15 height 15
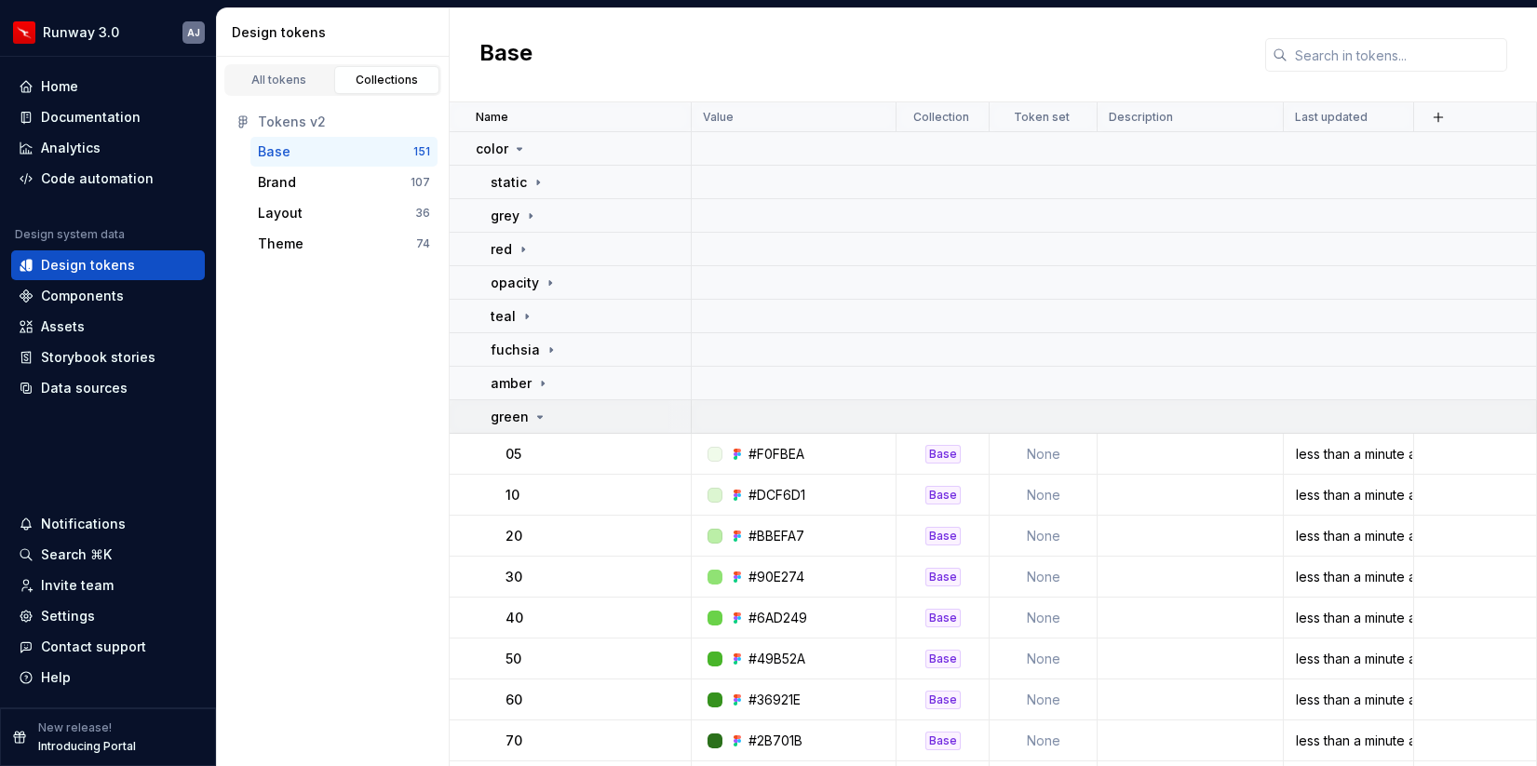
click at [543, 413] on icon at bounding box center [539, 417] width 15 height 15
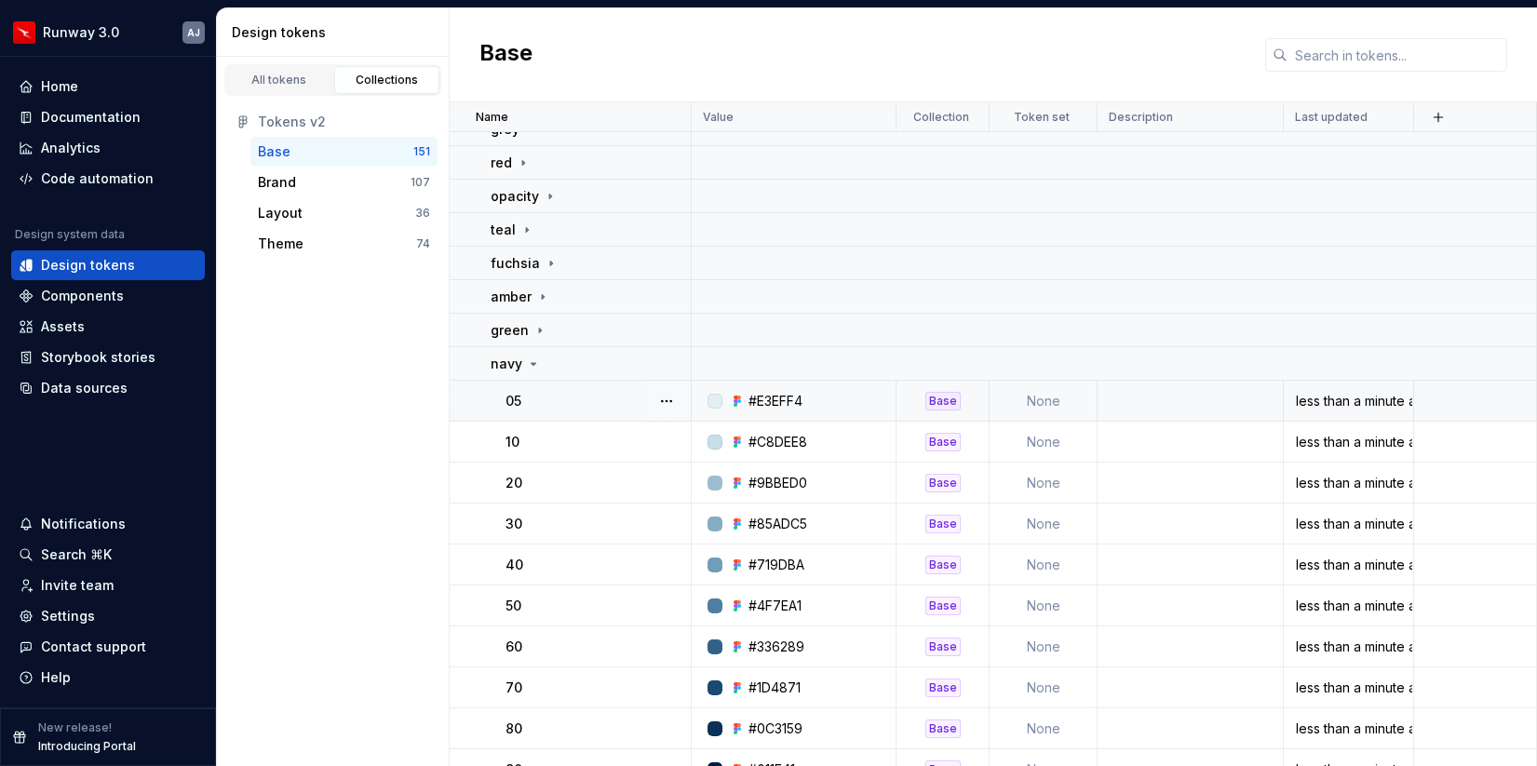
scroll to position [96, 0]
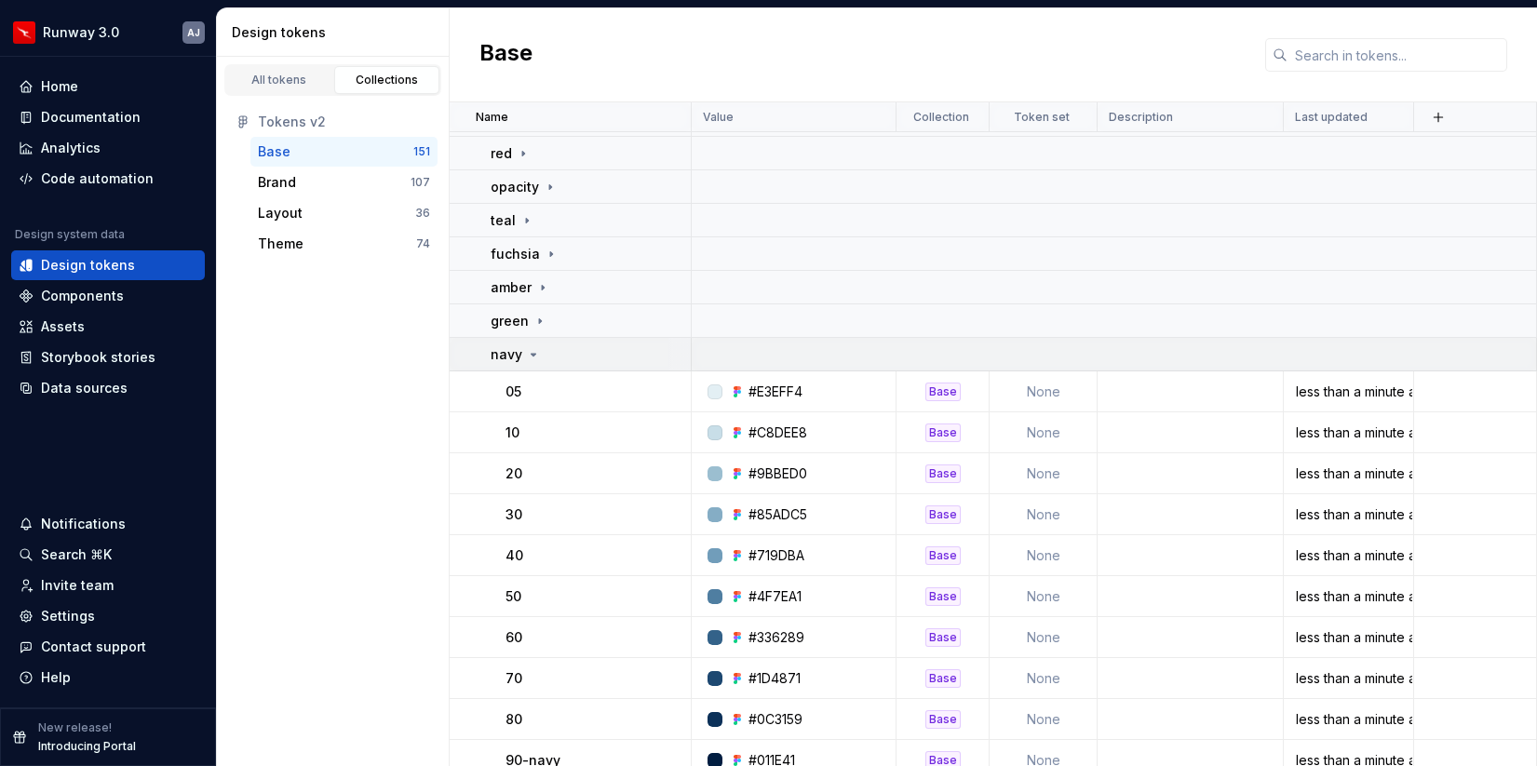
click at [531, 348] on icon at bounding box center [533, 354] width 15 height 15
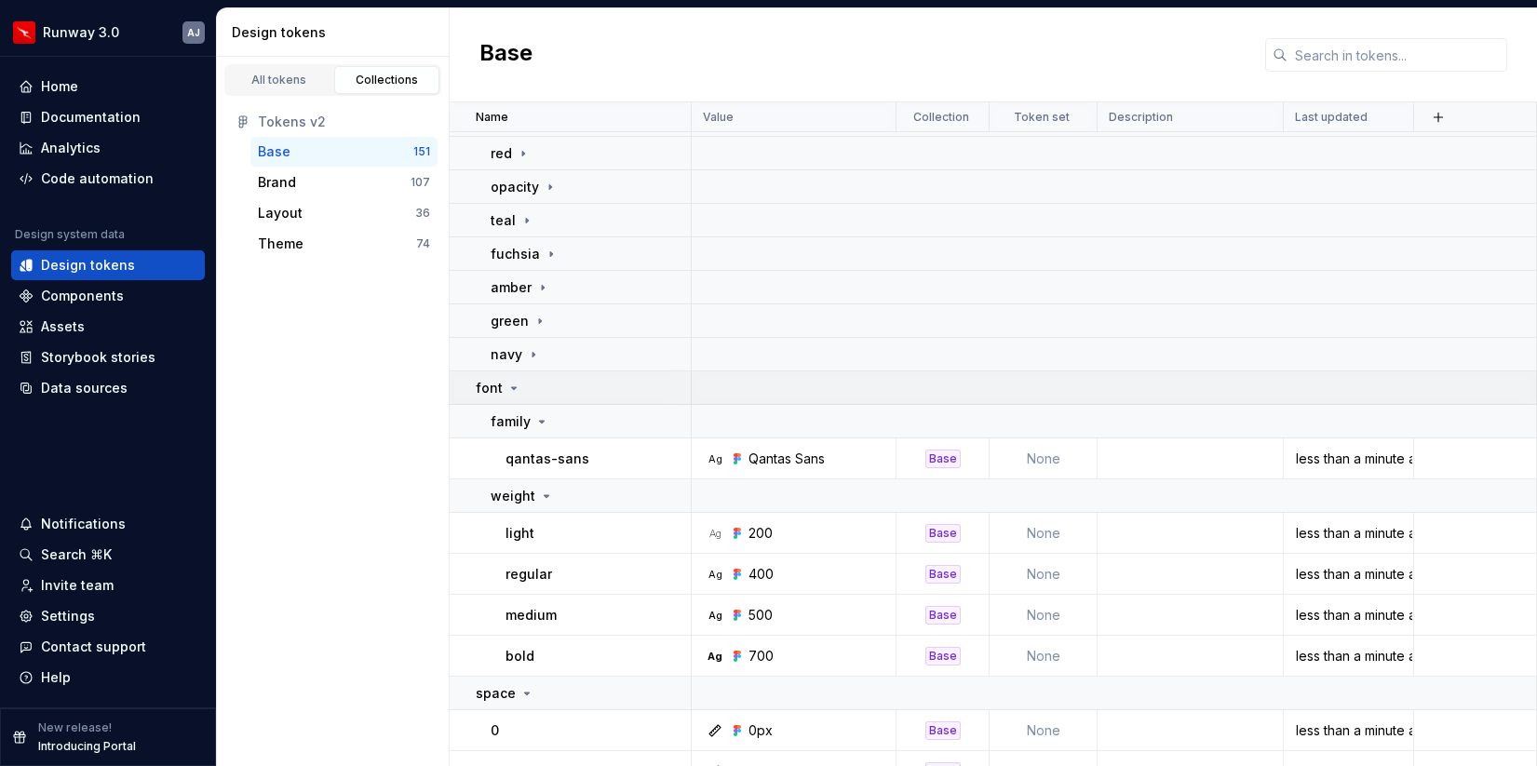
click at [513, 382] on icon at bounding box center [513, 388] width 15 height 15
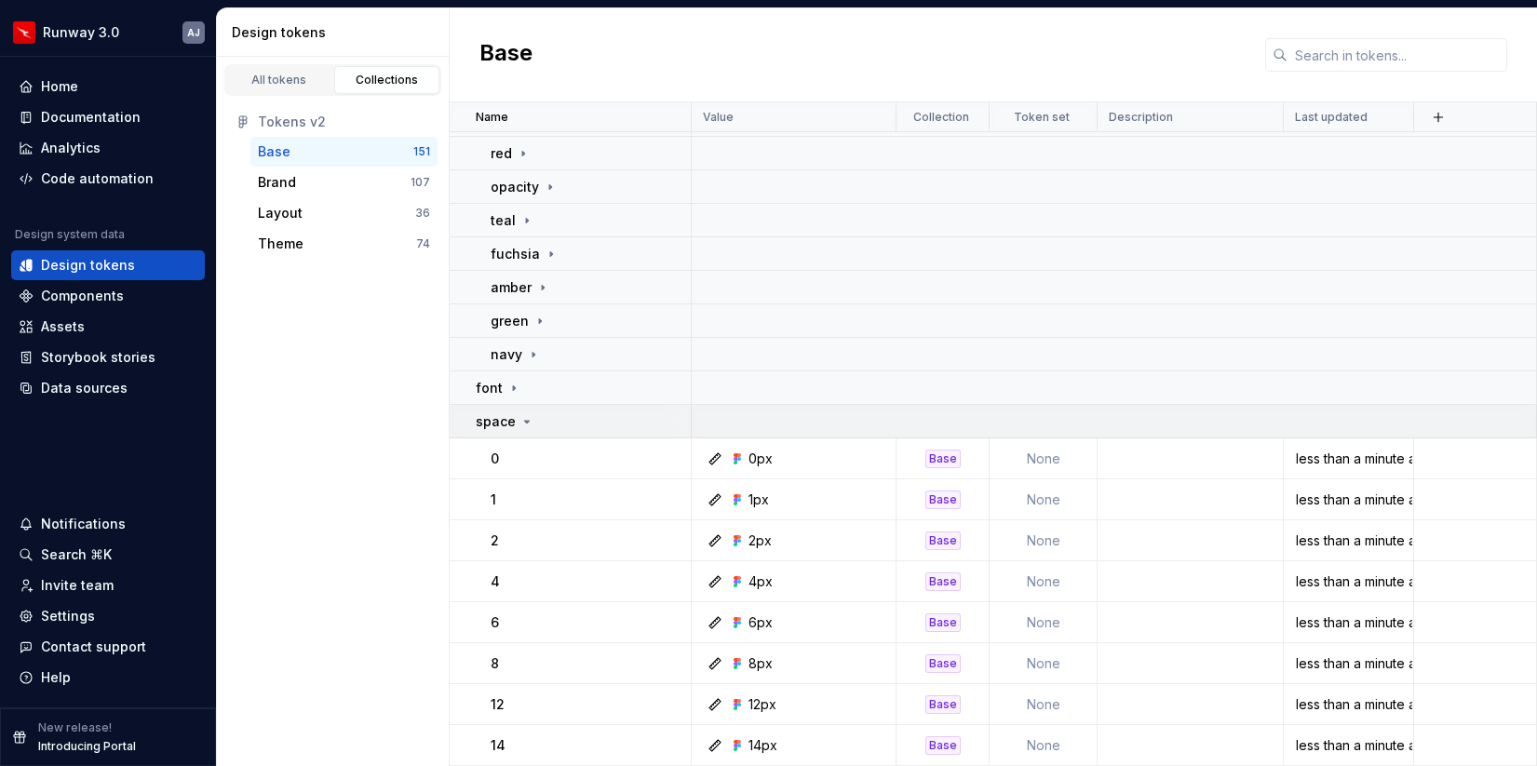
click at [525, 428] on icon at bounding box center [526, 421] width 15 height 15
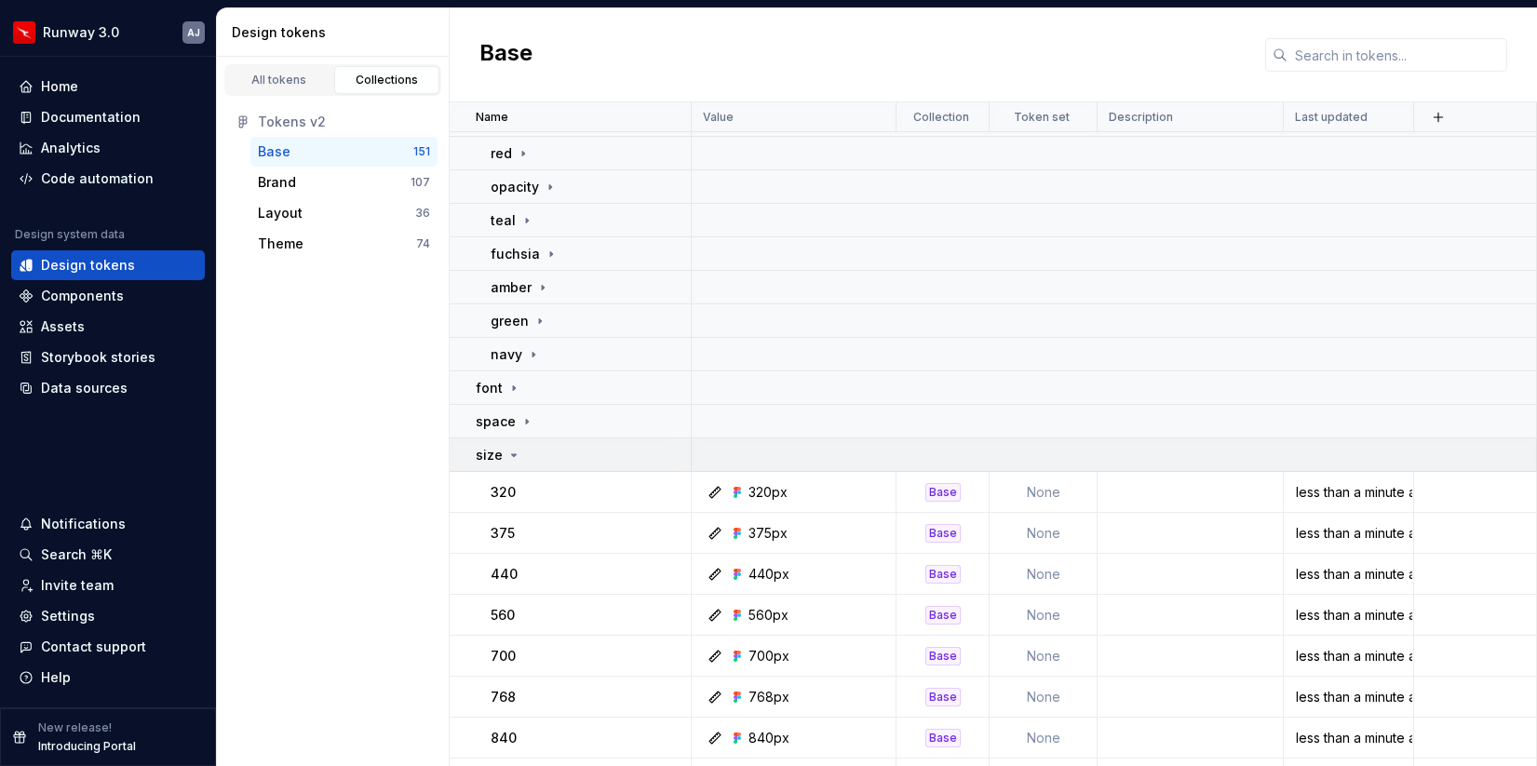
click at [513, 460] on icon at bounding box center [513, 455] width 15 height 15
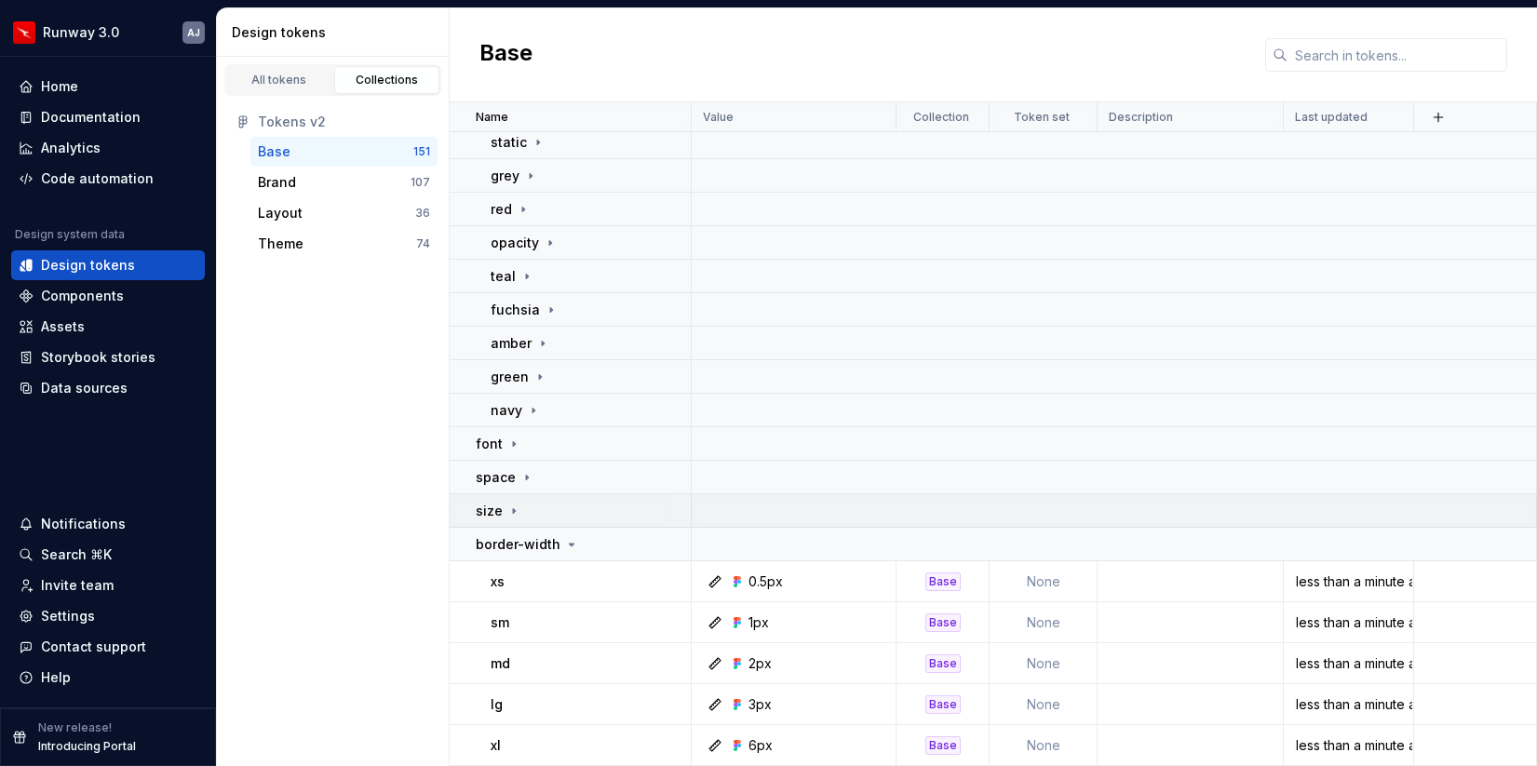
scroll to position [0, 0]
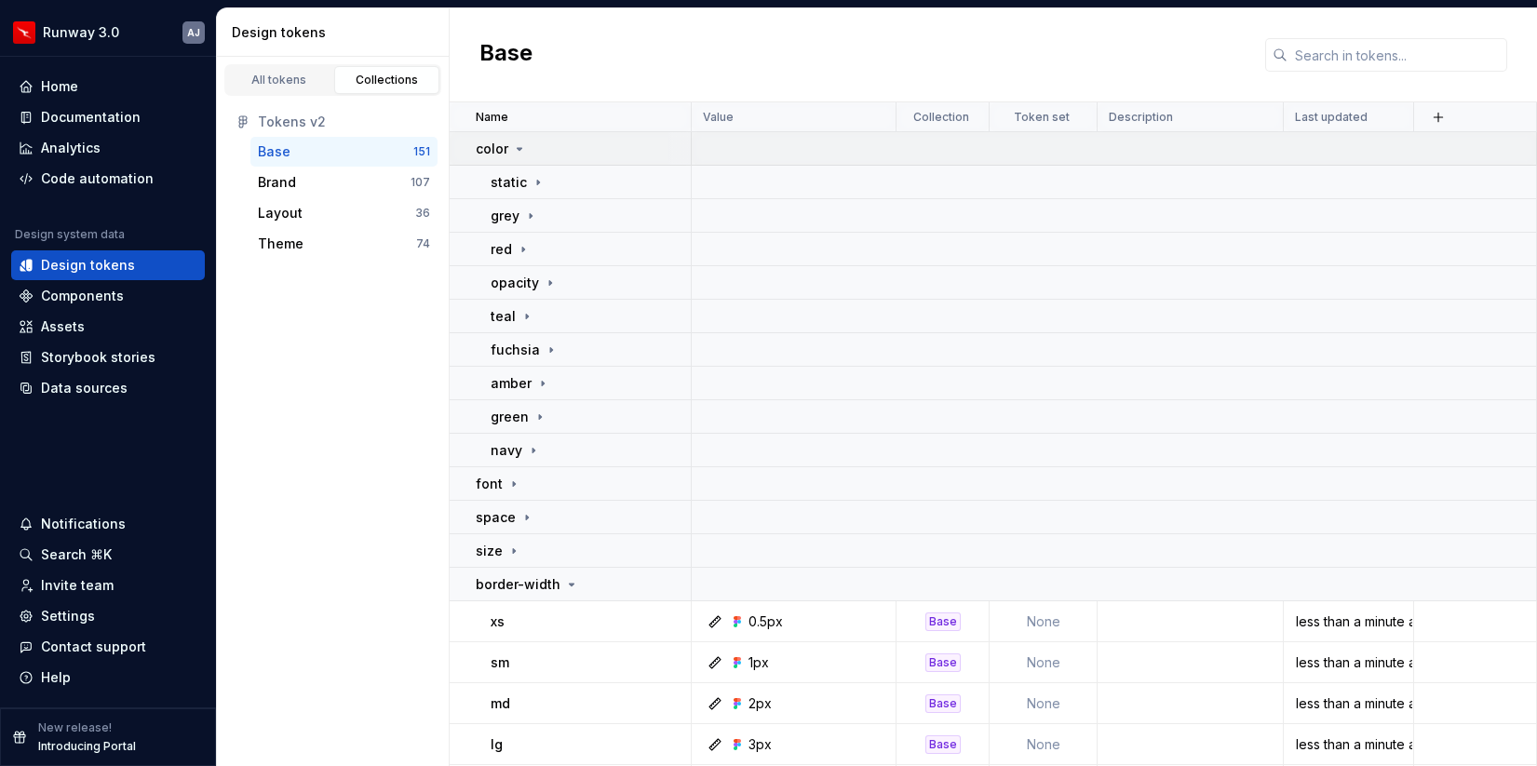
click at [518, 157] on td "color" at bounding box center [571, 149] width 242 height 34
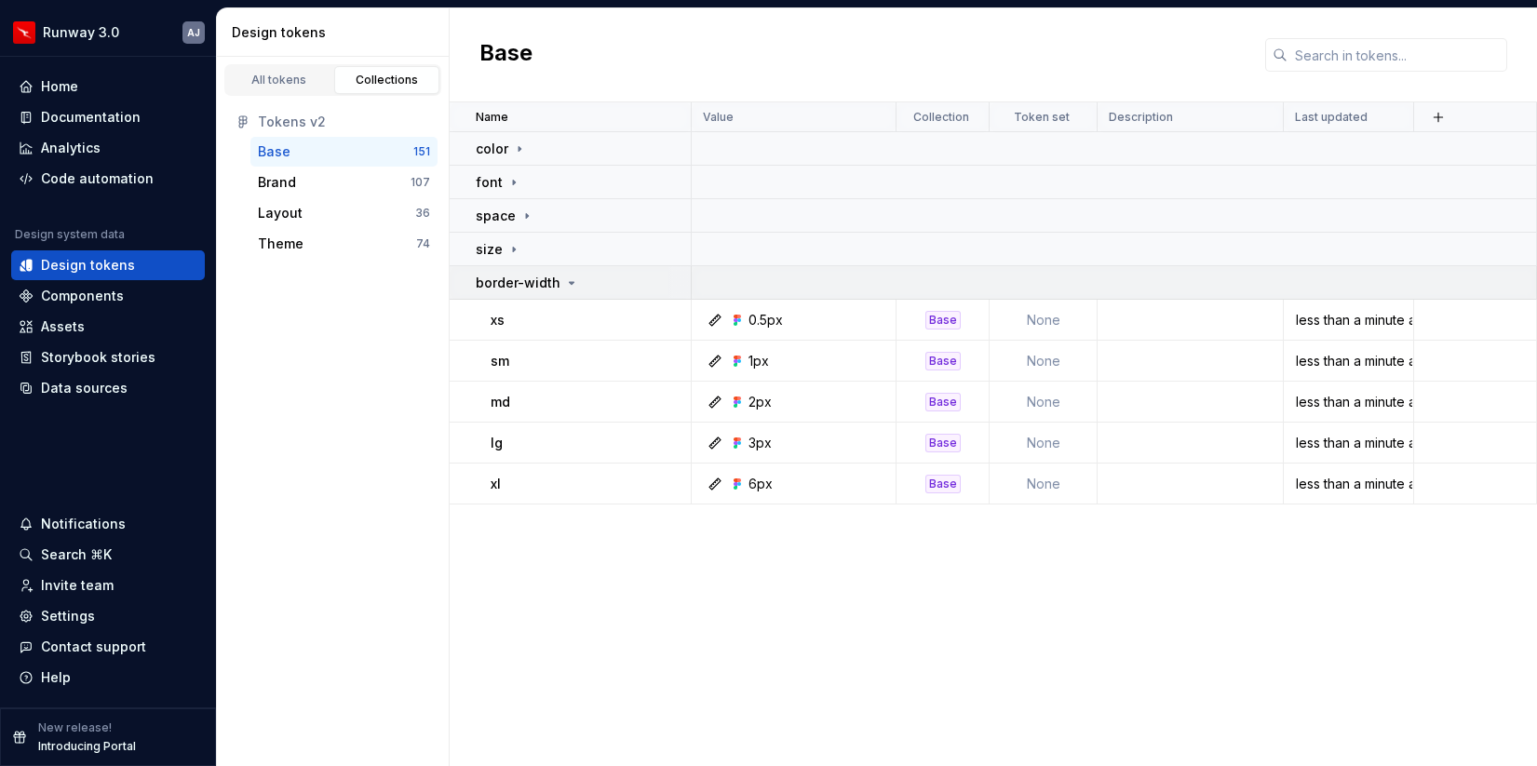
click at [567, 284] on icon at bounding box center [571, 283] width 15 height 15
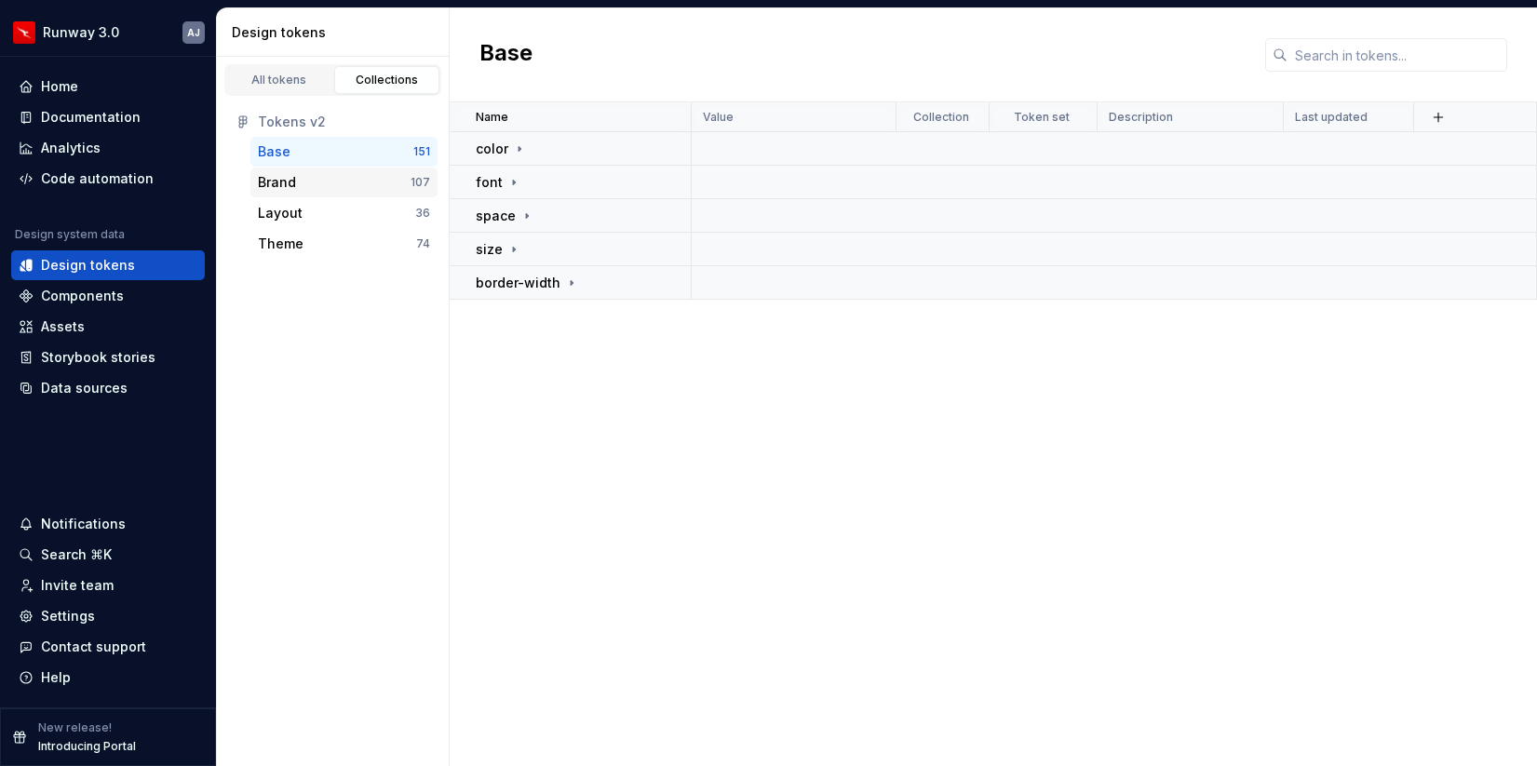
click at [358, 174] on div "Brand" at bounding box center [334, 182] width 153 height 19
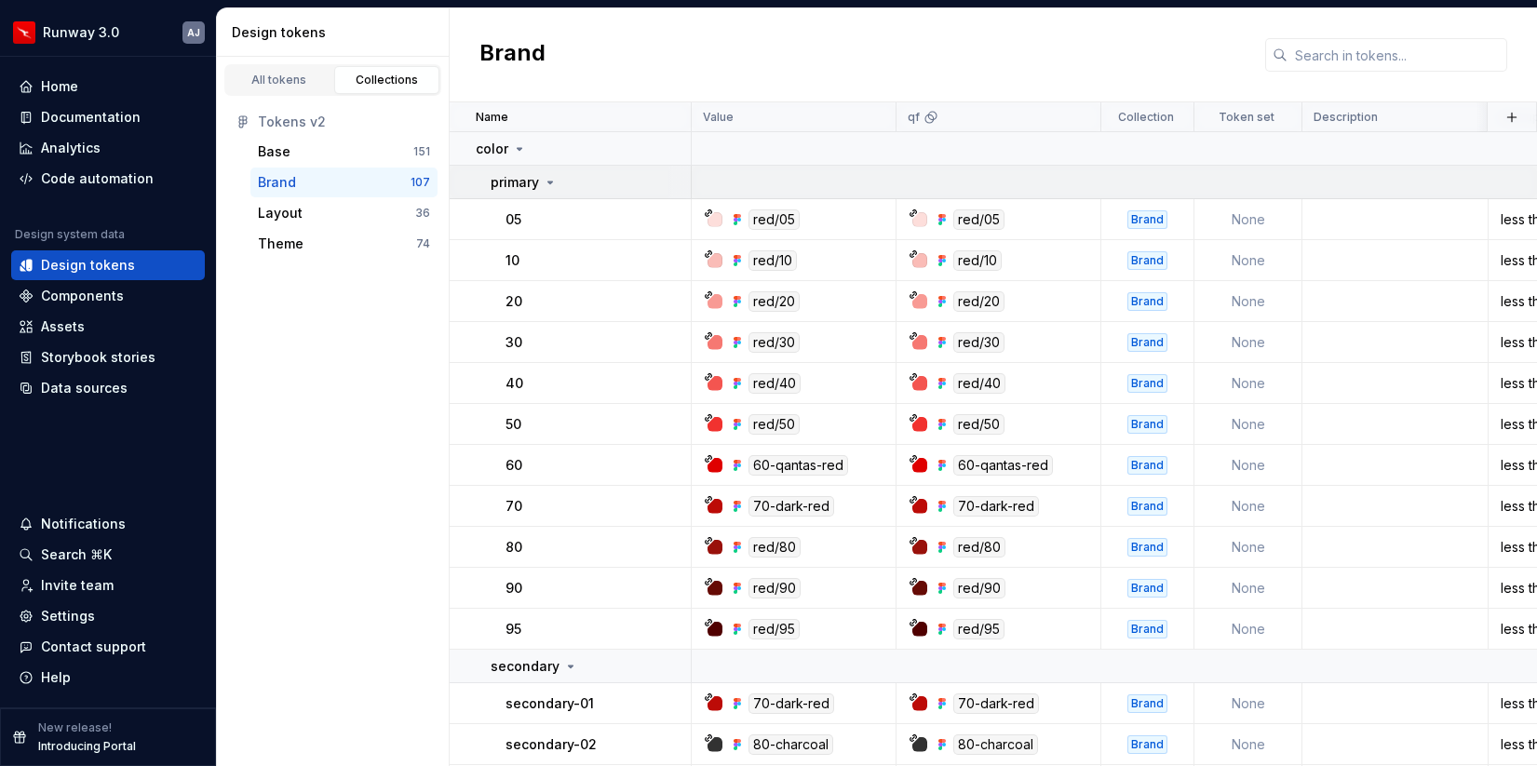
click at [548, 182] on icon at bounding box center [550, 183] width 5 height 2
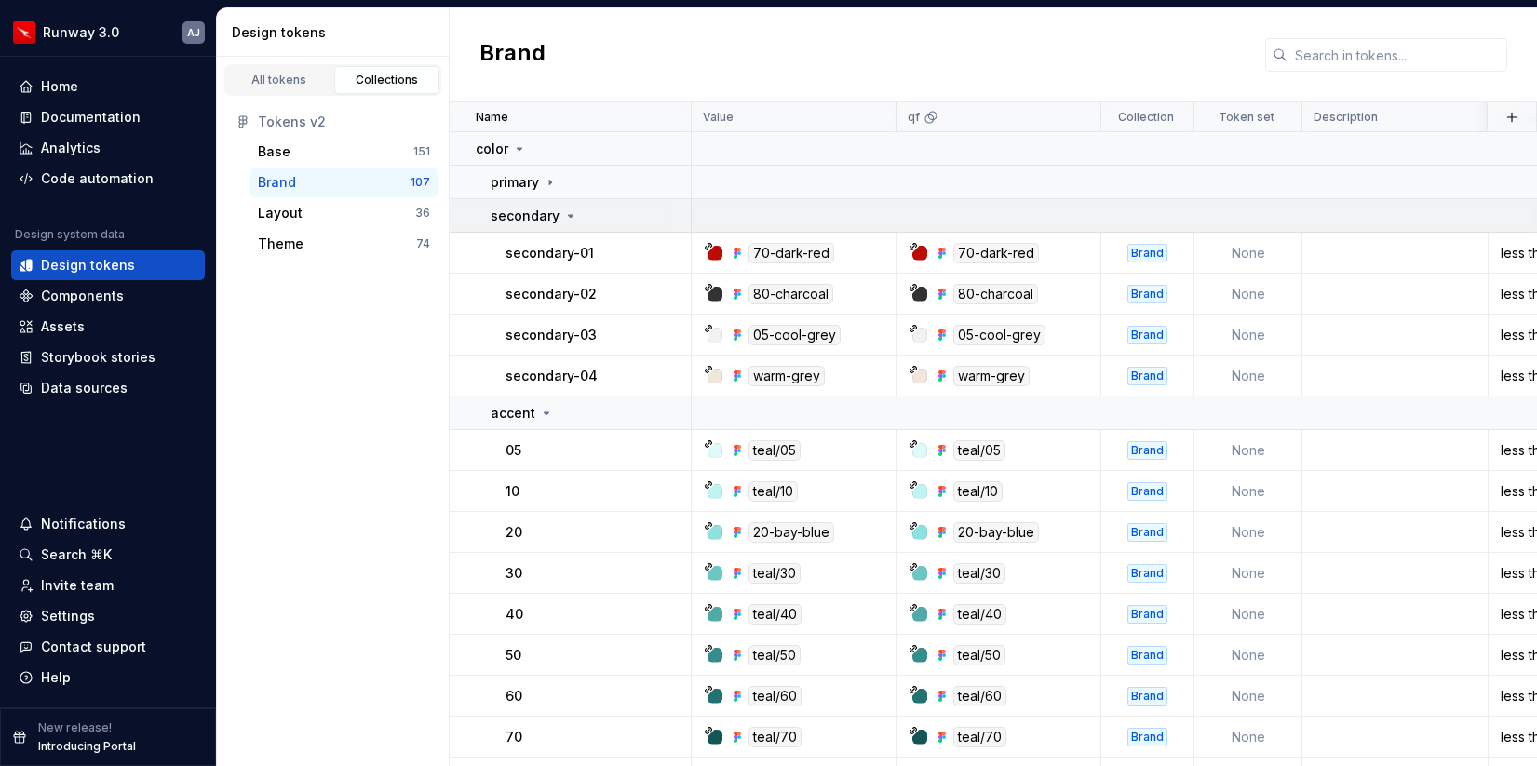
click at [568, 219] on icon at bounding box center [570, 215] width 15 height 15
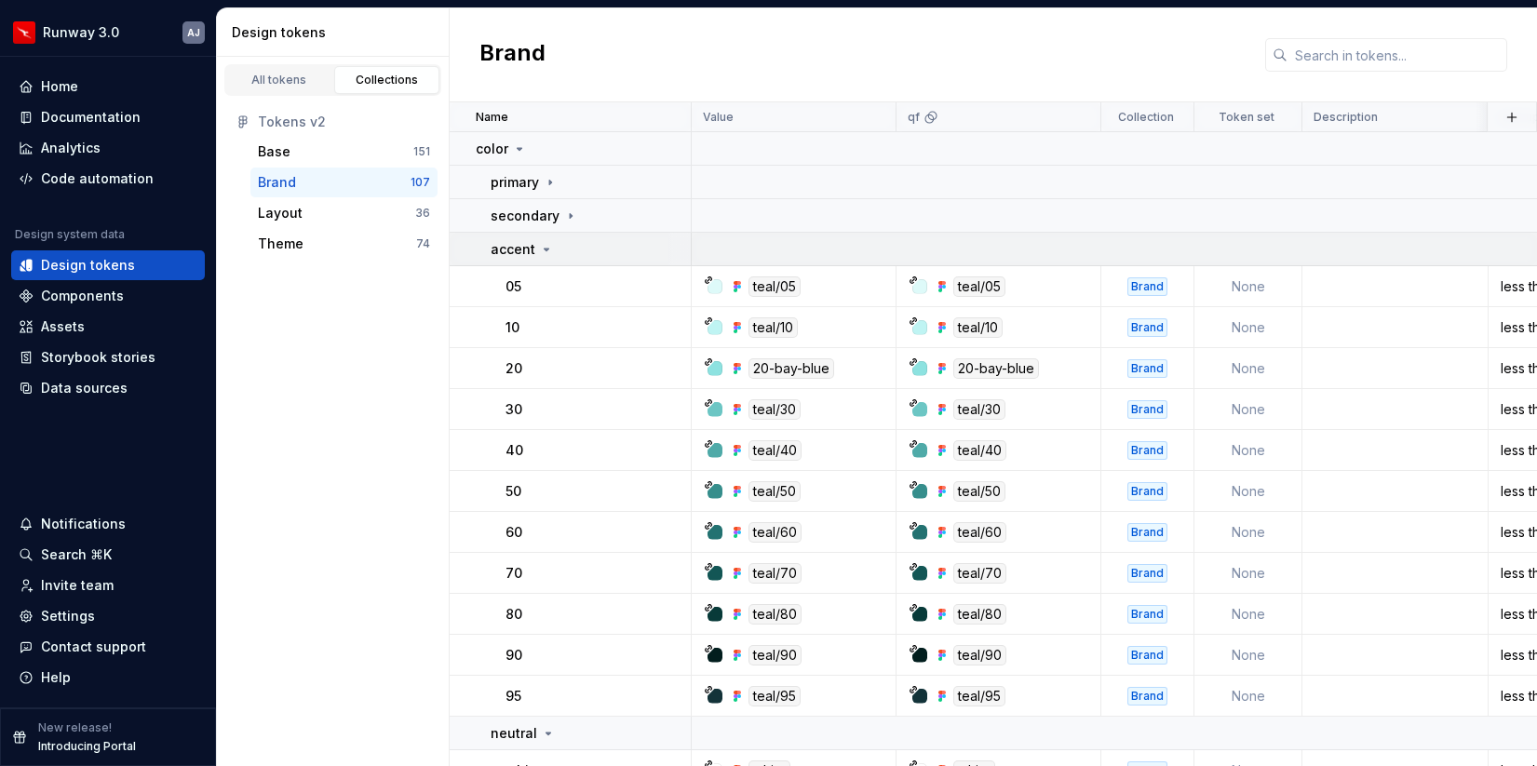
click at [549, 255] on icon at bounding box center [546, 249] width 15 height 15
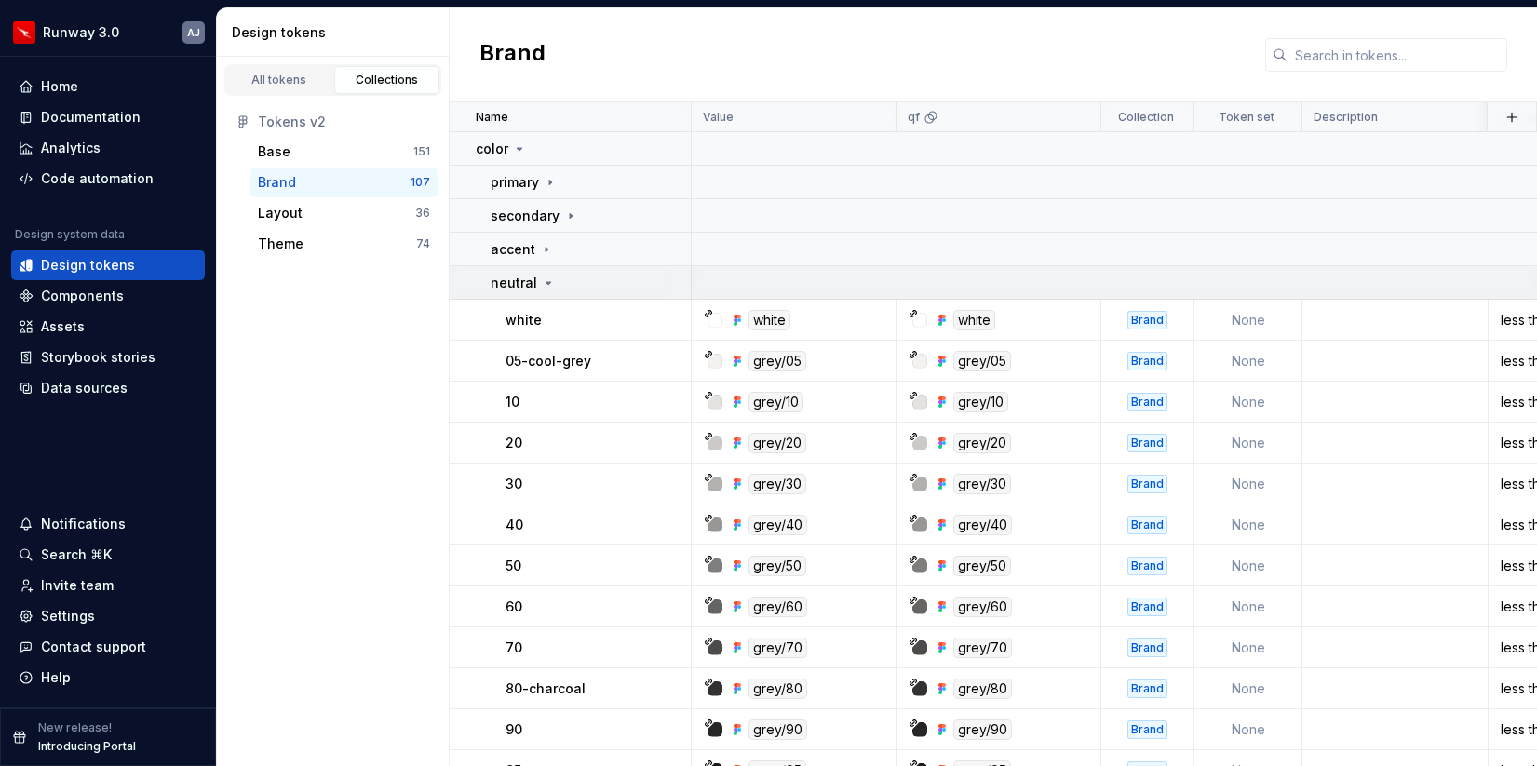
click at [549, 278] on icon at bounding box center [548, 283] width 15 height 15
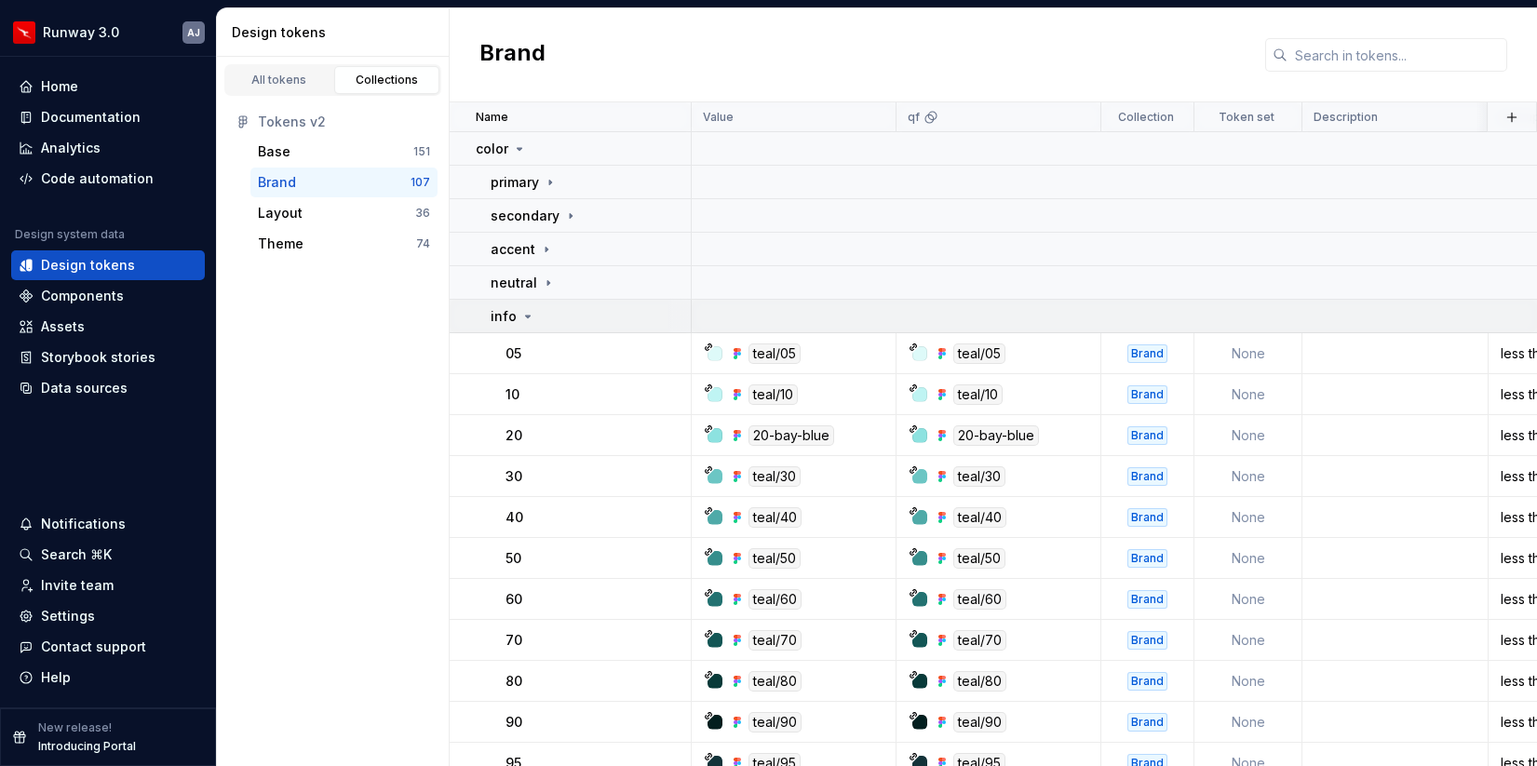
click at [527, 311] on icon at bounding box center [527, 316] width 15 height 15
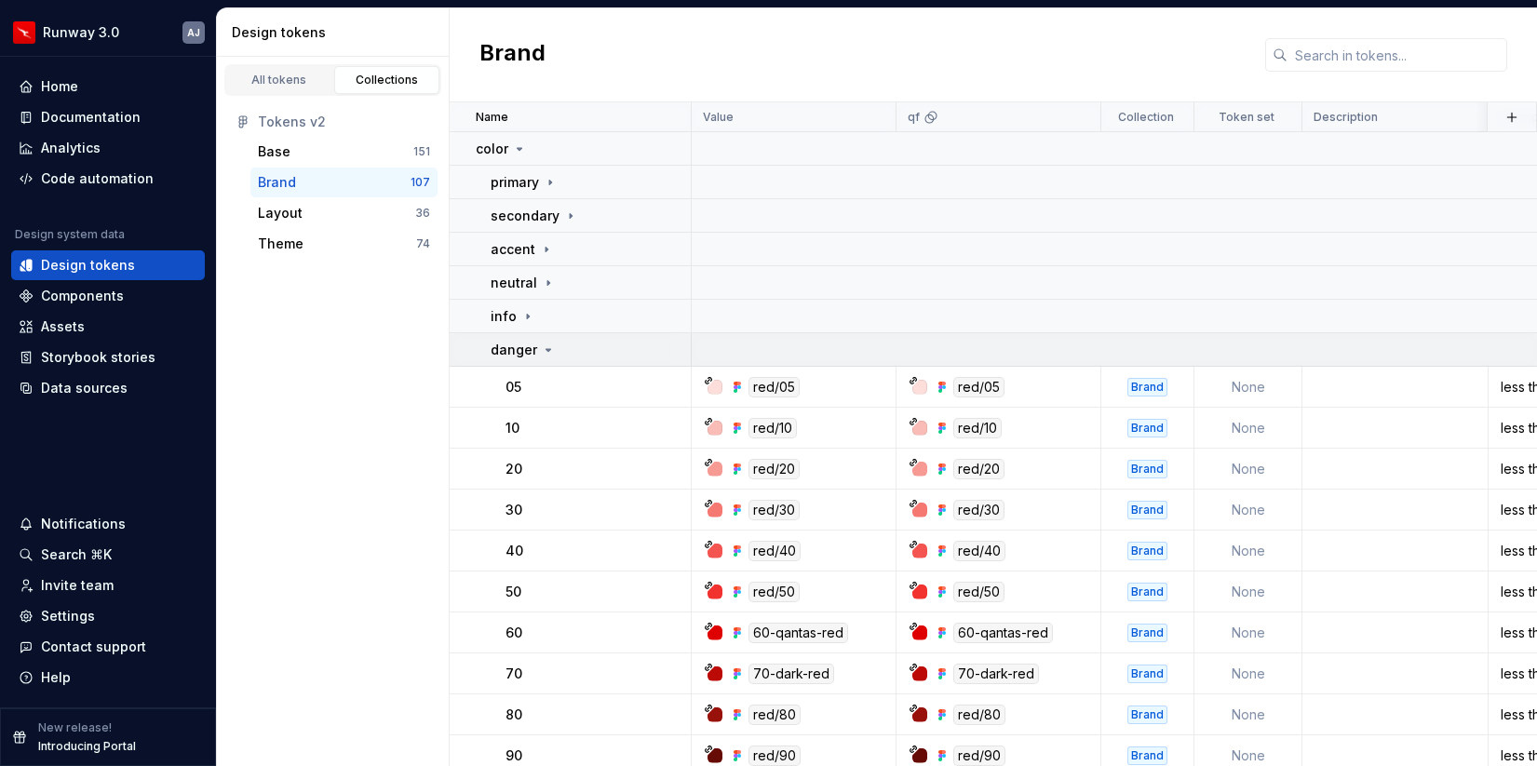
click at [542, 357] on div "danger" at bounding box center [523, 350] width 65 height 19
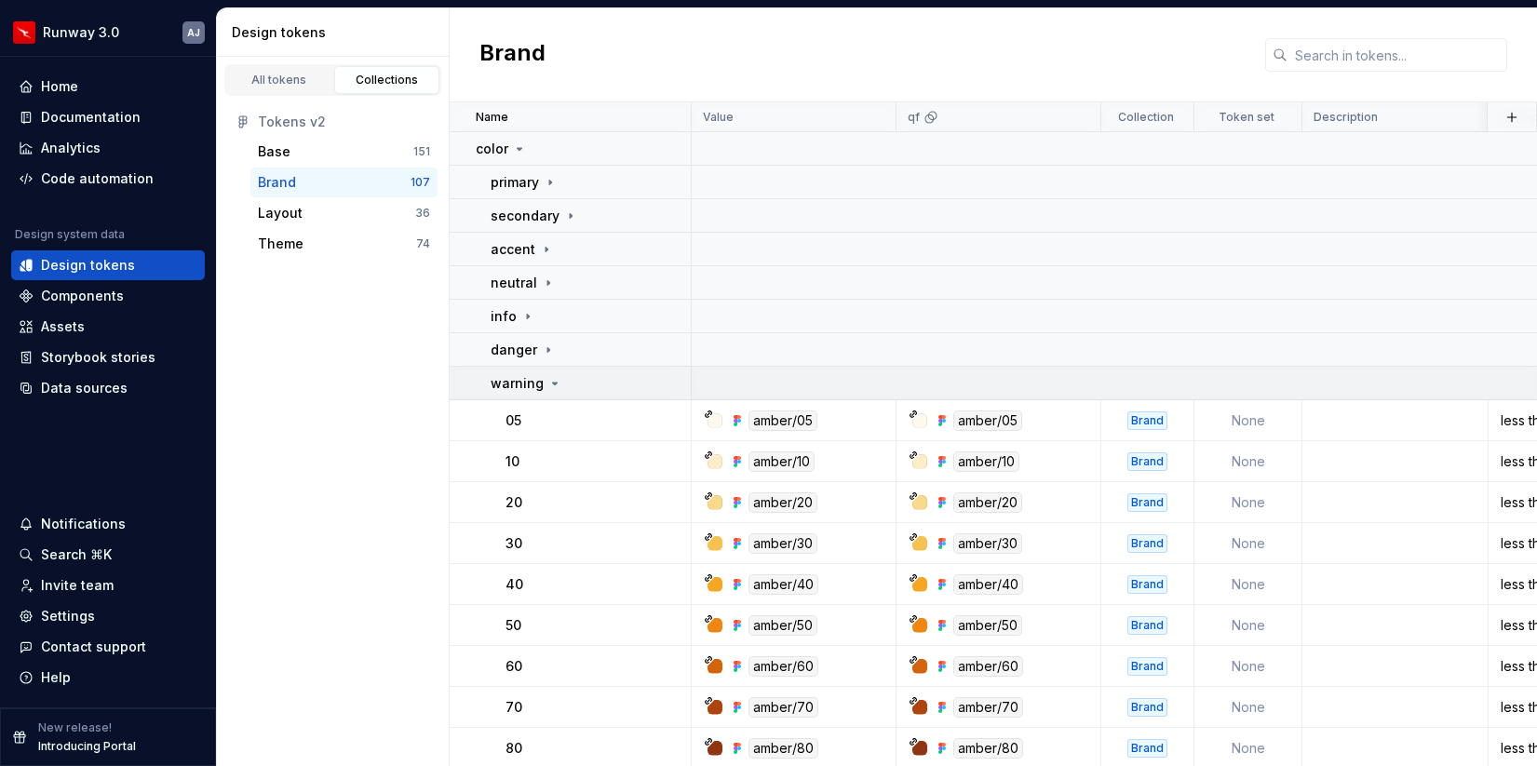
click at [542, 382] on div "warning" at bounding box center [527, 383] width 72 height 19
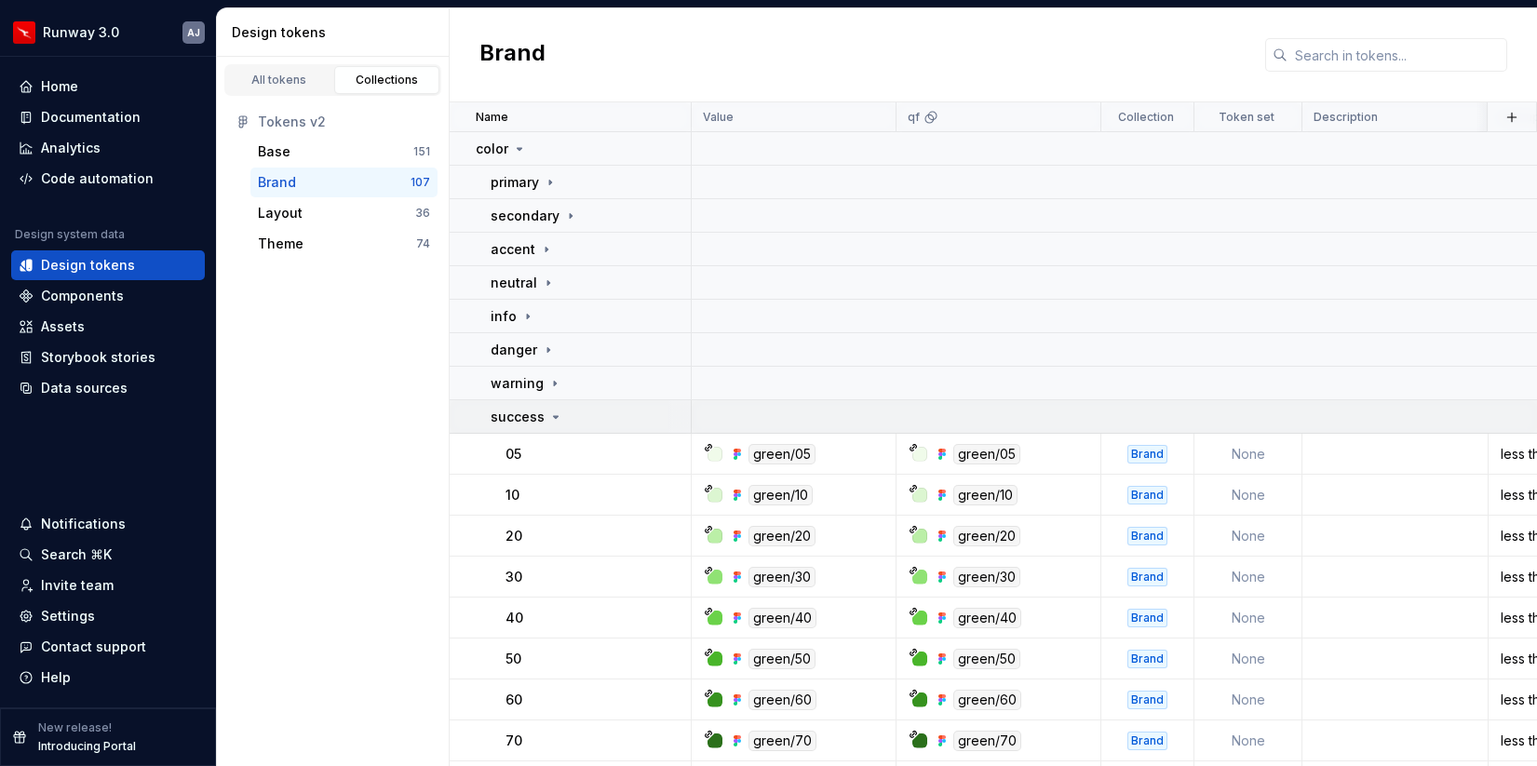
click at [544, 420] on div "success" at bounding box center [527, 417] width 73 height 19
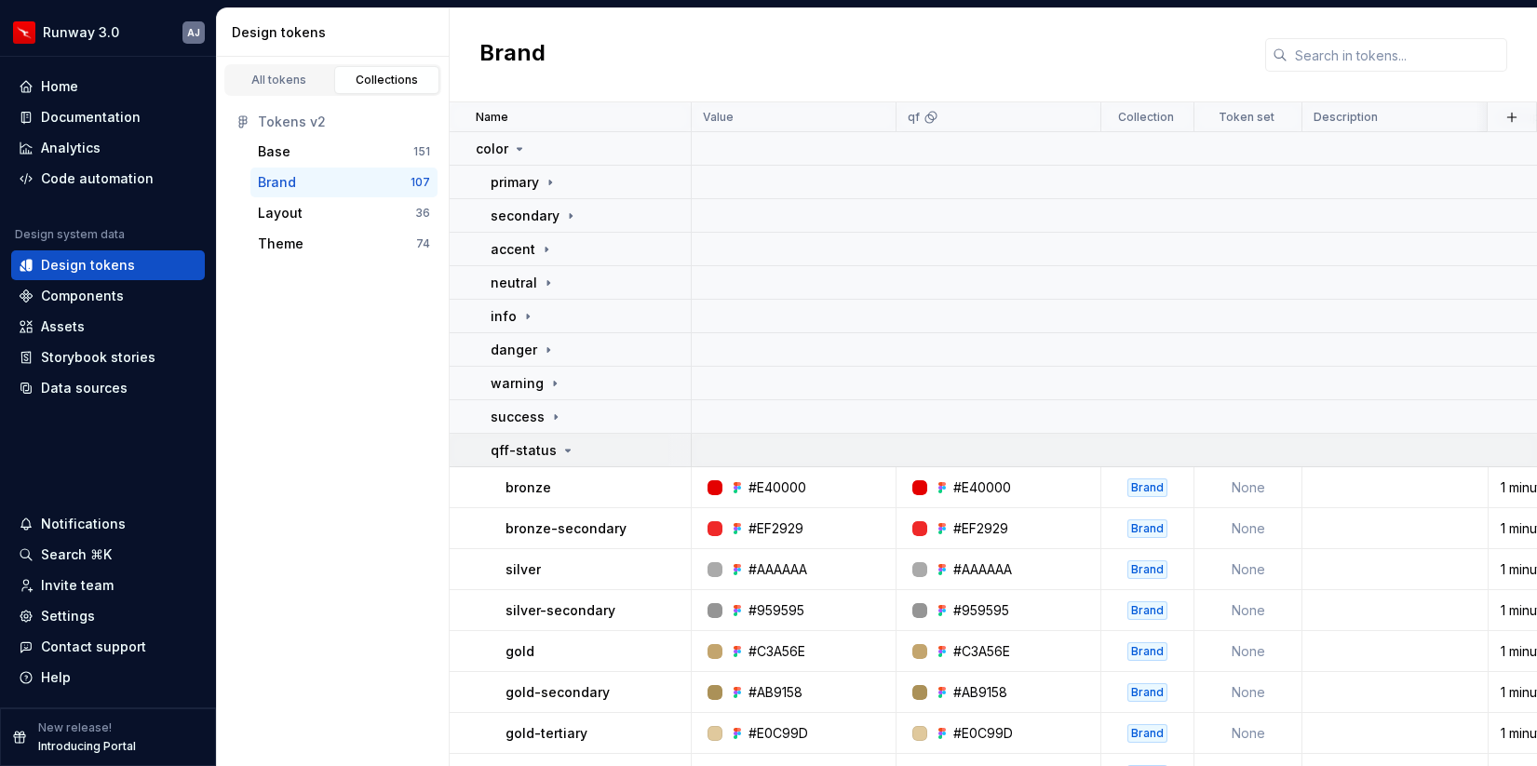
click at [545, 452] on p "qff-status" at bounding box center [524, 450] width 66 height 19
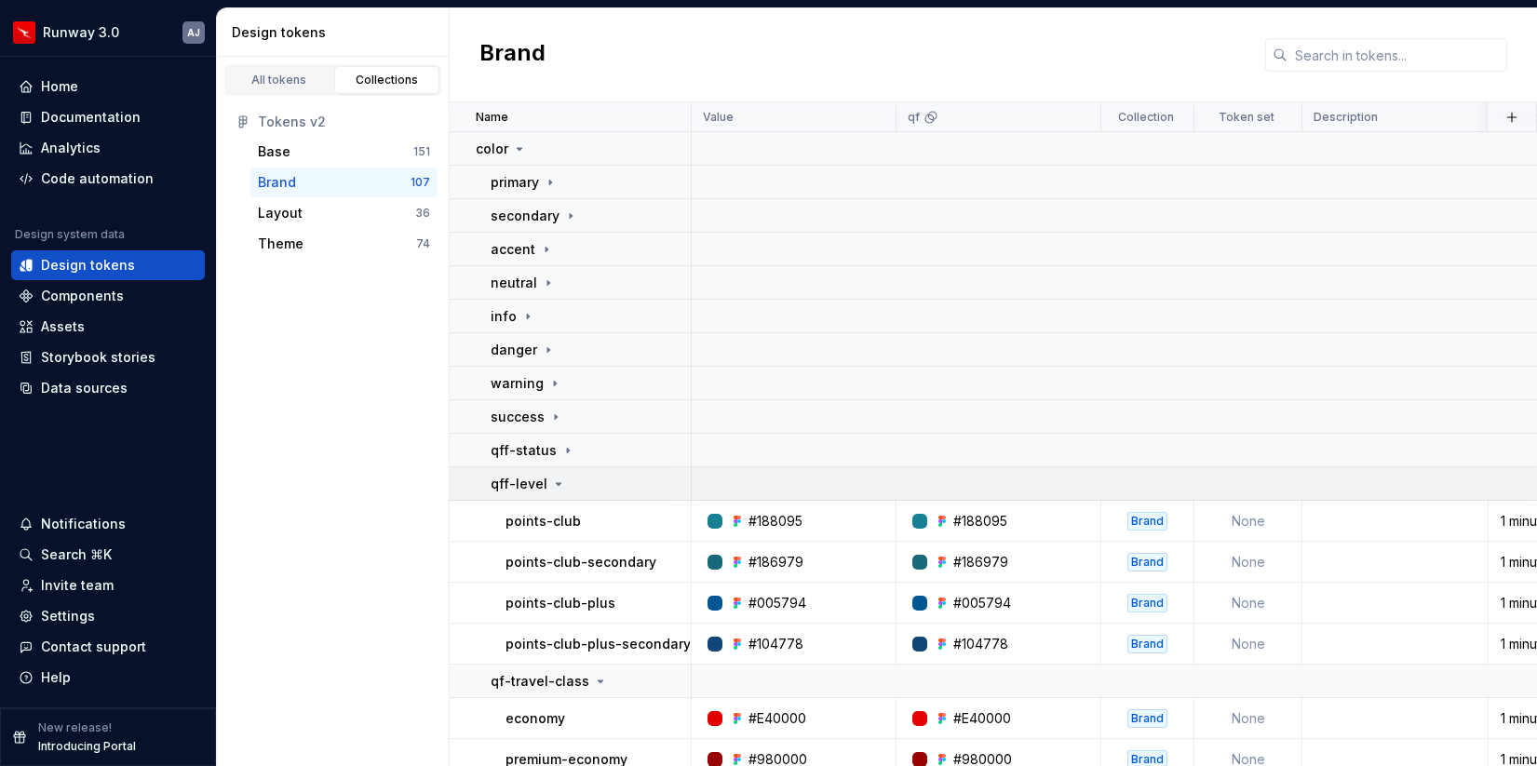
click at [551, 479] on icon at bounding box center [558, 484] width 15 height 15
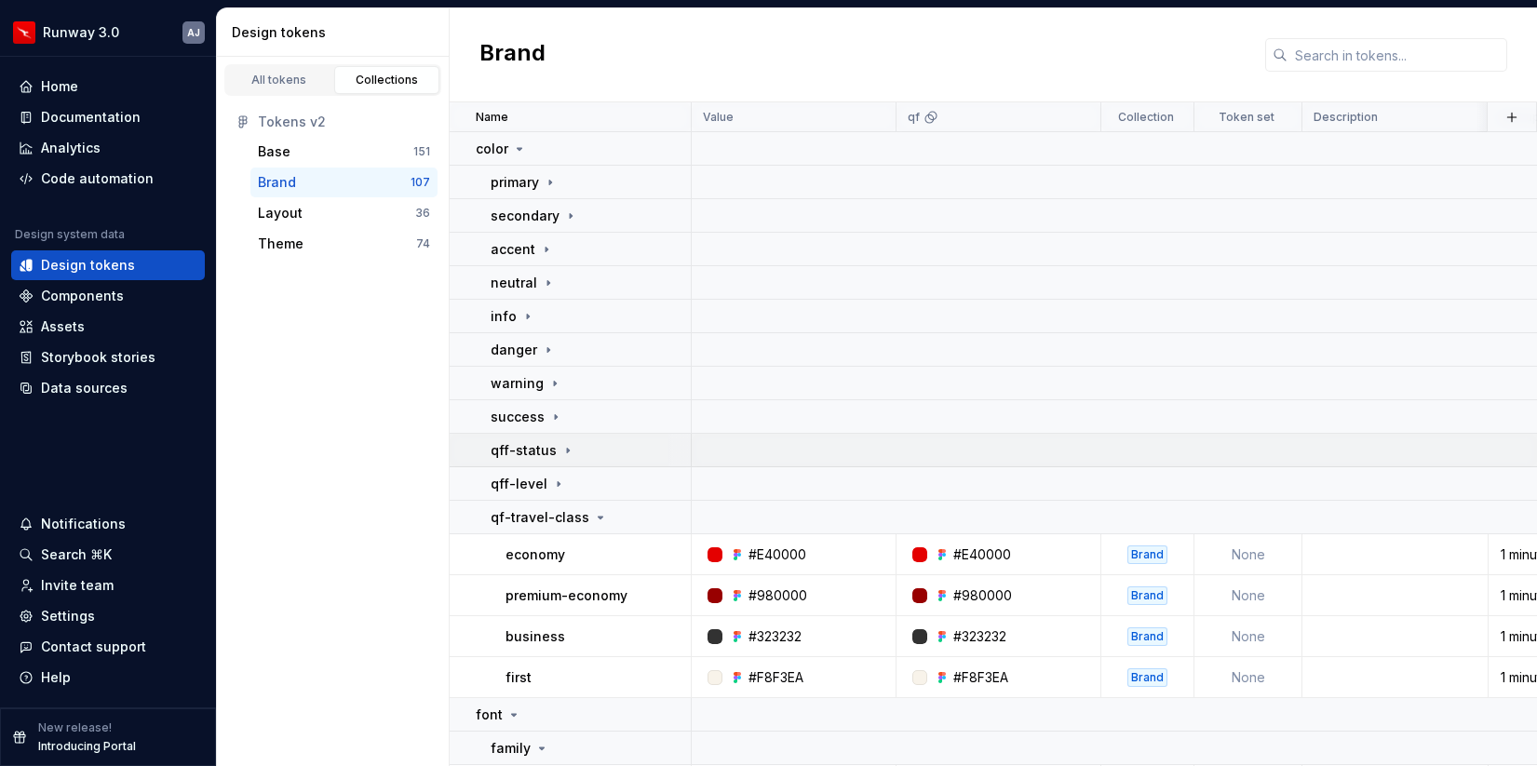
click at [549, 451] on p "qff-status" at bounding box center [524, 450] width 66 height 19
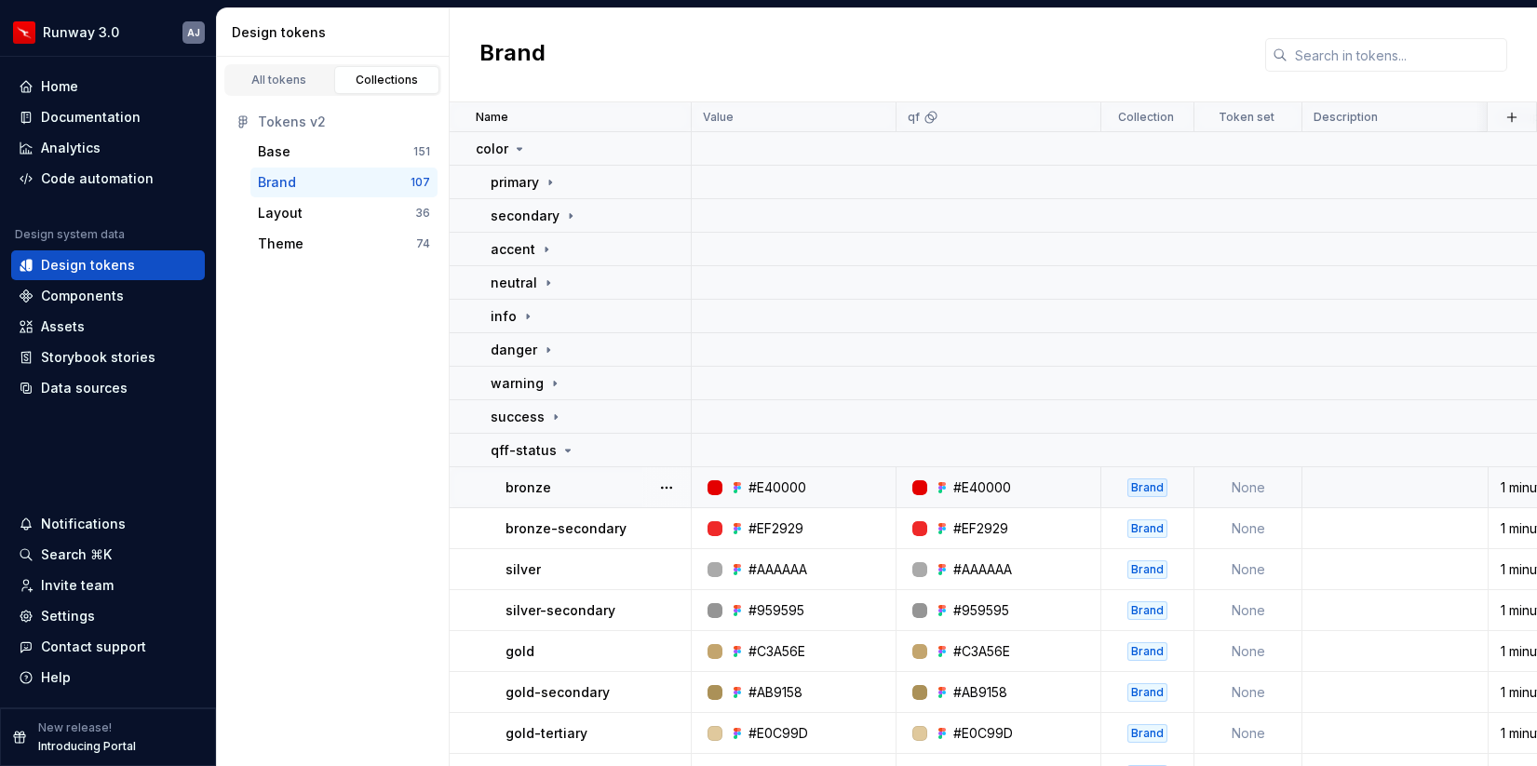
click at [549, 476] on td "bronze" at bounding box center [571, 487] width 242 height 41
click at [555, 454] on div "qff-status" at bounding box center [533, 450] width 85 height 19
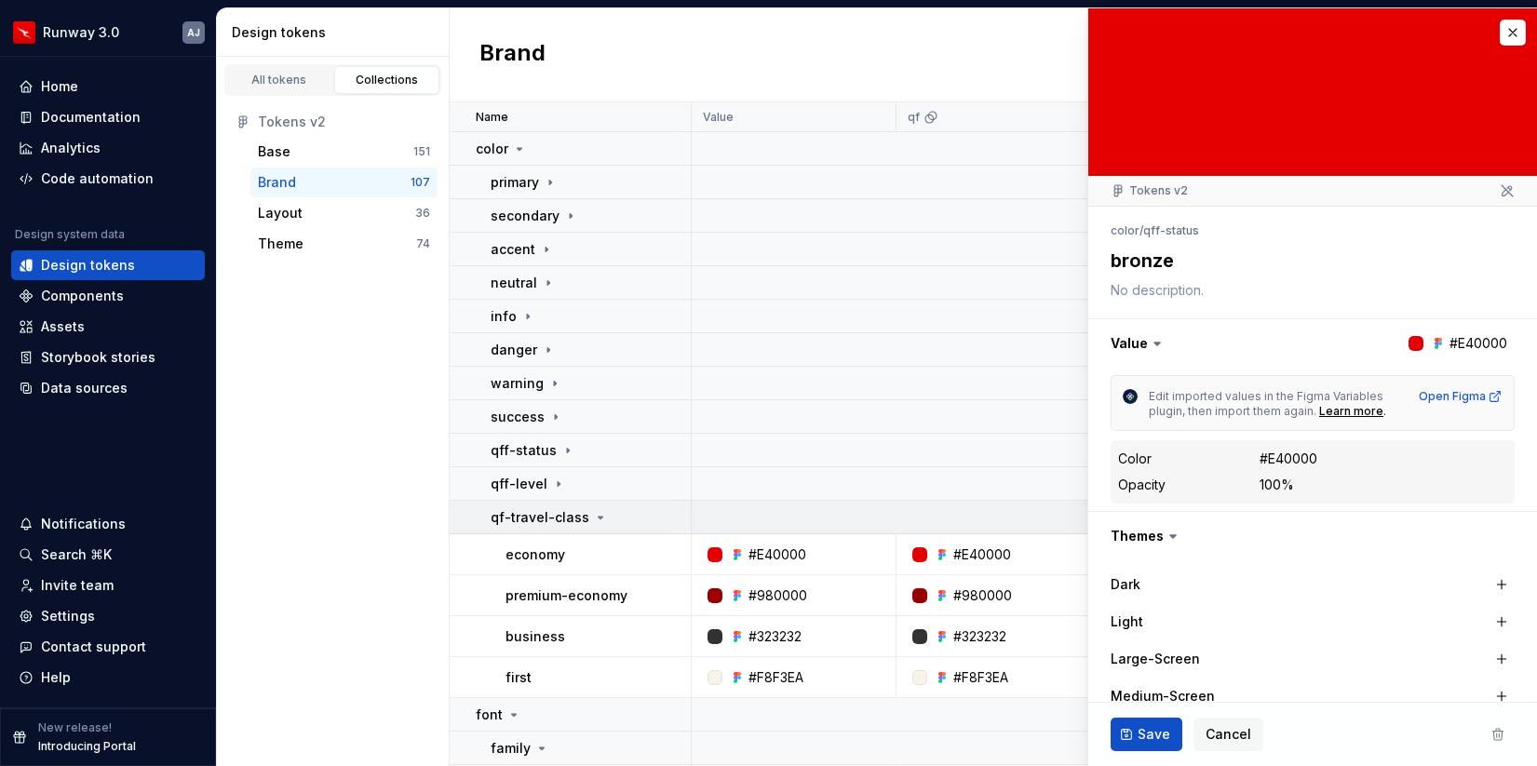
click at [560, 527] on td "qf-travel-class" at bounding box center [571, 518] width 242 height 34
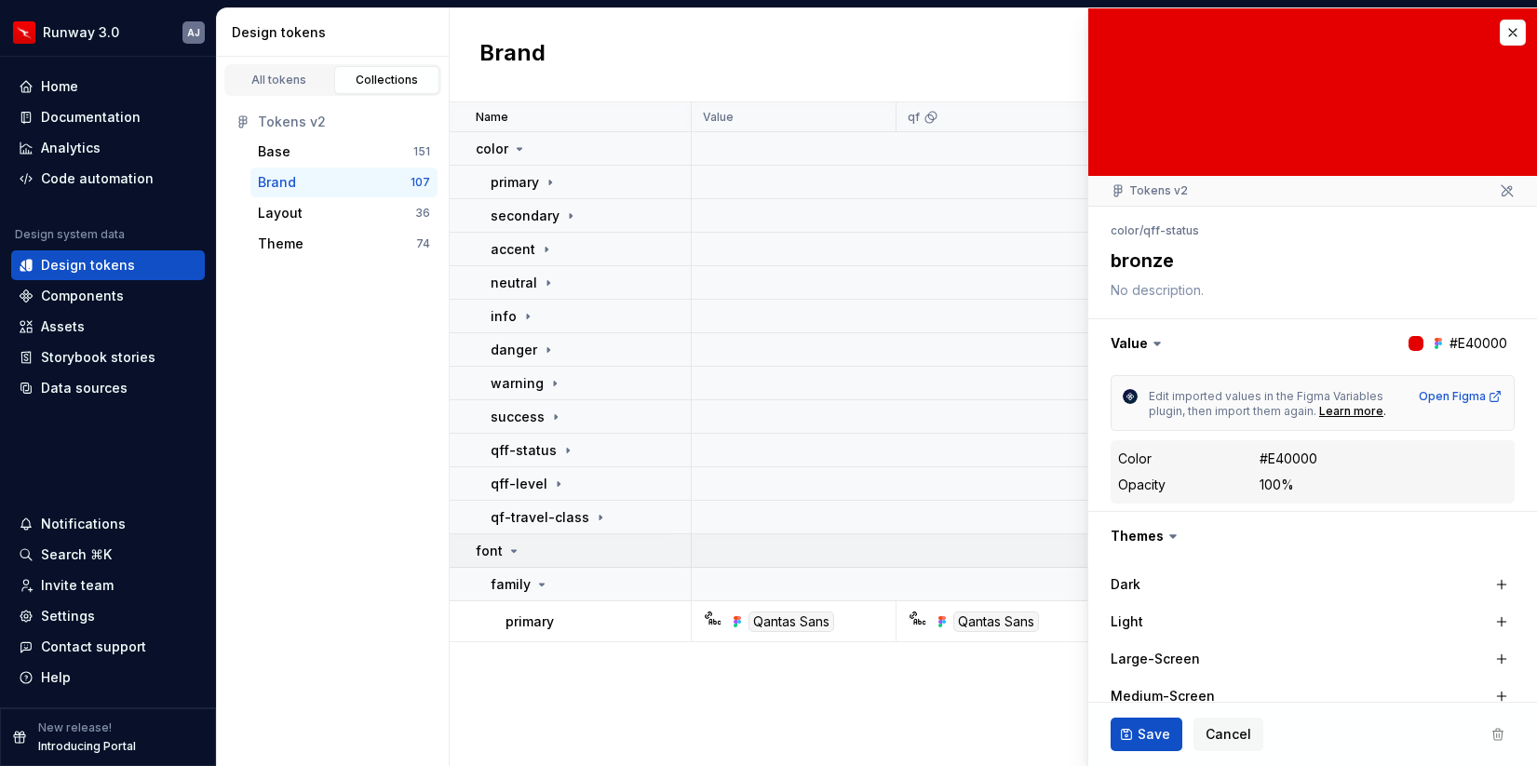
click at [518, 551] on icon at bounding box center [513, 551] width 15 height 15
click at [356, 206] on div "Layout" at bounding box center [336, 213] width 157 height 19
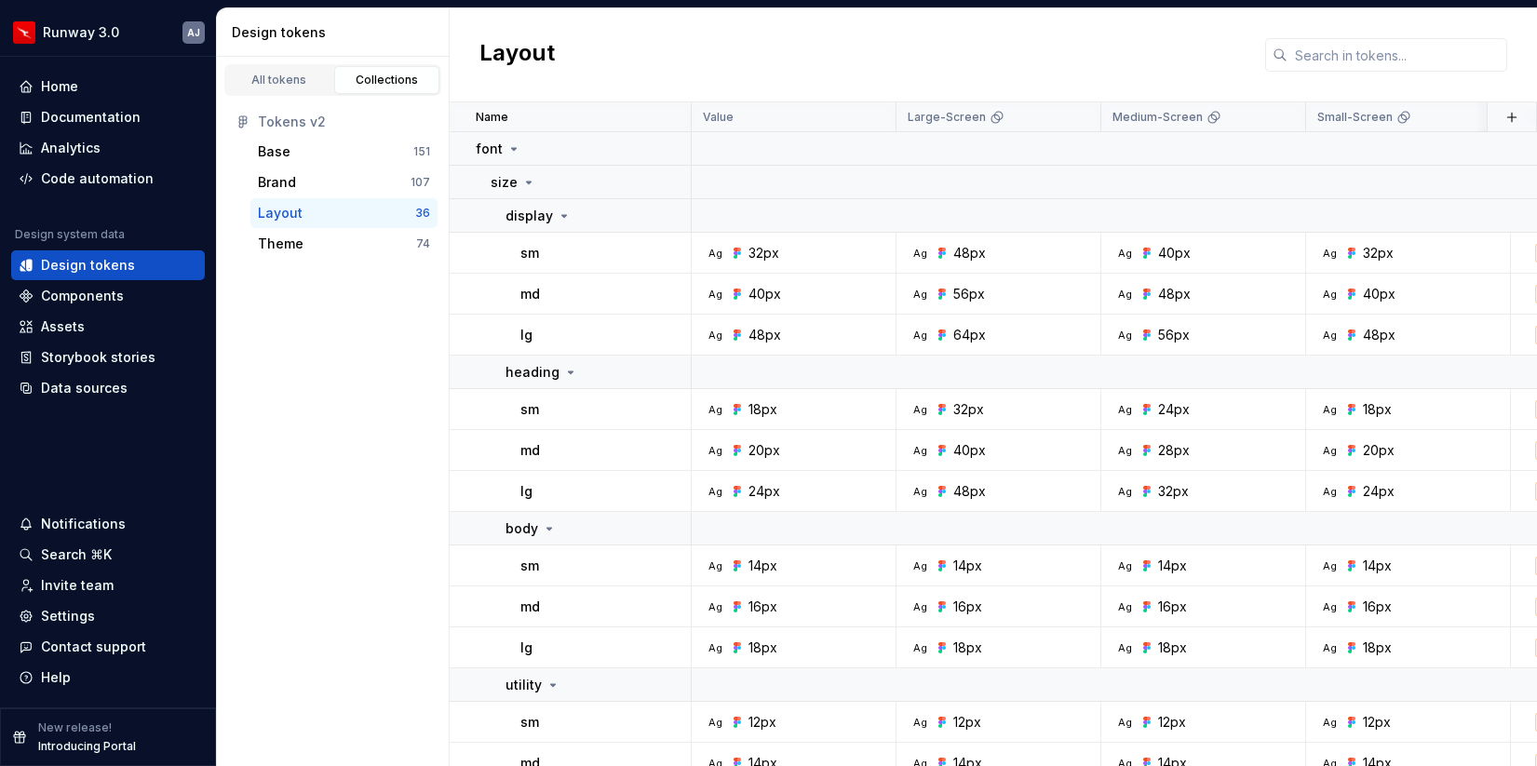
click at [339, 216] on div "Layout" at bounding box center [336, 213] width 157 height 19
click at [568, 209] on icon at bounding box center [564, 215] width 15 height 15
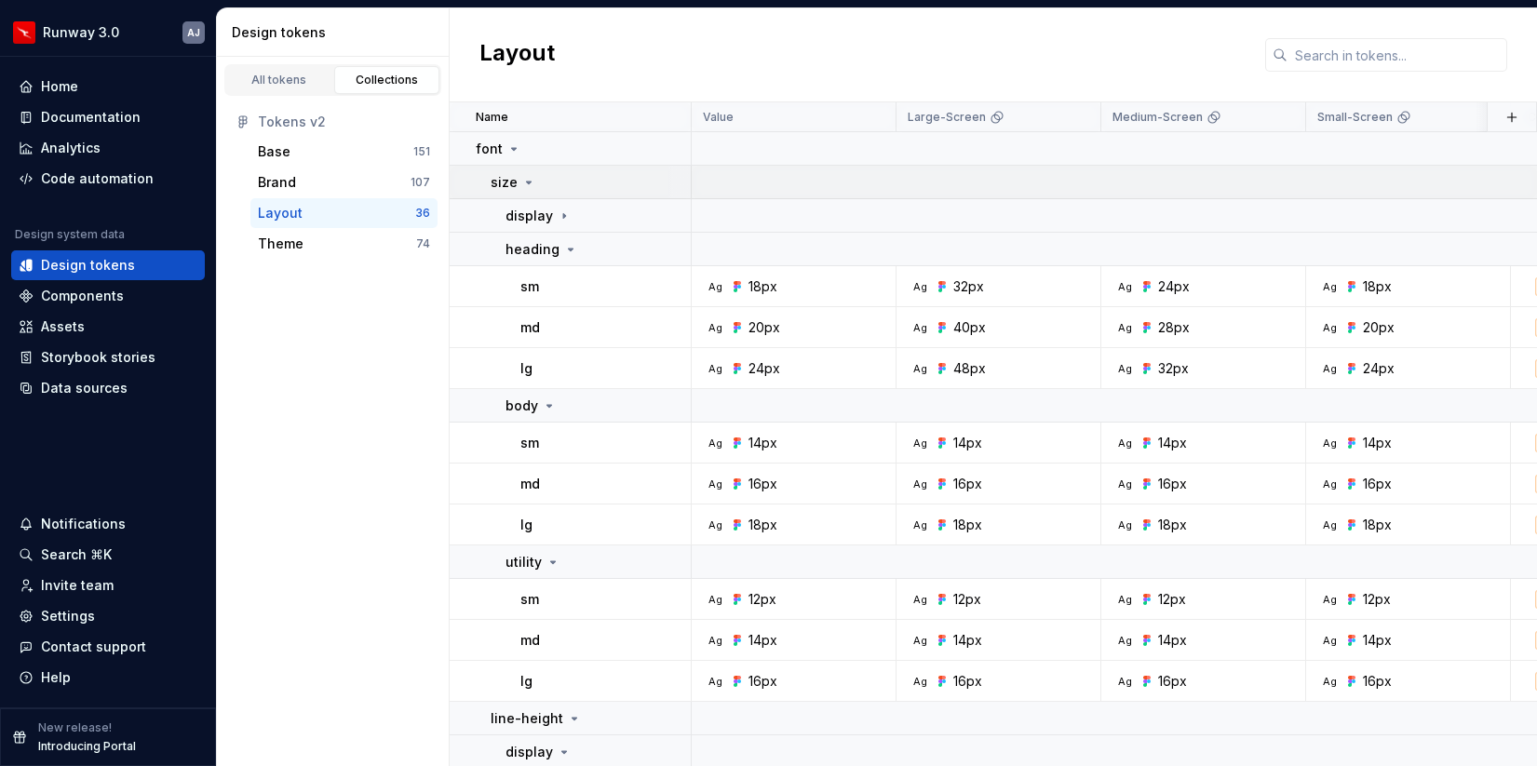
click at [537, 178] on div "size" at bounding box center [590, 182] width 199 height 19
click at [518, 146] on icon at bounding box center [513, 148] width 15 height 15
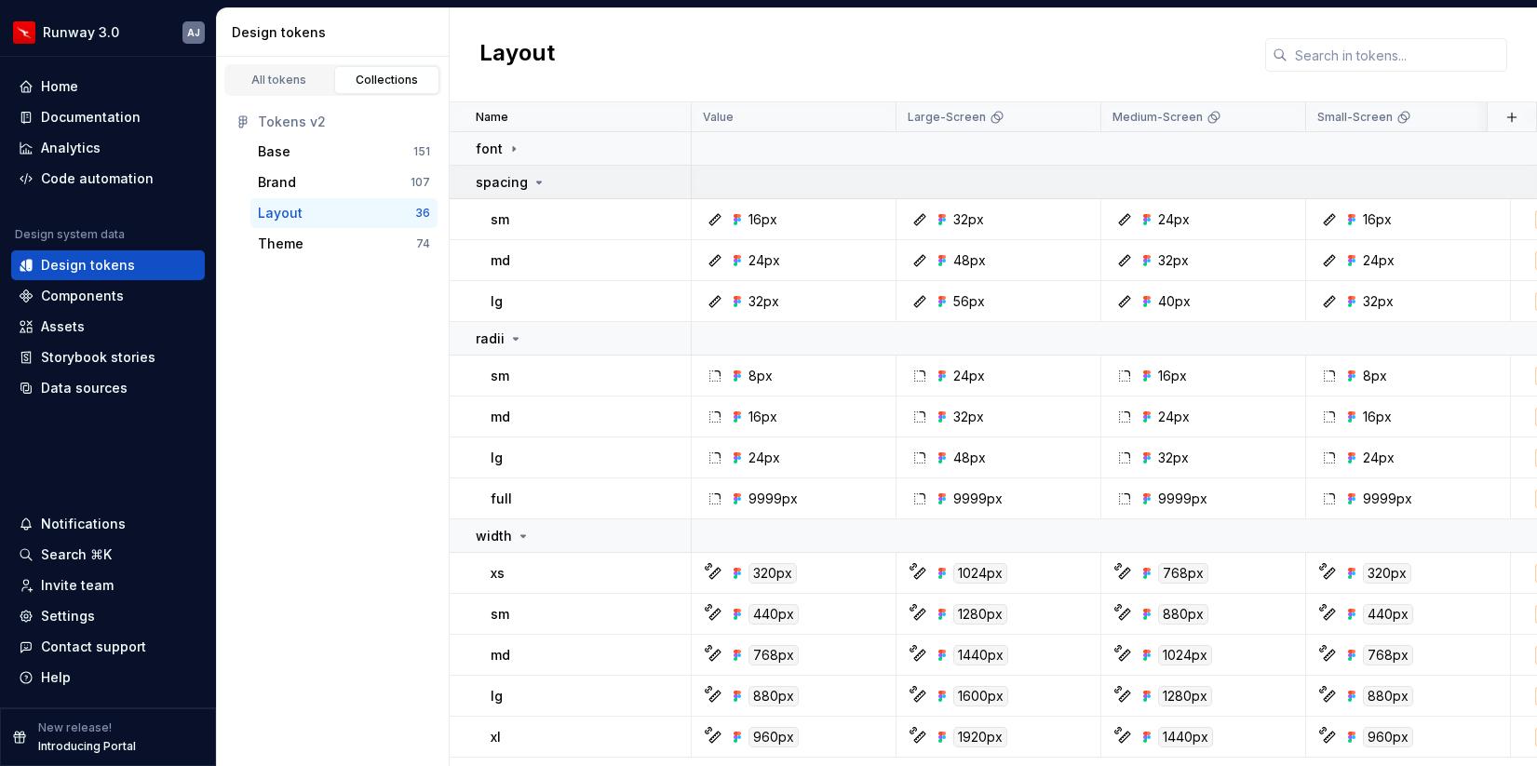
click at [540, 180] on icon at bounding box center [538, 182] width 15 height 15
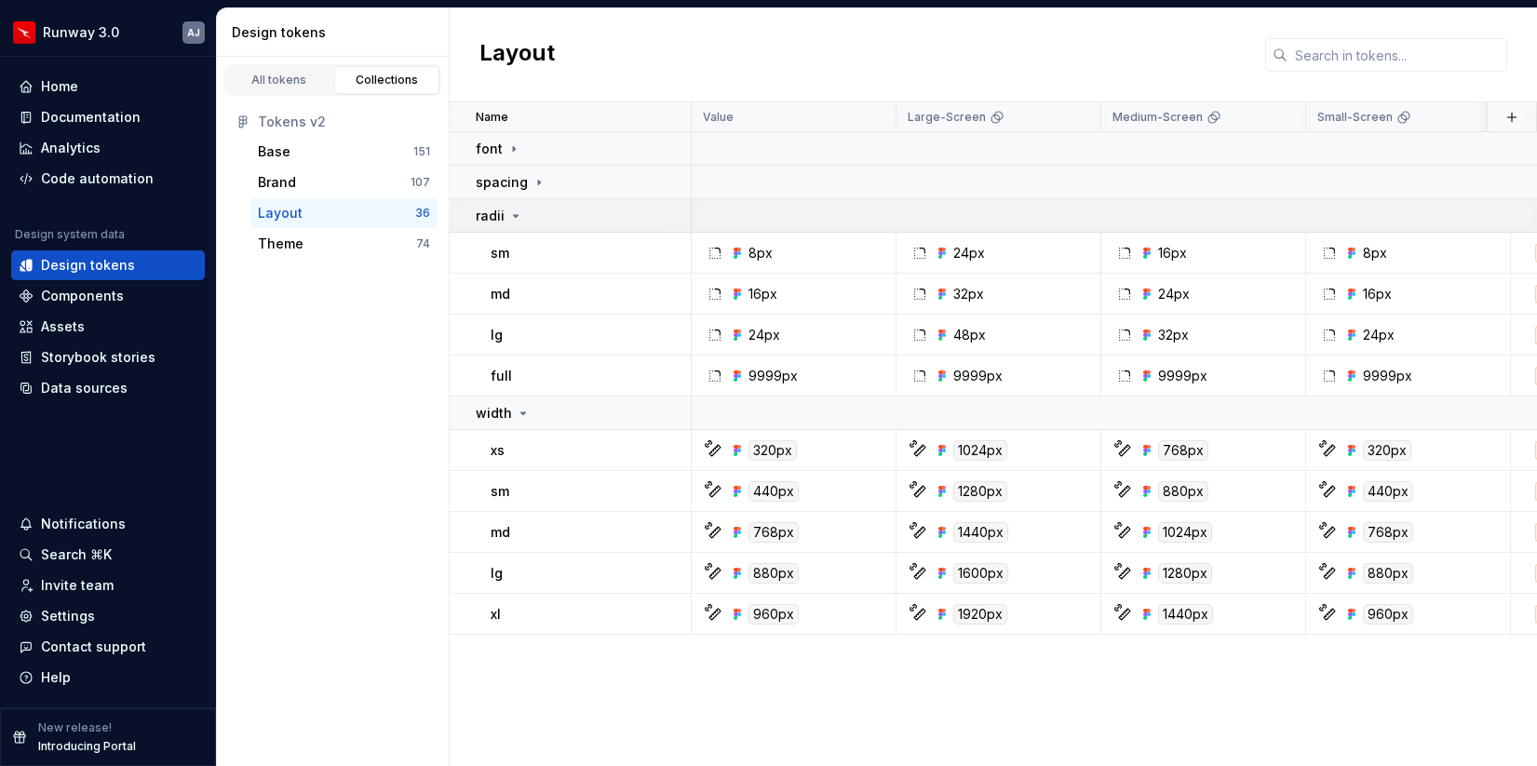
click at [510, 208] on icon at bounding box center [515, 215] width 15 height 15
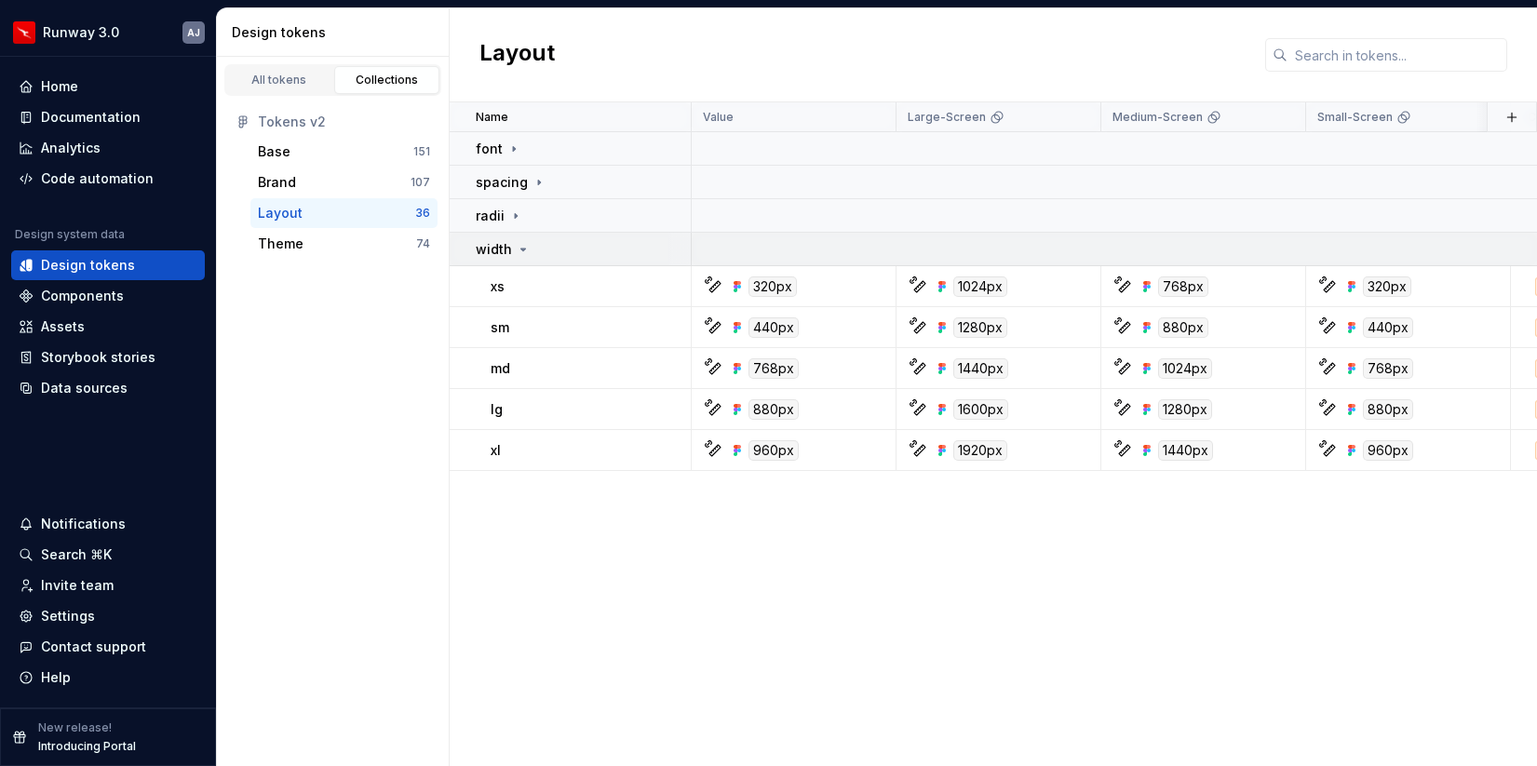
click at [519, 246] on icon at bounding box center [523, 249] width 15 height 15
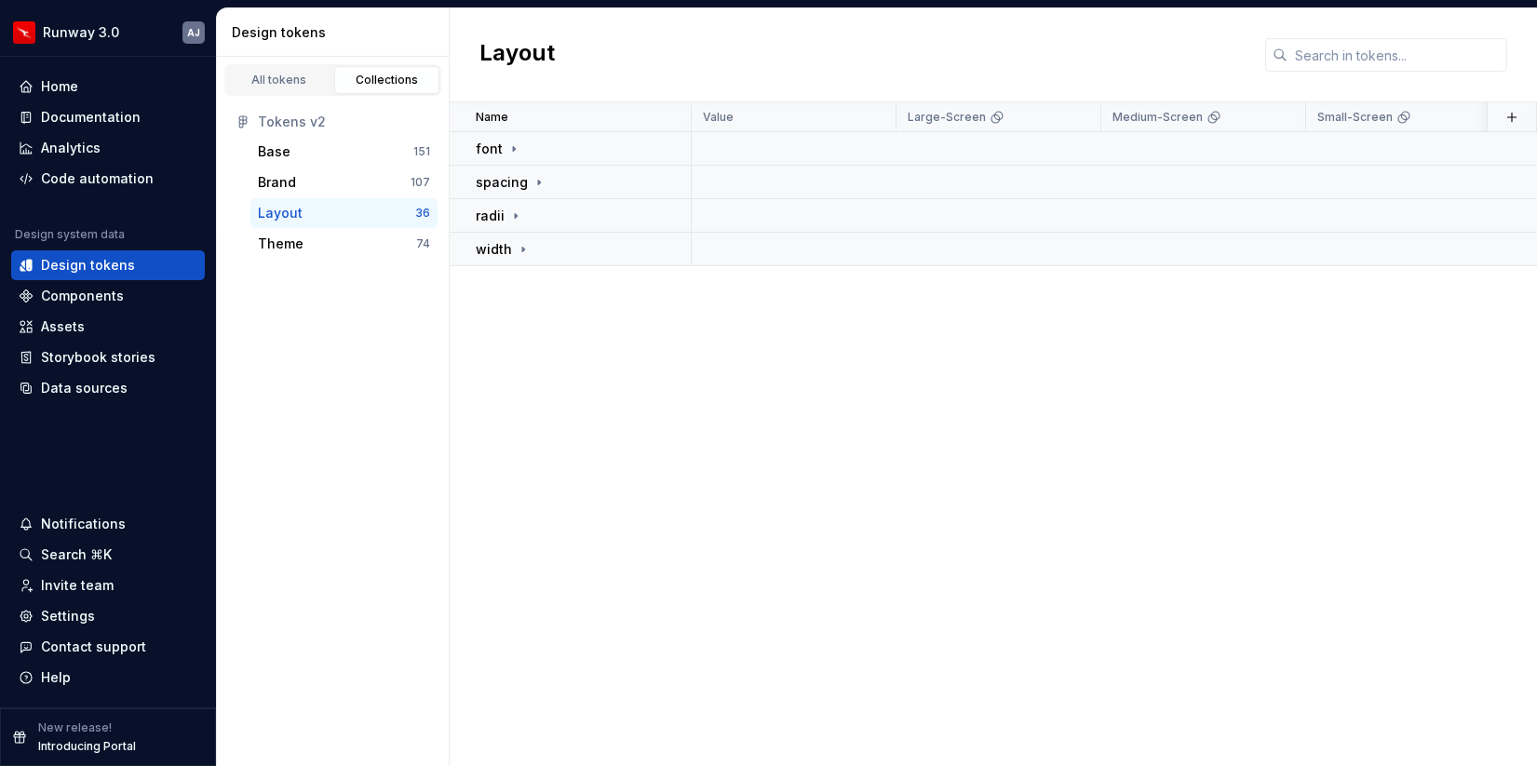
click at [537, 356] on div "Name Value Large-Screen Medium-Screen Small-Screen Collection Token set Descrip…" at bounding box center [993, 434] width 1087 height 664
click at [322, 243] on div "Theme" at bounding box center [337, 244] width 158 height 19
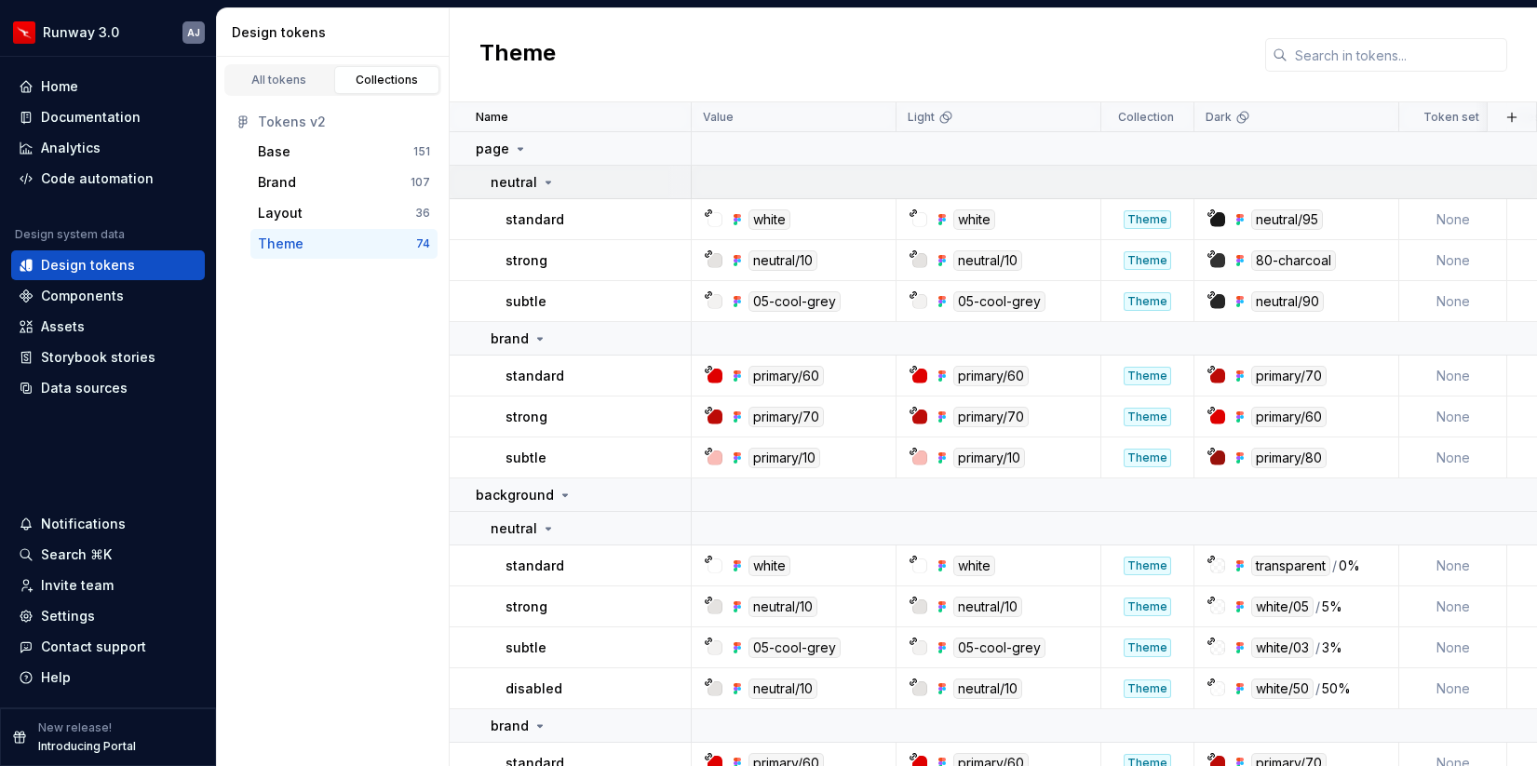
click at [549, 181] on icon at bounding box center [548, 182] width 15 height 15
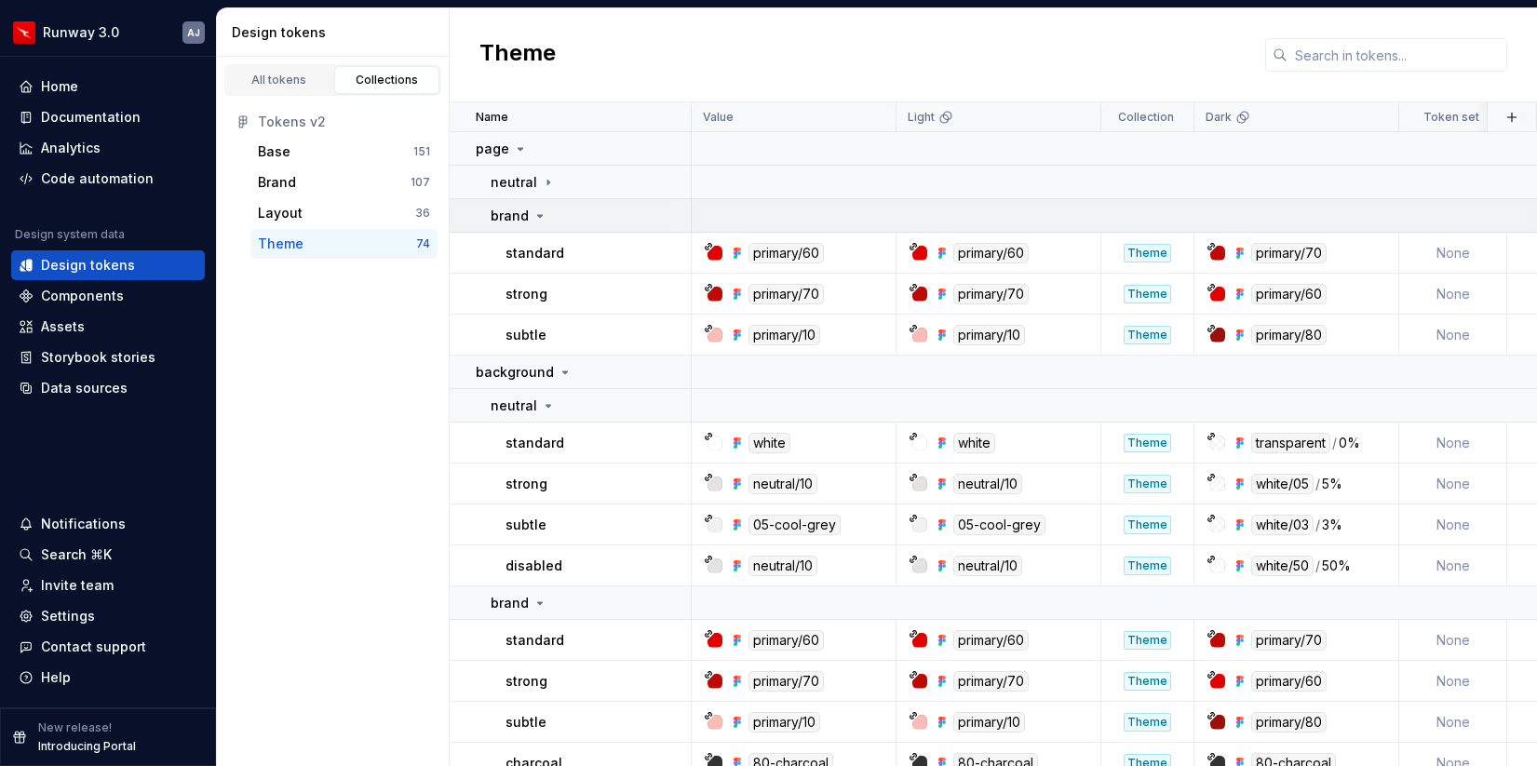
click at [544, 213] on icon at bounding box center [539, 215] width 15 height 15
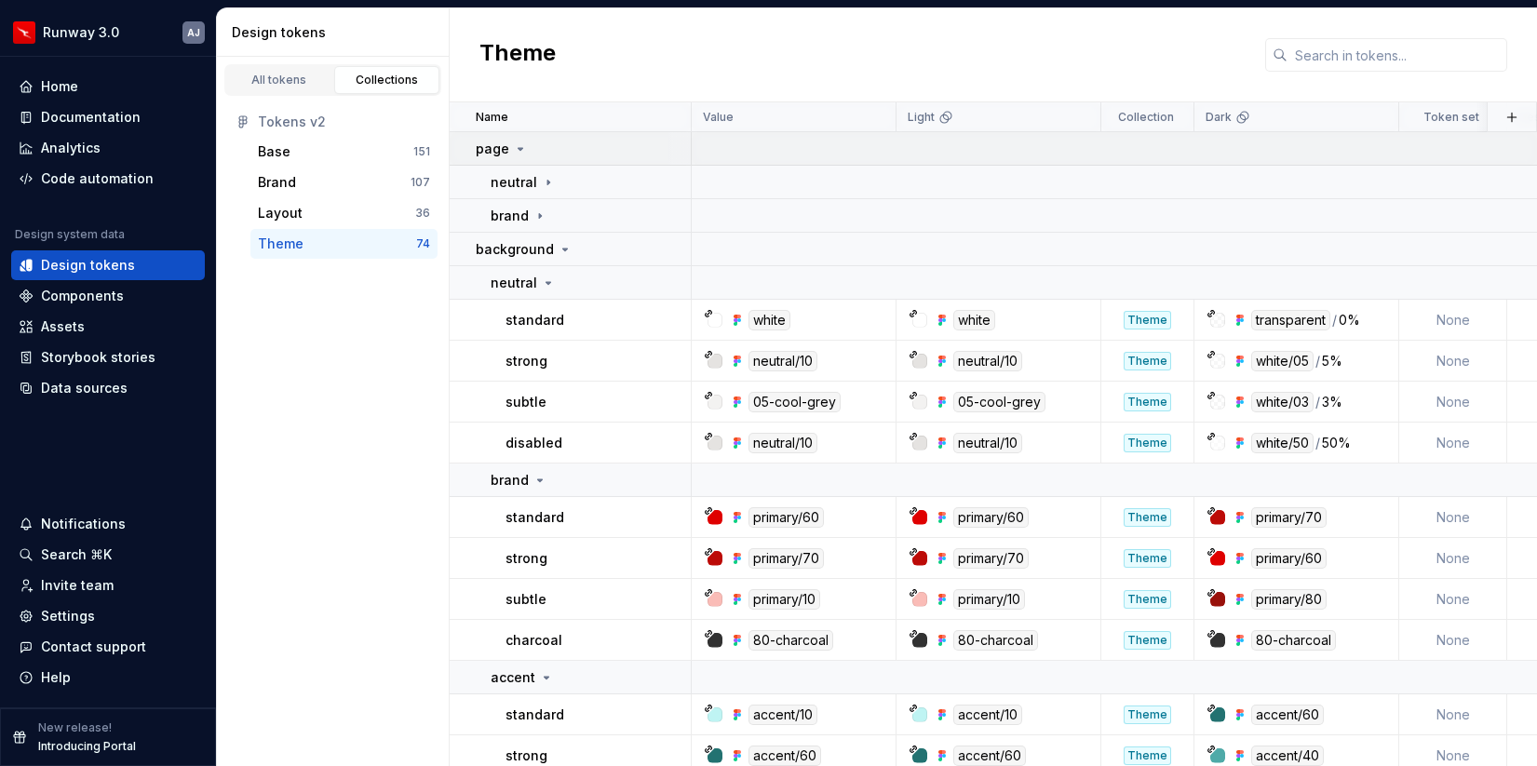
click at [516, 144] on icon at bounding box center [520, 148] width 15 height 15
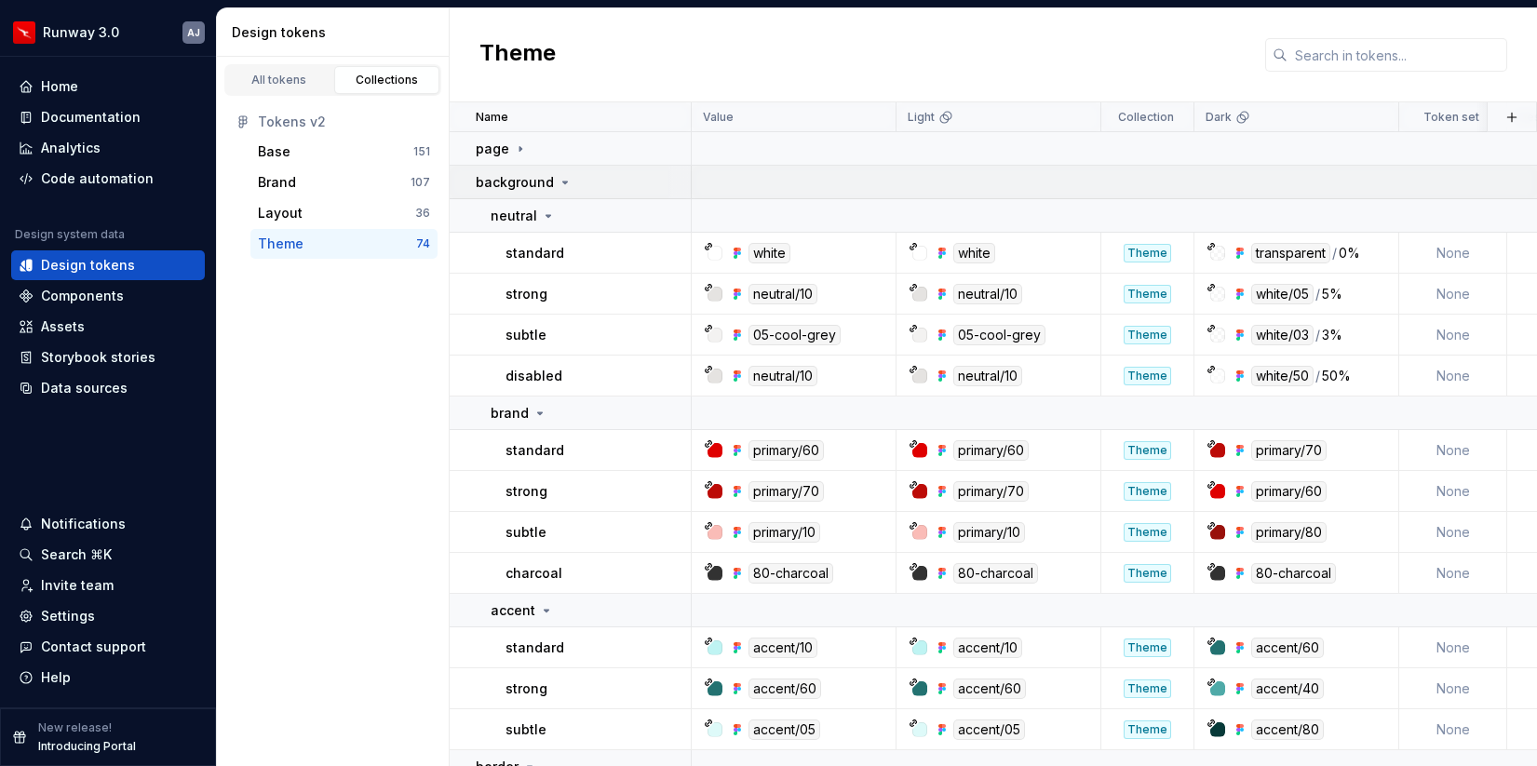
click at [558, 178] on icon at bounding box center [565, 182] width 15 height 15
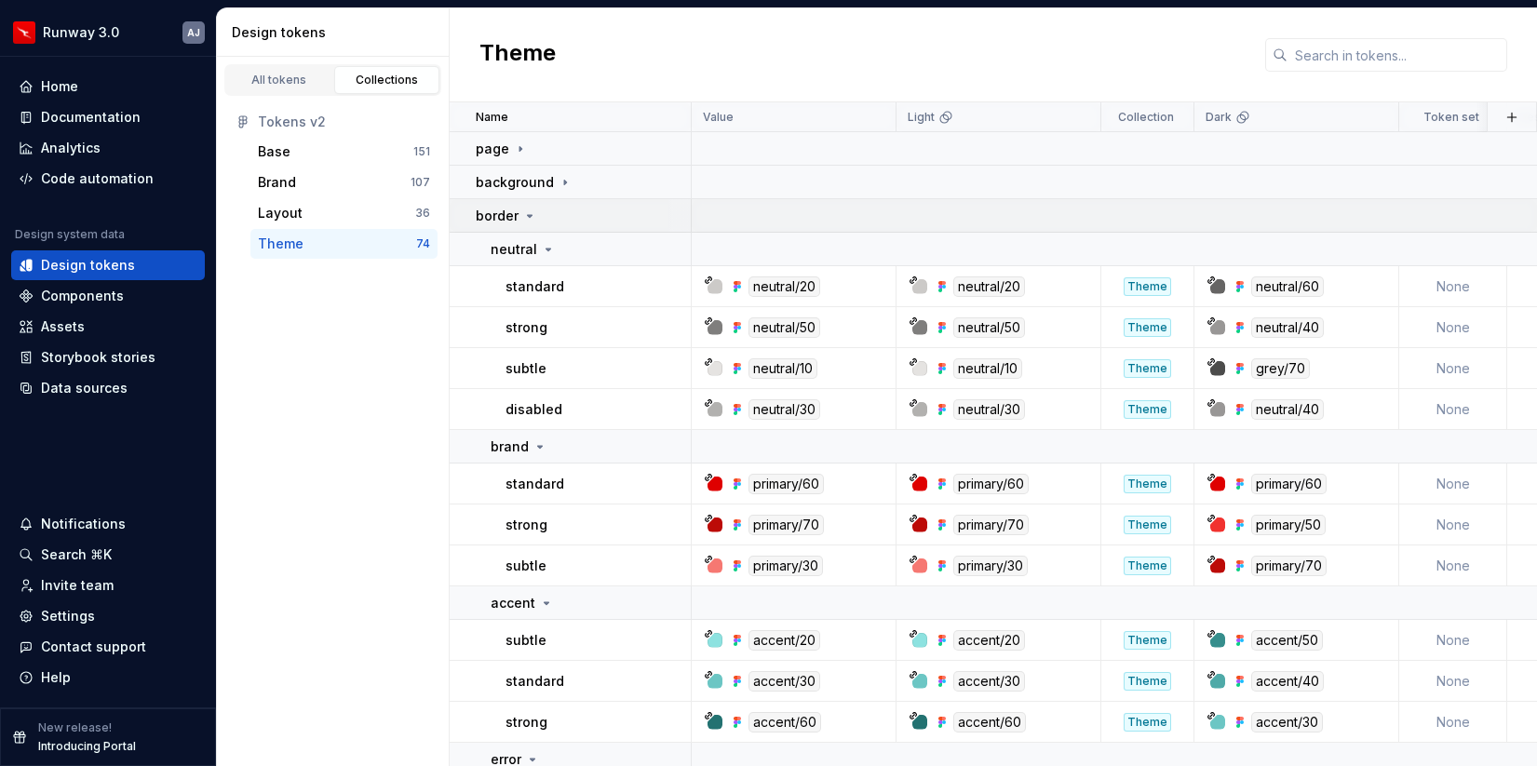
click at [531, 217] on icon at bounding box center [529, 215] width 15 height 15
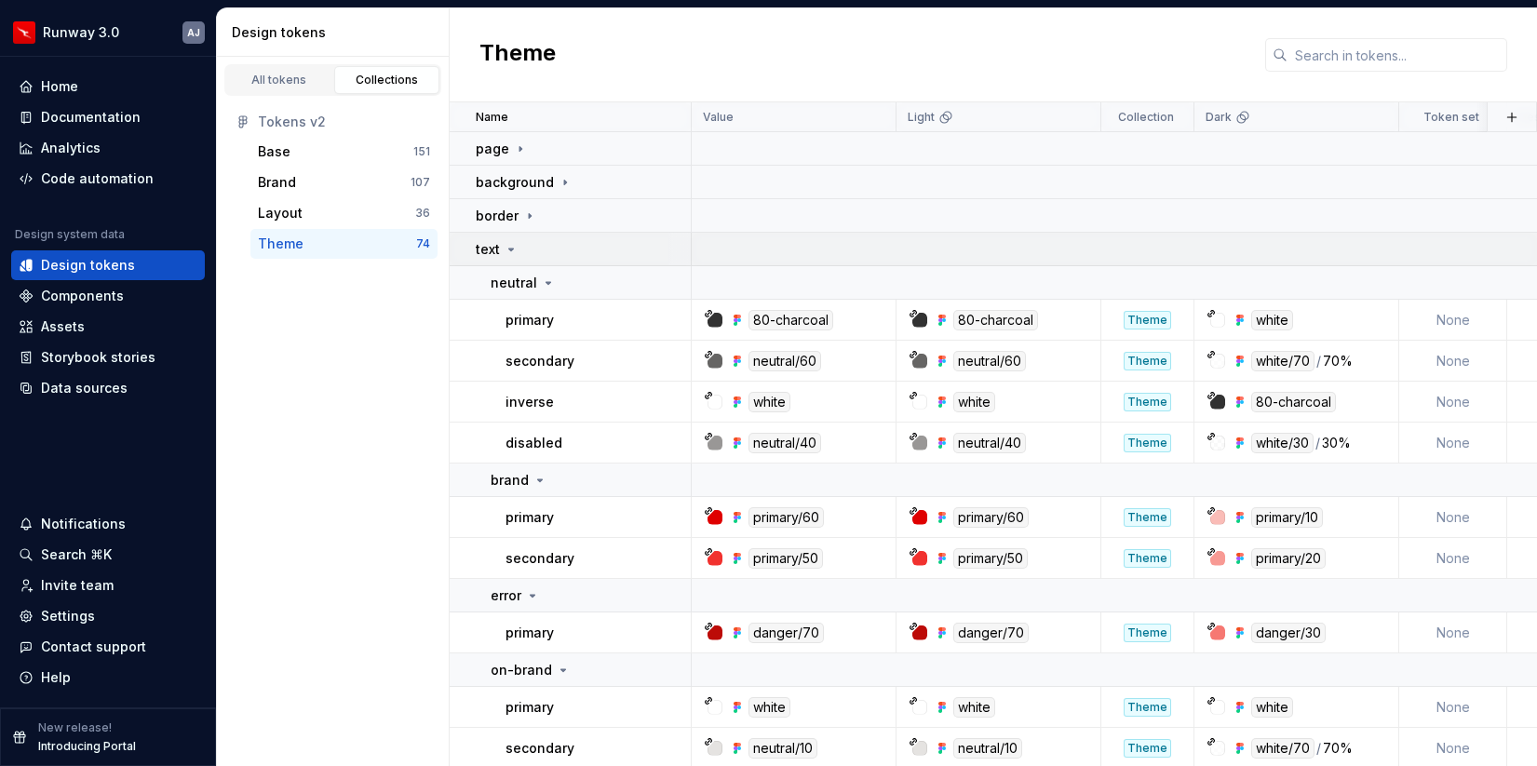
click at [518, 248] on div "text" at bounding box center [583, 249] width 214 height 19
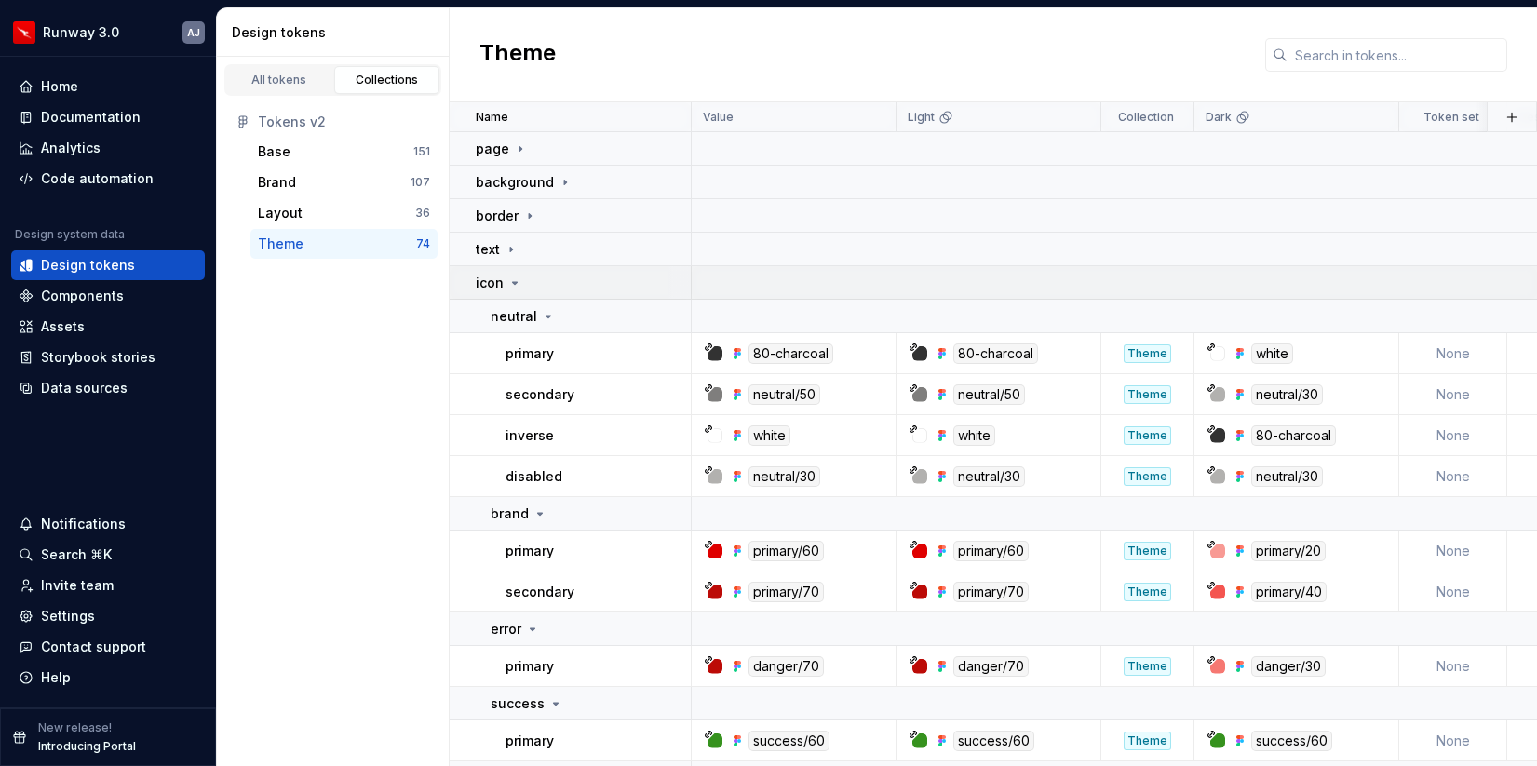
click at [518, 281] on icon at bounding box center [514, 283] width 15 height 15
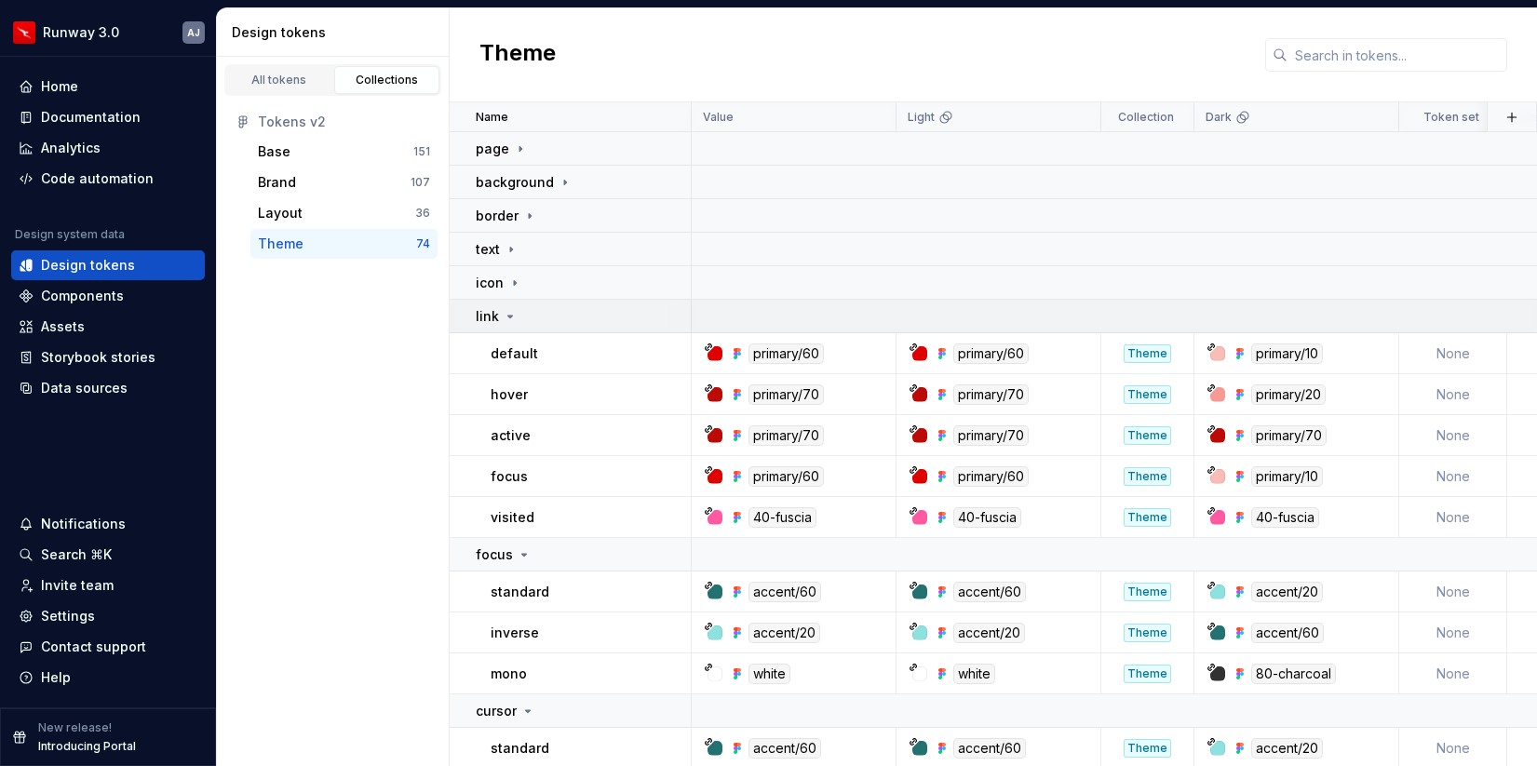
click at [510, 316] on icon at bounding box center [510, 316] width 15 height 15
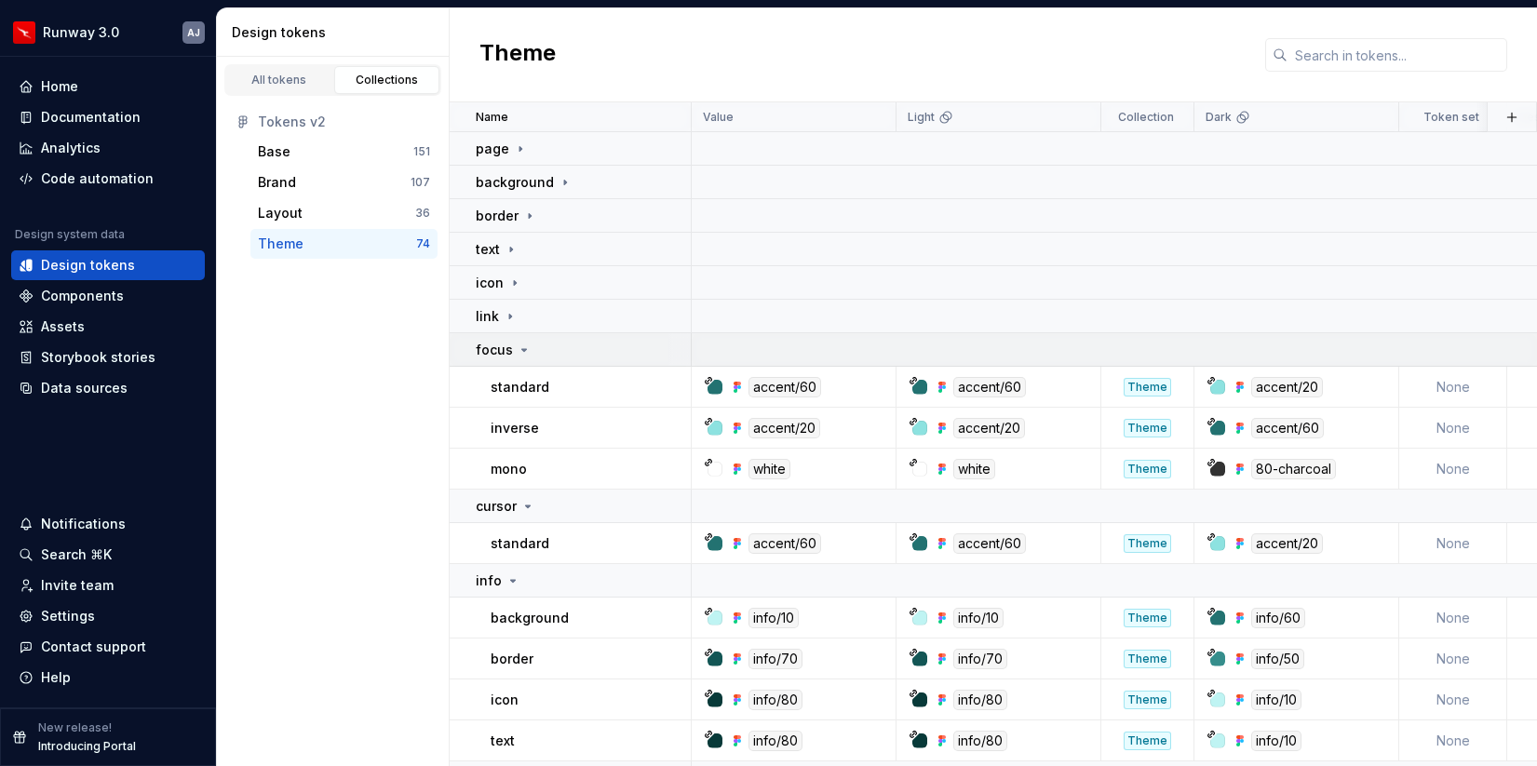
click at [516, 357] on div "focus" at bounding box center [504, 350] width 56 height 19
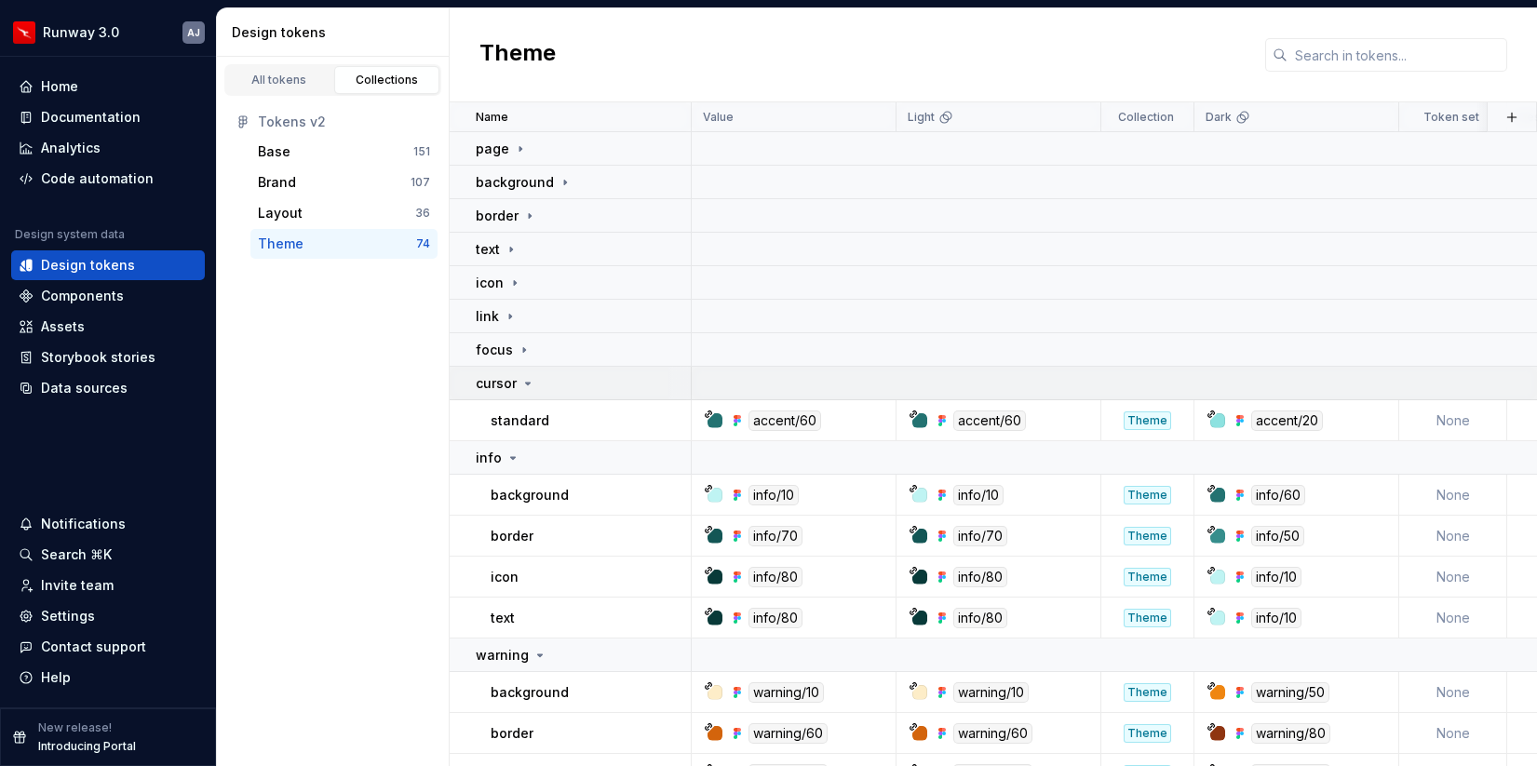
click at [526, 384] on icon at bounding box center [527, 383] width 15 height 15
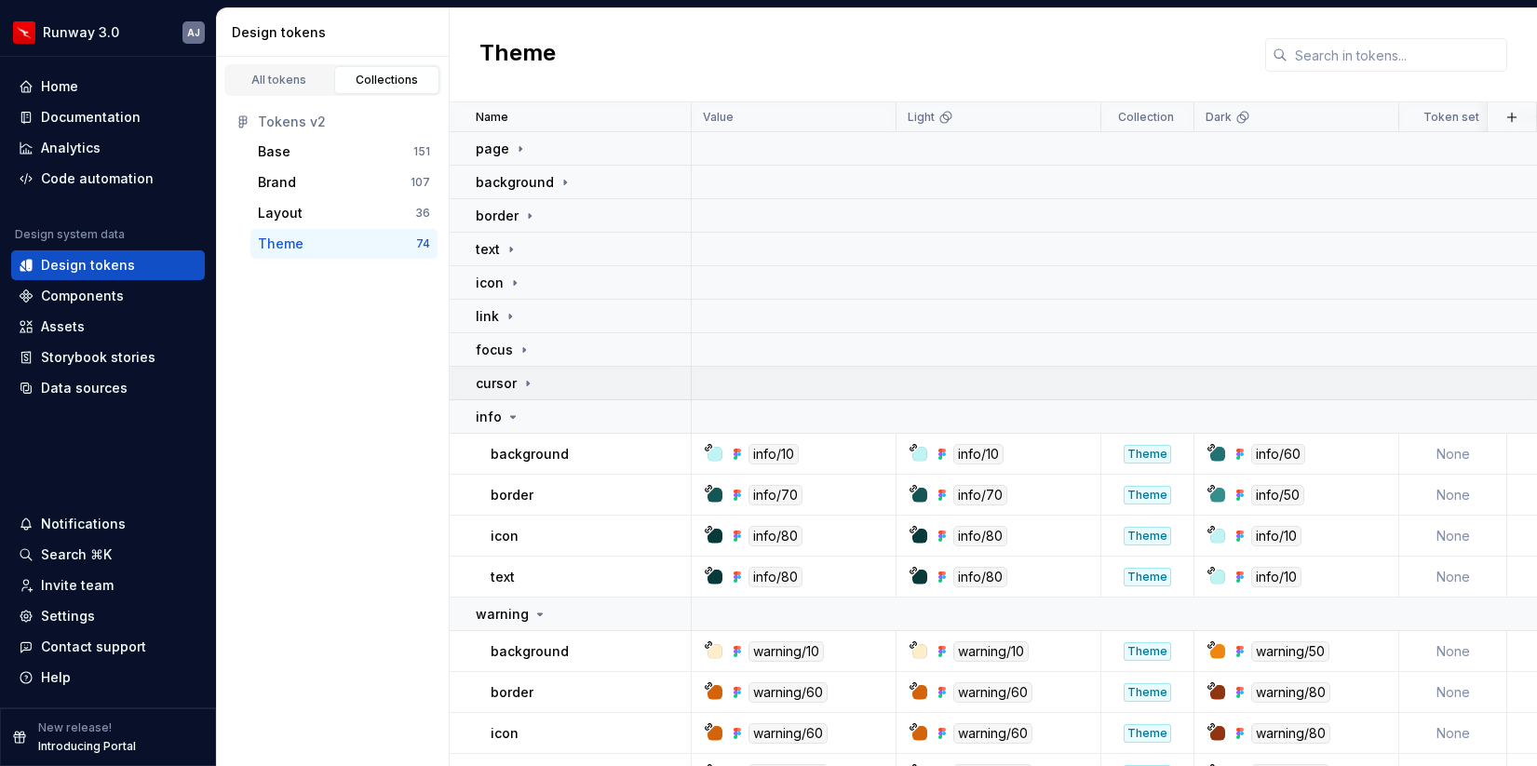
click at [527, 384] on icon at bounding box center [528, 383] width 2 height 5
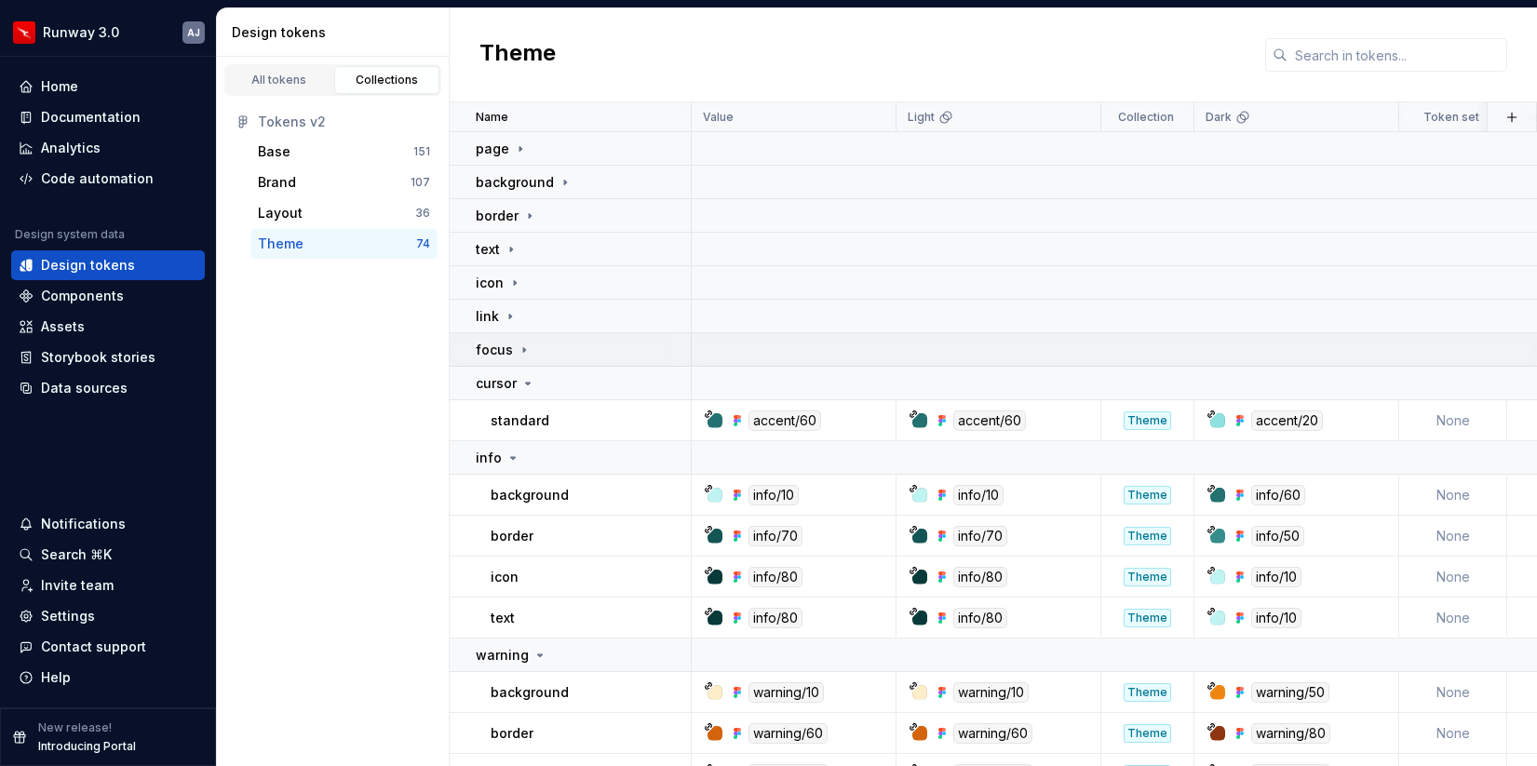
click at [515, 338] on td "focus" at bounding box center [571, 350] width 242 height 34
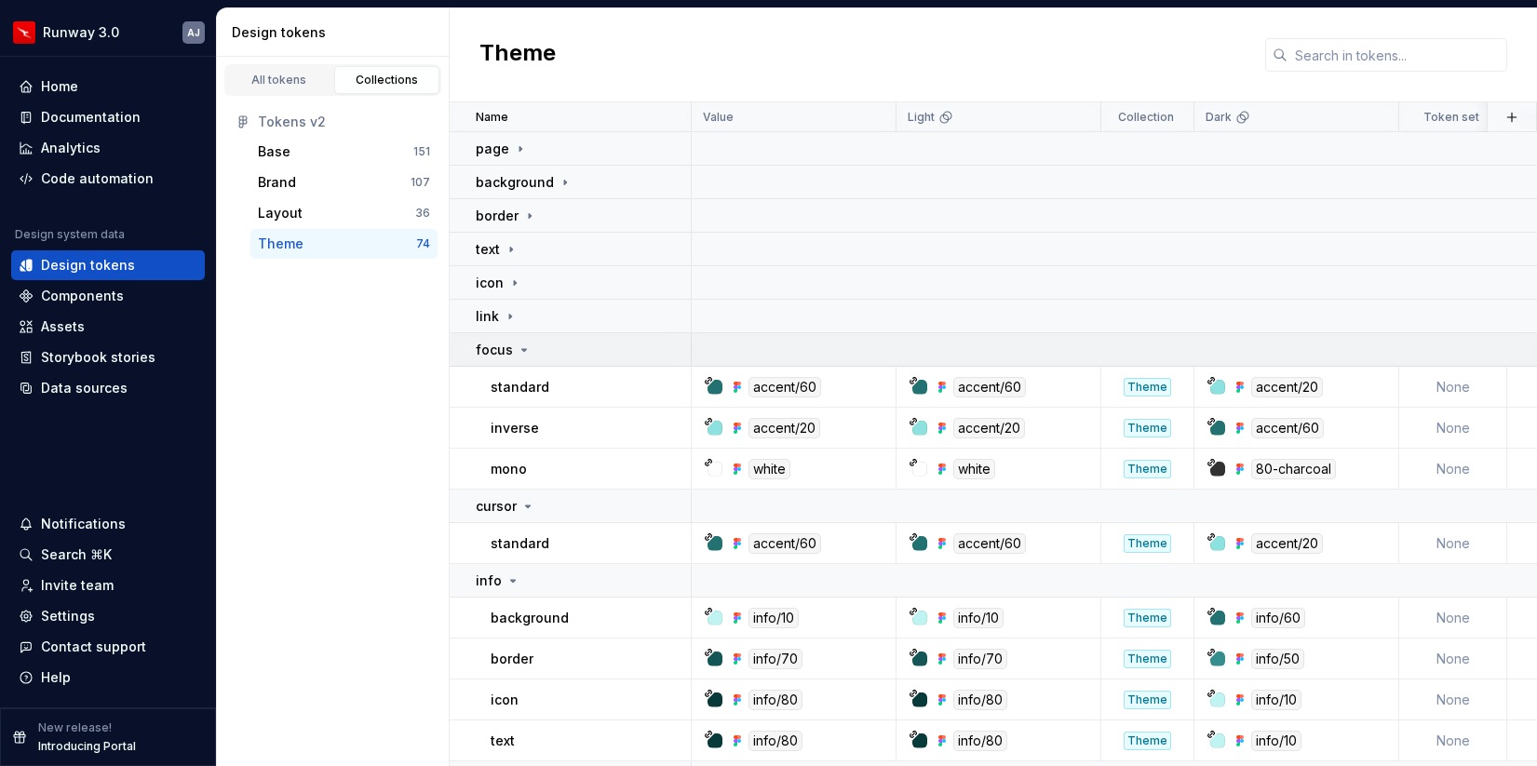
click at [515, 338] on td "focus" at bounding box center [571, 350] width 242 height 34
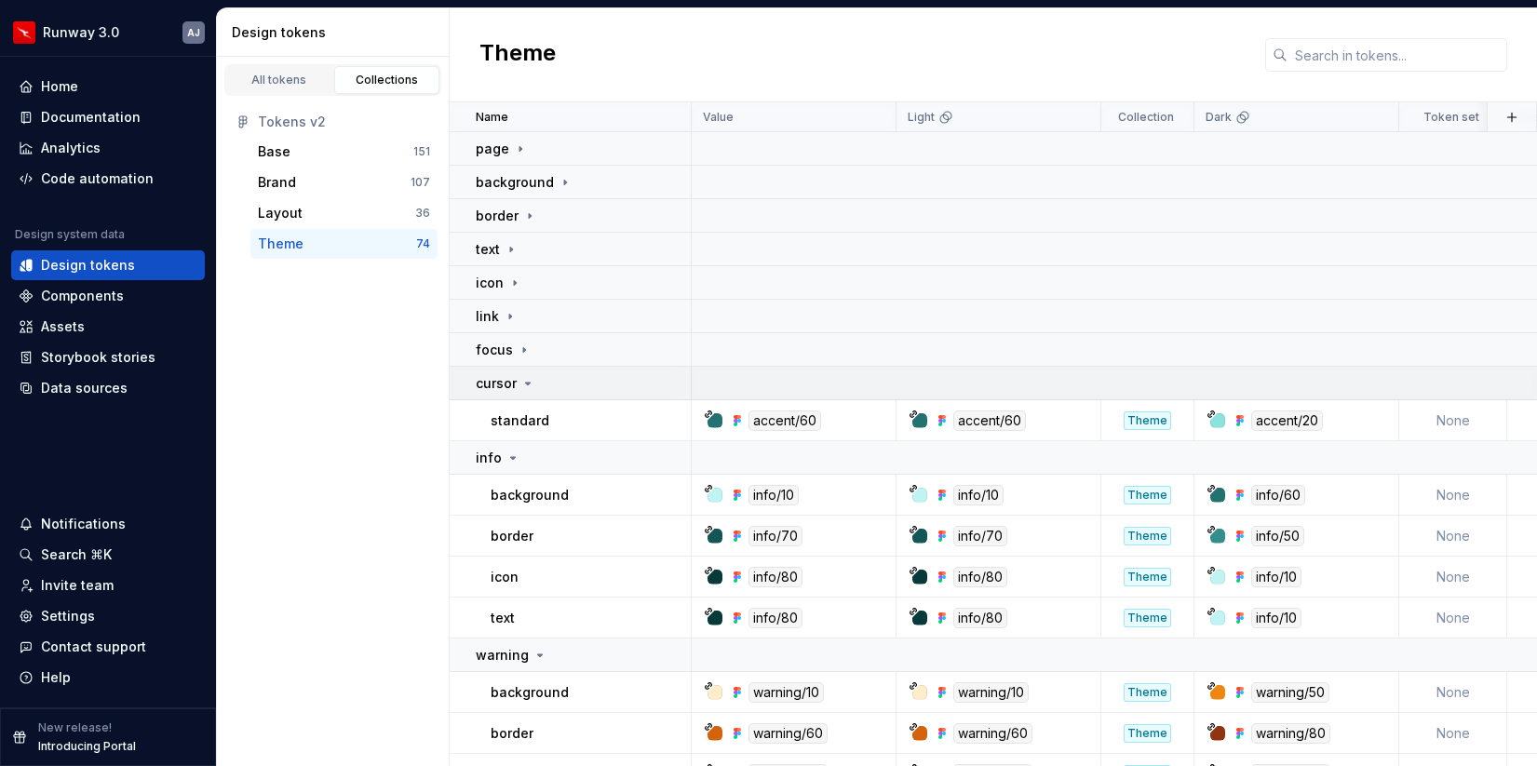
click at [522, 381] on icon at bounding box center [527, 383] width 15 height 15
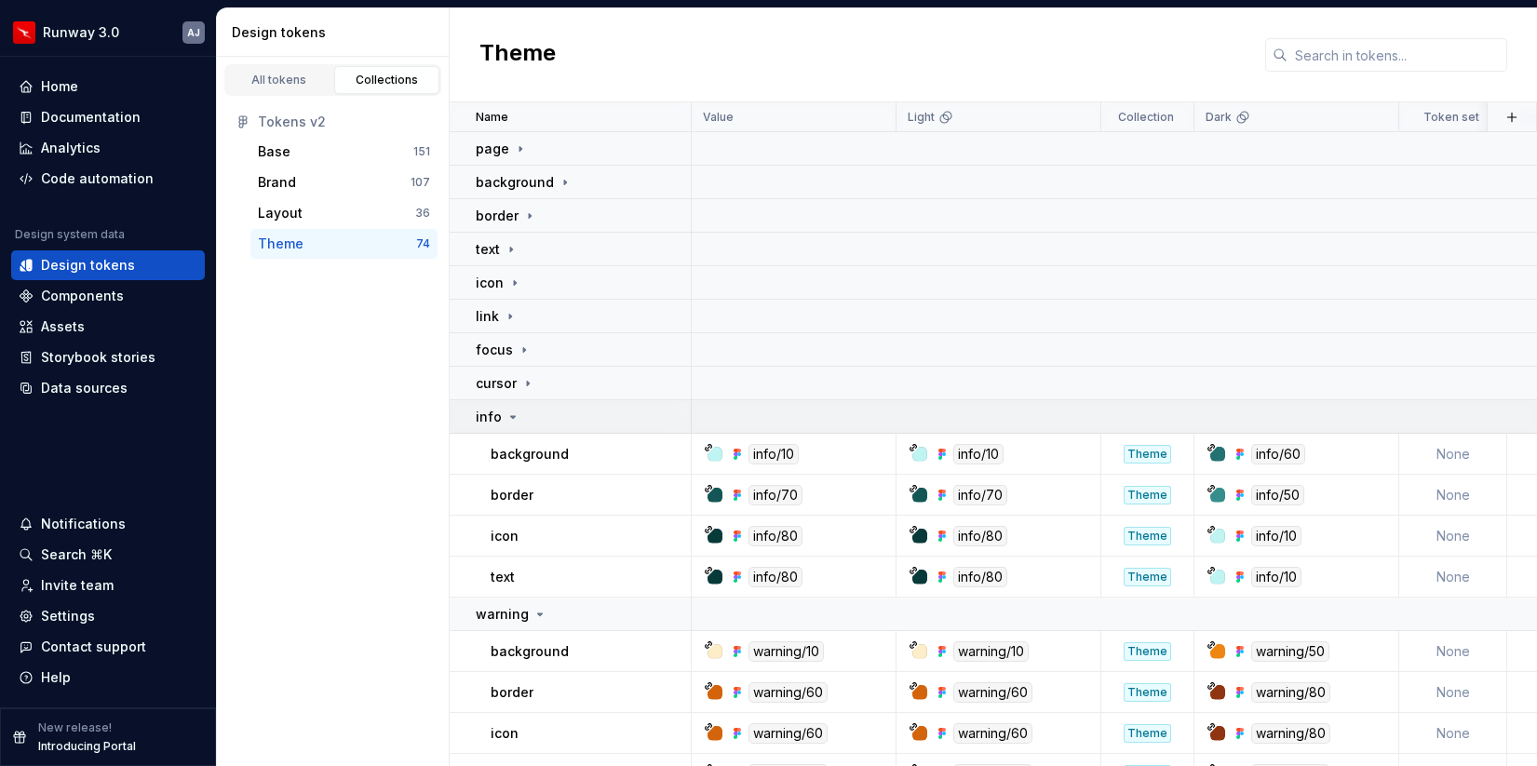
click at [516, 418] on icon at bounding box center [512, 417] width 15 height 15
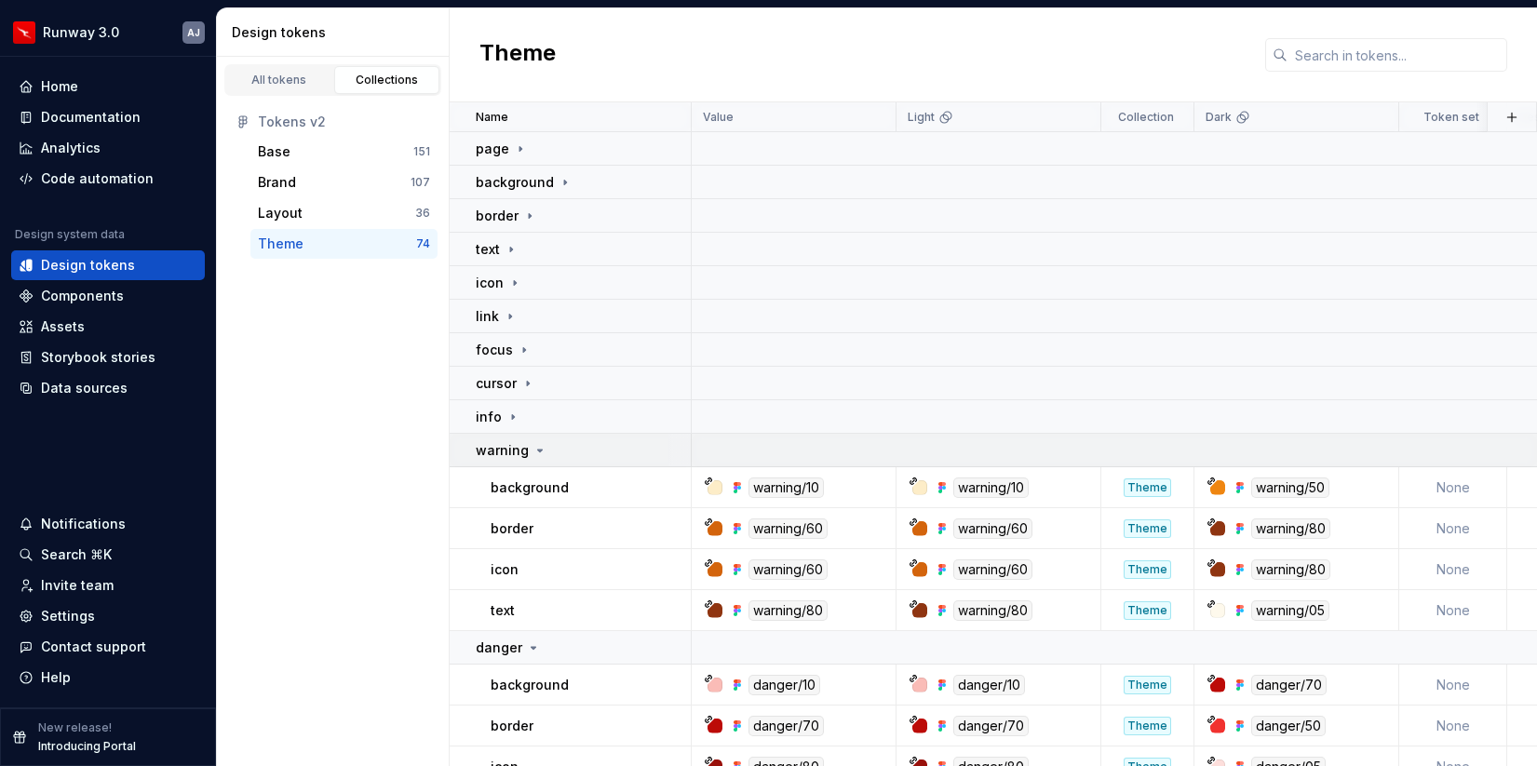
click at [536, 448] on icon at bounding box center [539, 450] width 15 height 15
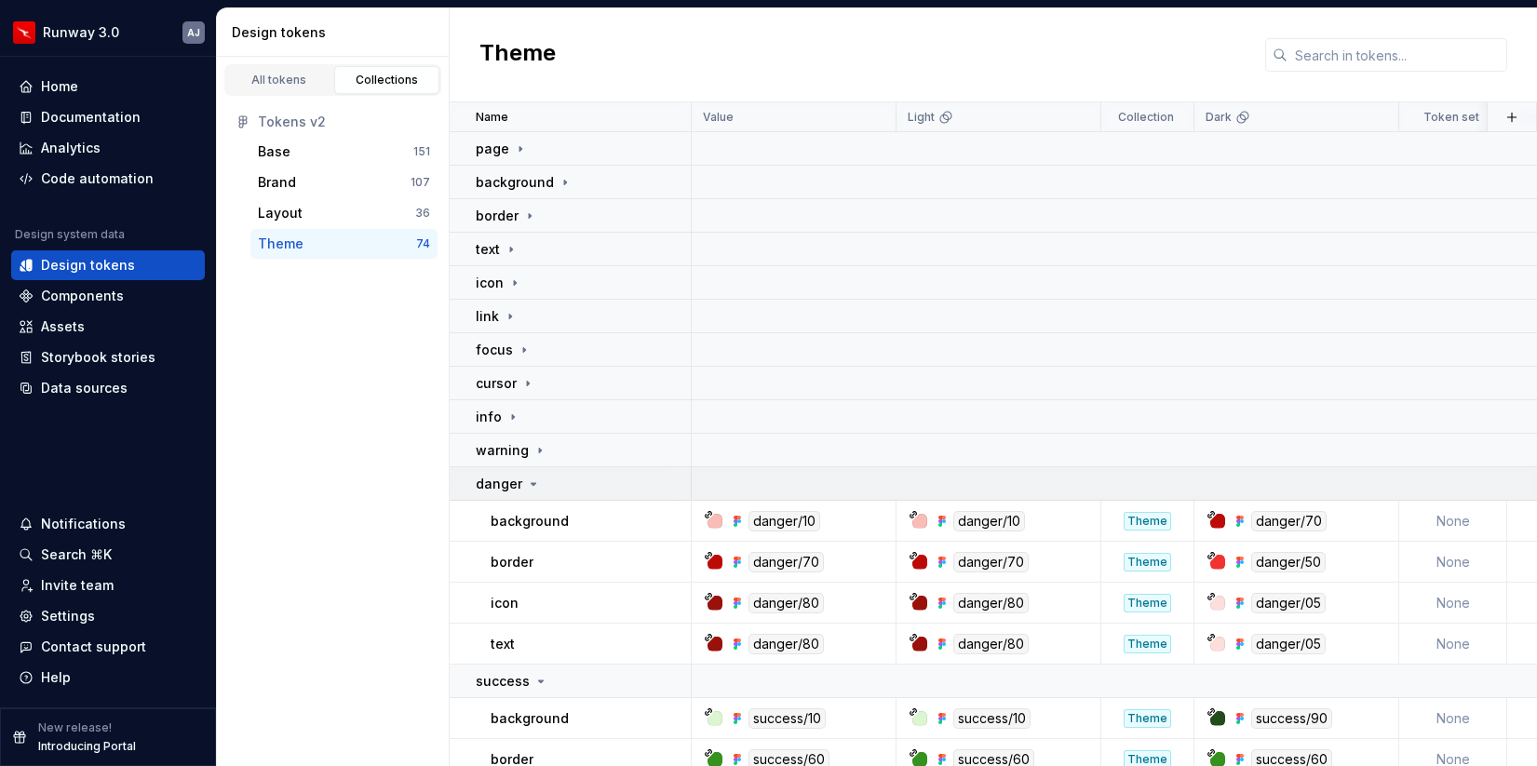
click at [530, 477] on icon at bounding box center [533, 484] width 15 height 15
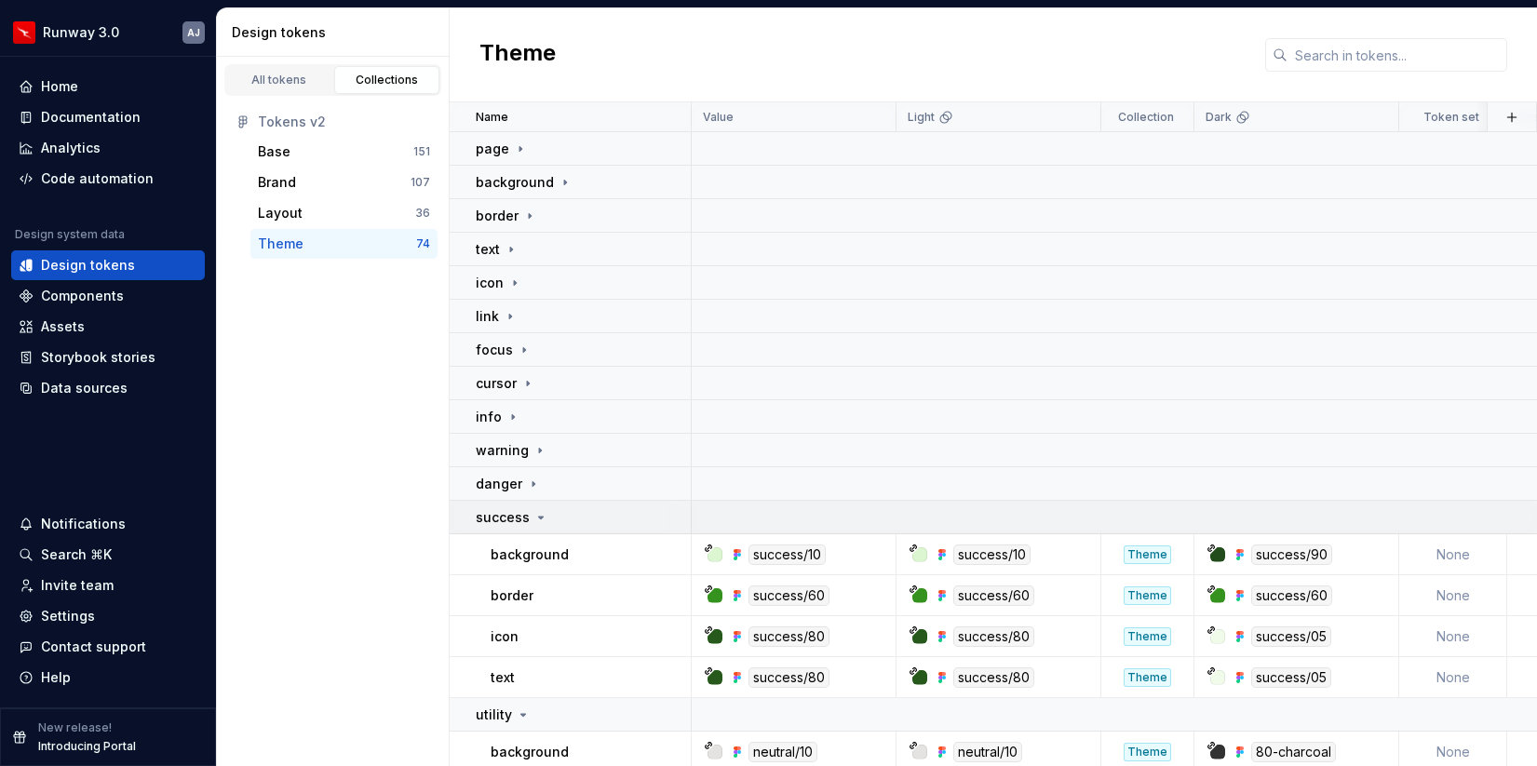
click at [536, 520] on icon at bounding box center [540, 517] width 15 height 15
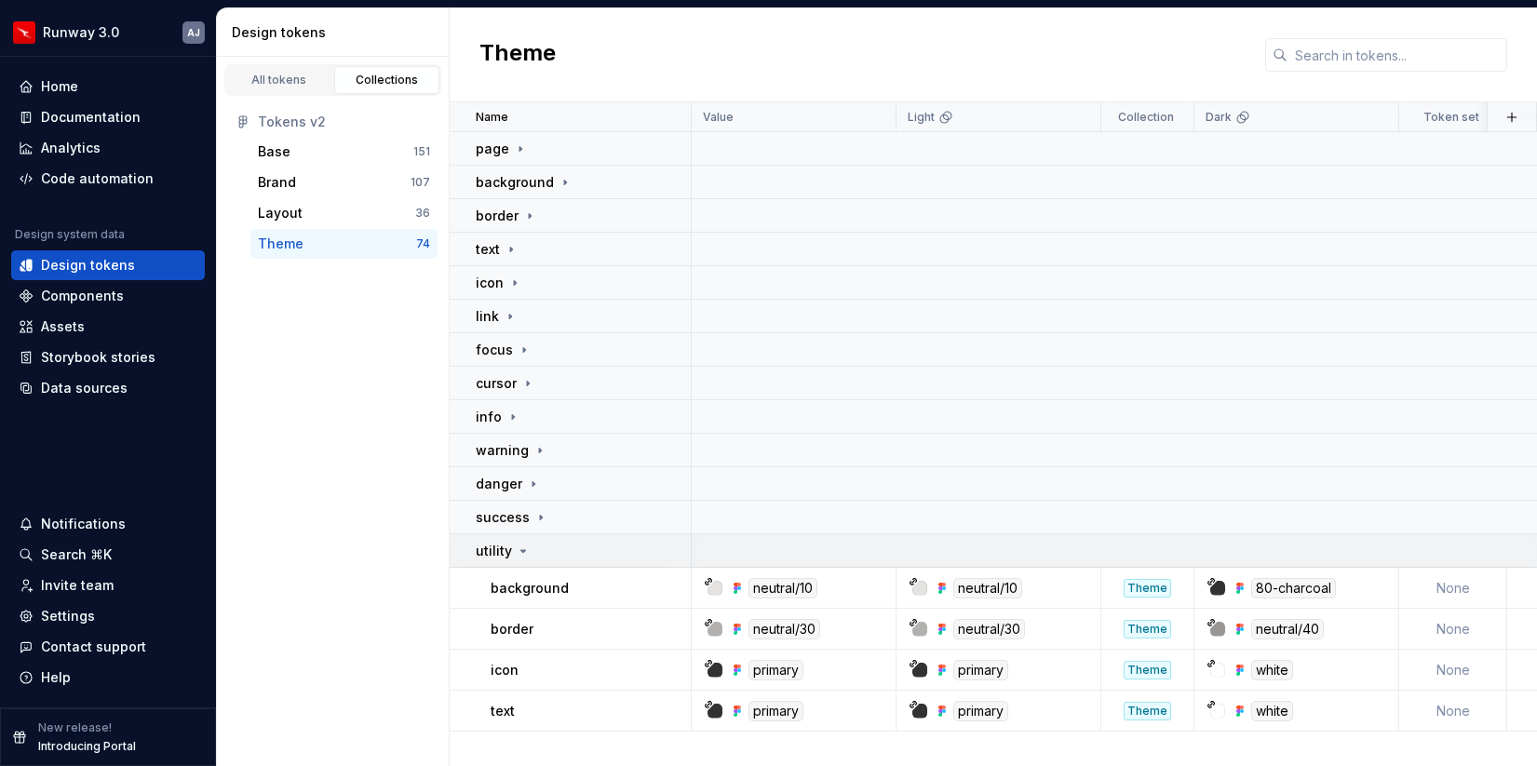
click at [521, 547] on icon at bounding box center [523, 551] width 15 height 15
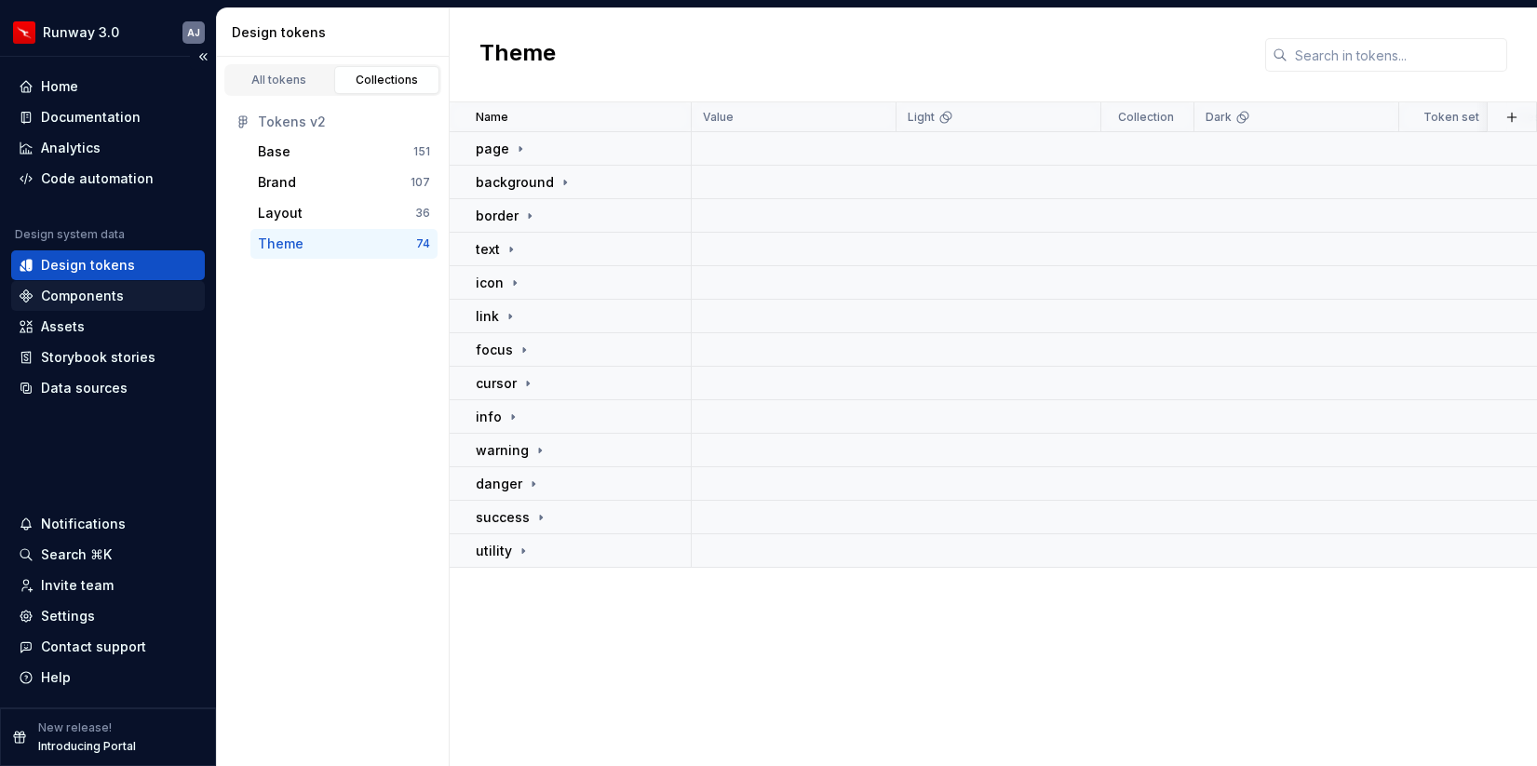
click at [102, 297] on div "Components" at bounding box center [82, 296] width 83 height 19
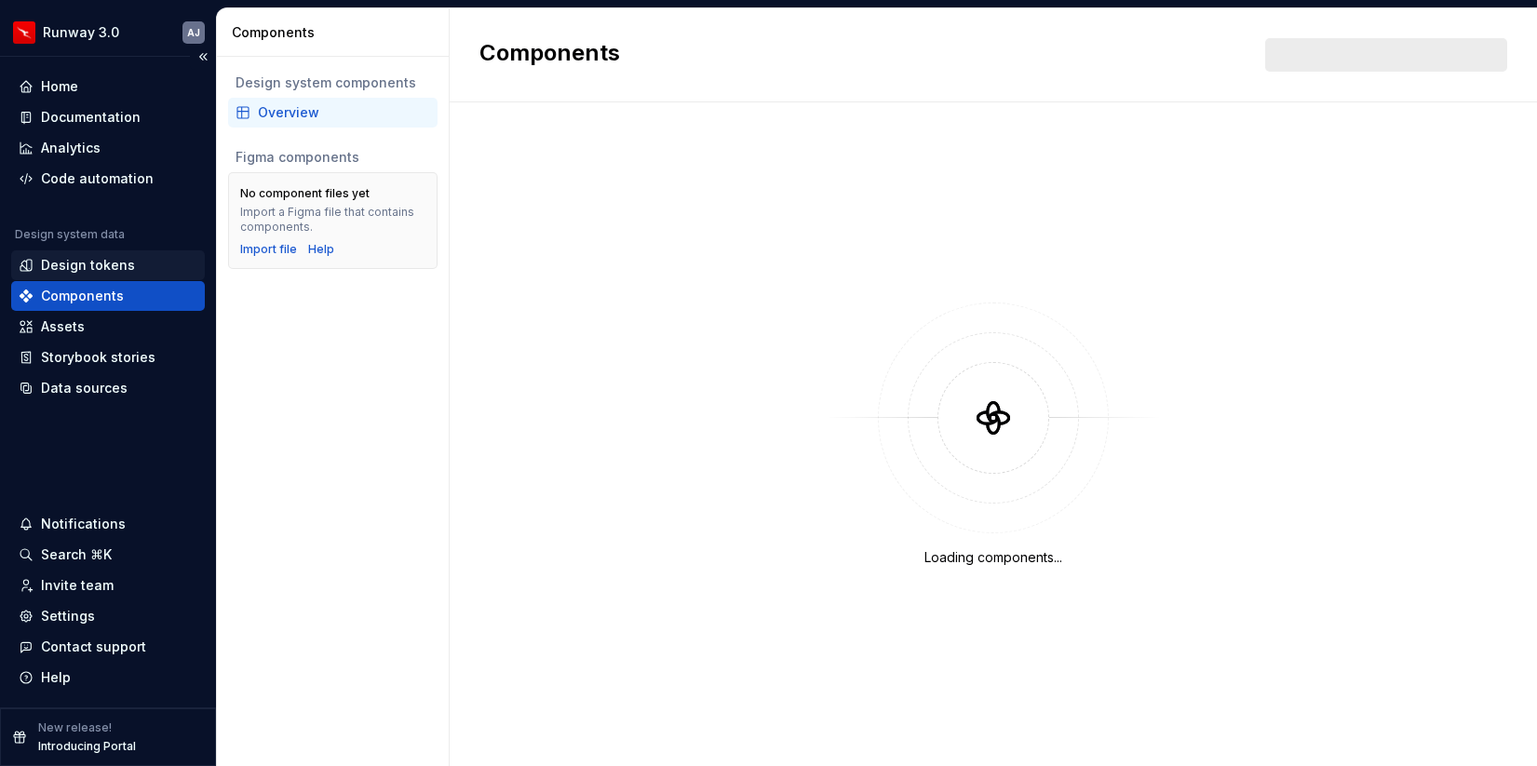
click at [97, 266] on div "Design tokens" at bounding box center [88, 265] width 94 height 19
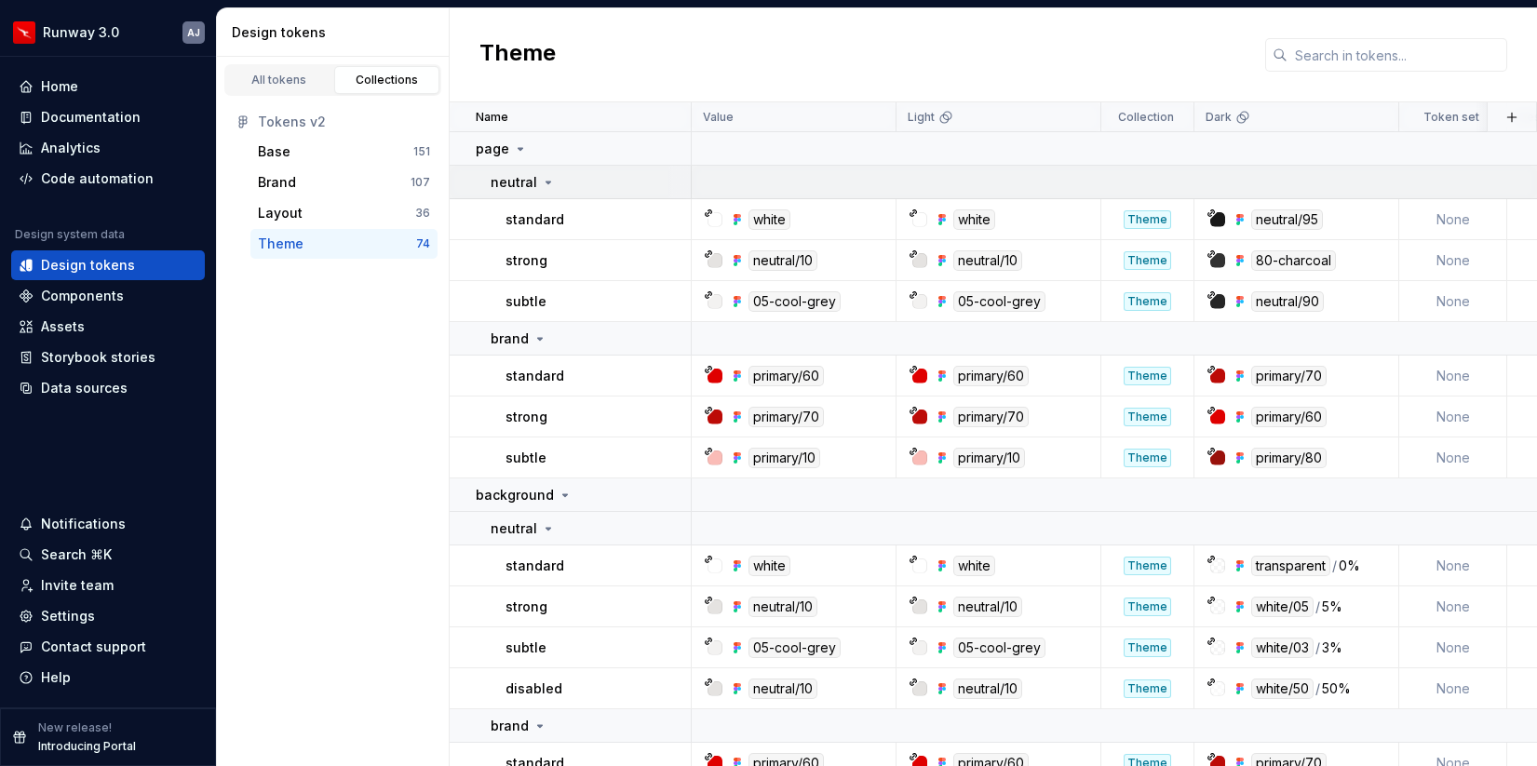
click at [541, 182] on icon at bounding box center [548, 182] width 15 height 15
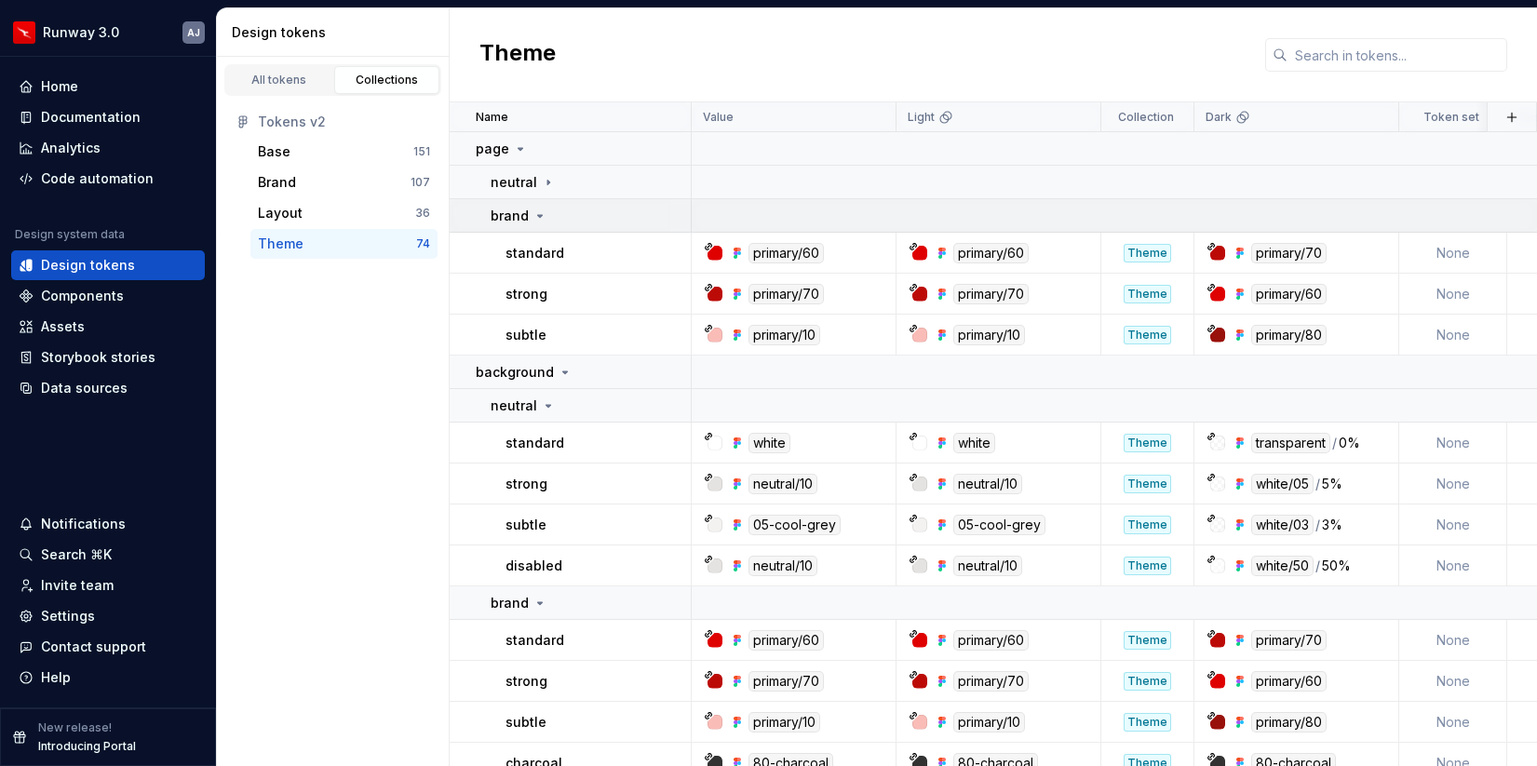
click at [541, 209] on icon at bounding box center [539, 215] width 15 height 15
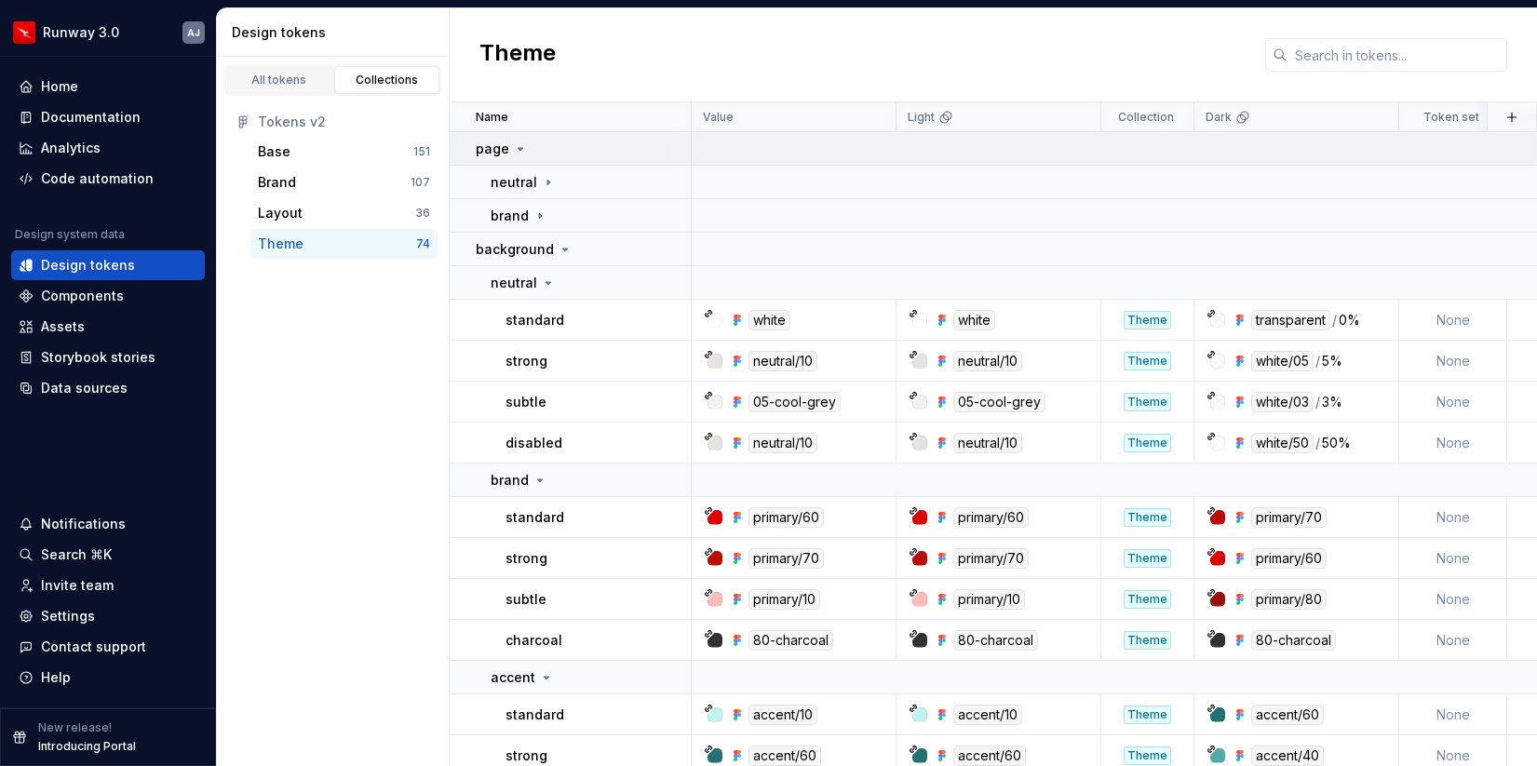
click at [518, 149] on icon at bounding box center [520, 149] width 5 height 2
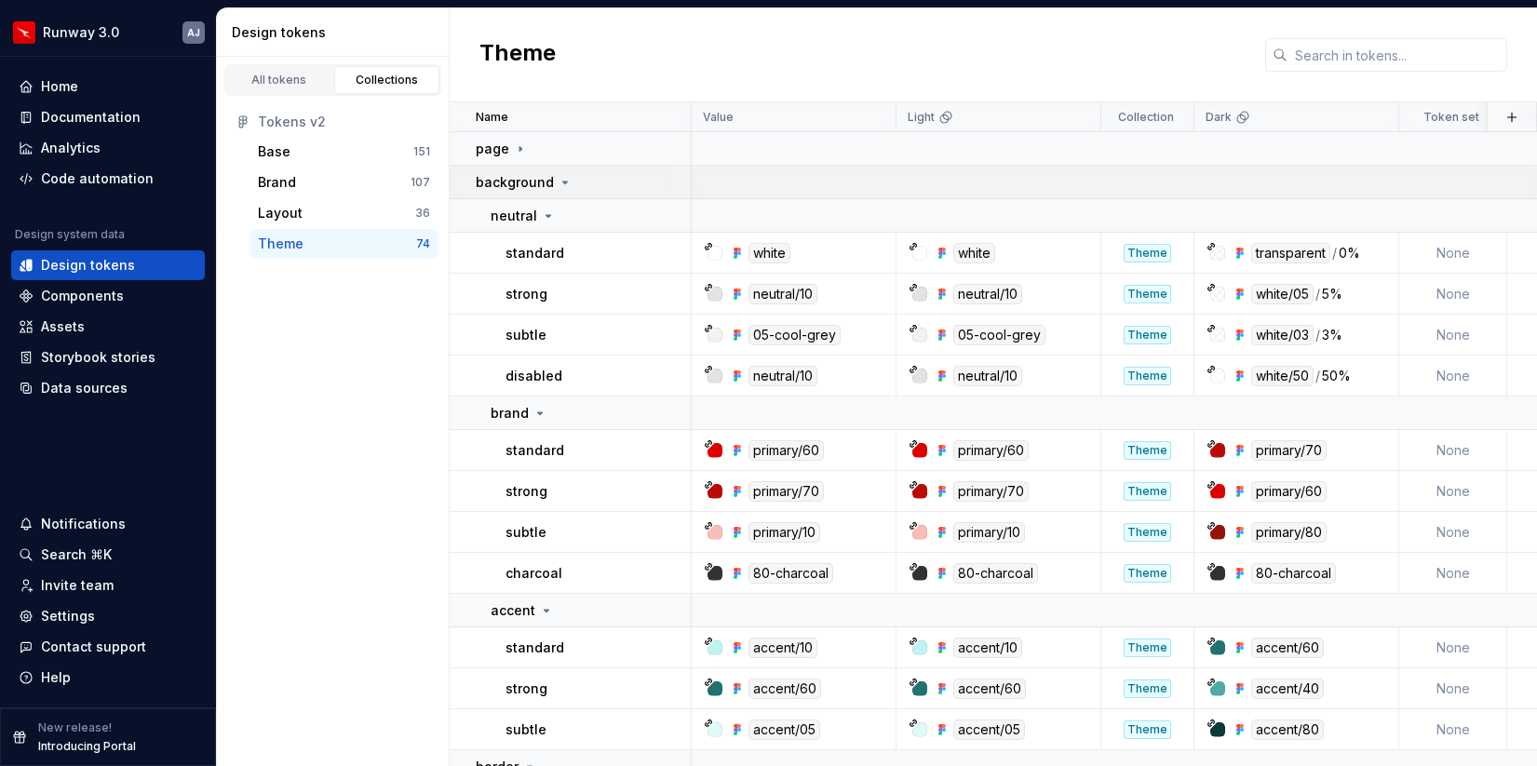
click at [564, 182] on icon at bounding box center [565, 182] width 15 height 15
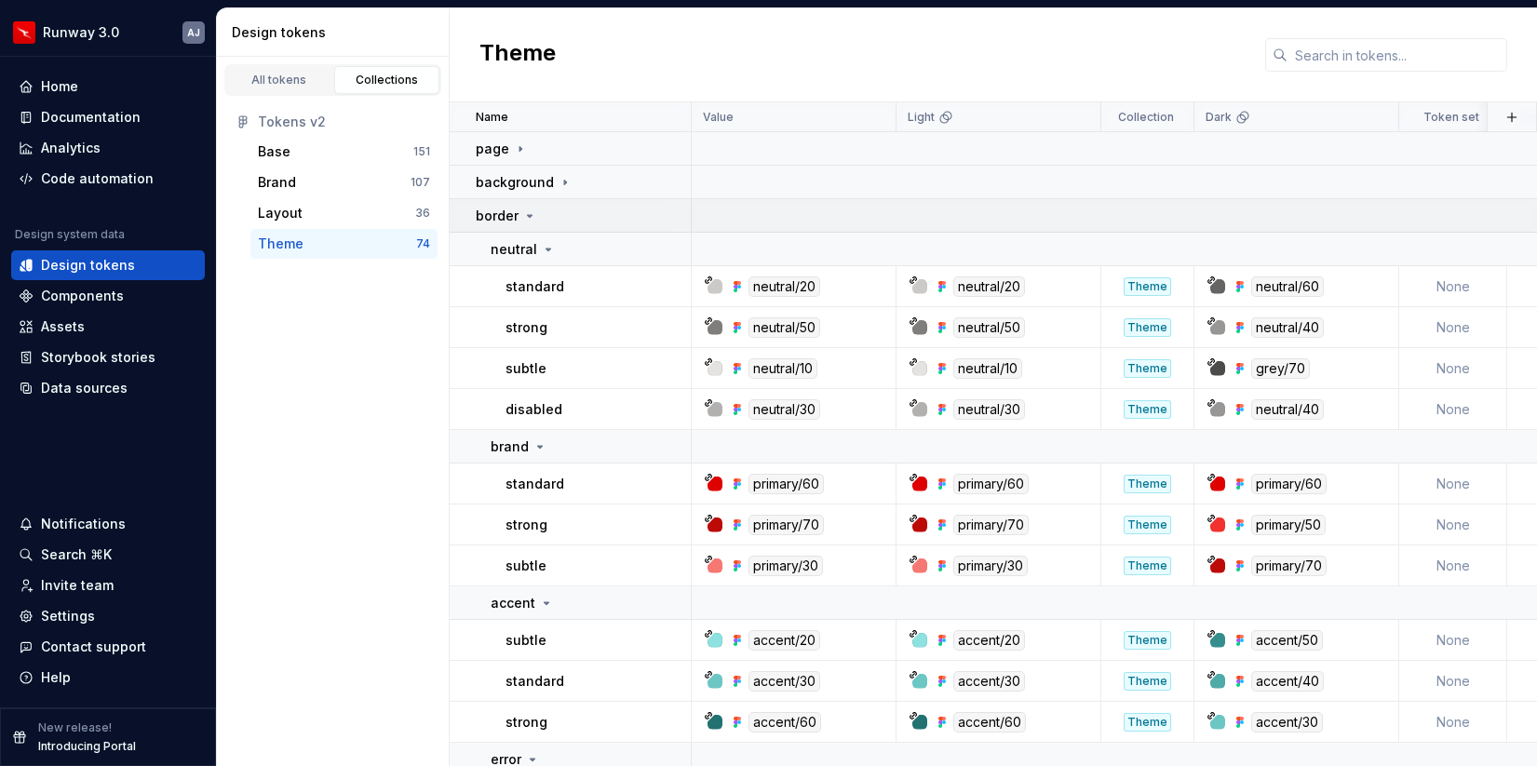
click at [533, 209] on icon at bounding box center [529, 215] width 15 height 15
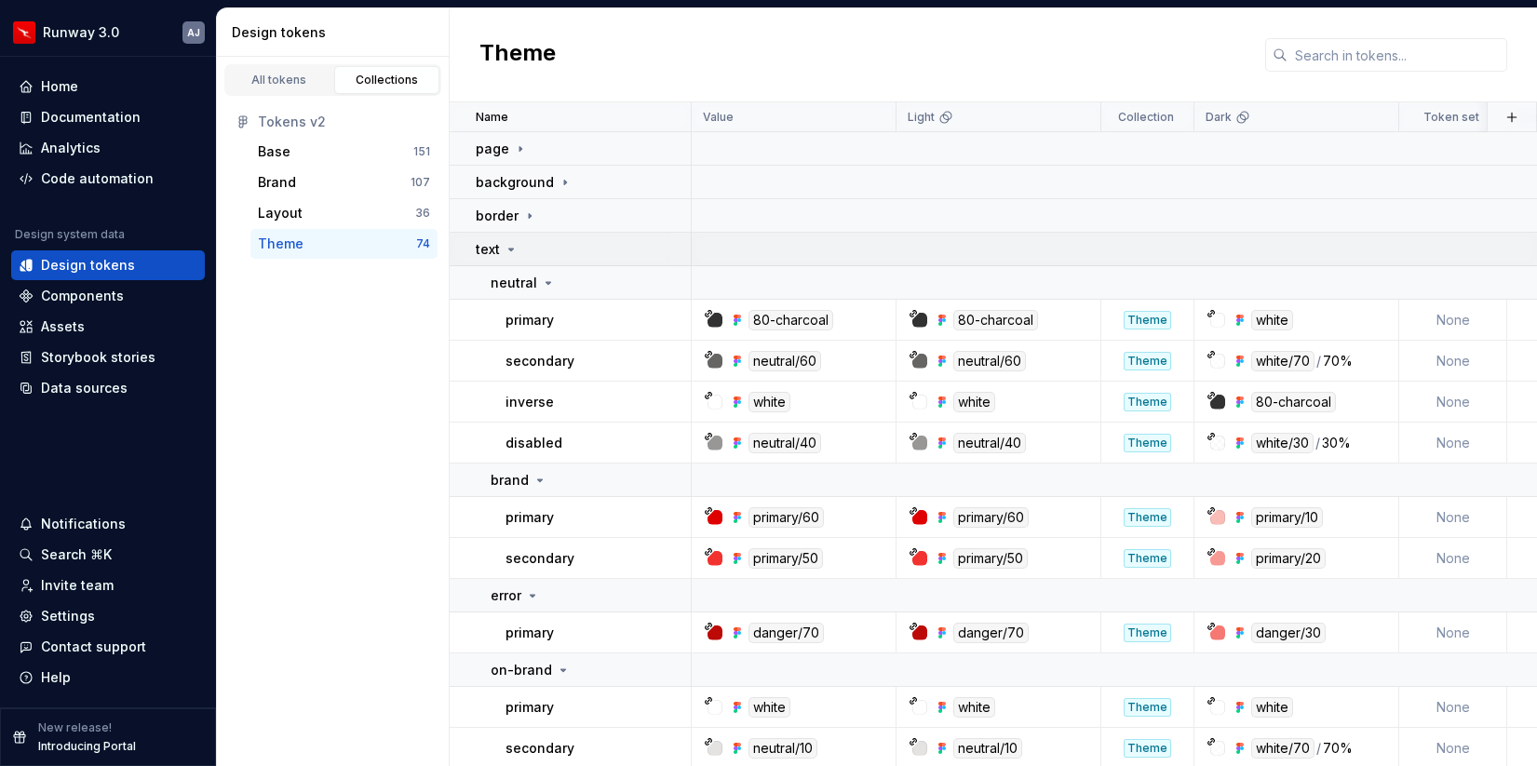
click at [511, 240] on div "text" at bounding box center [497, 249] width 43 height 19
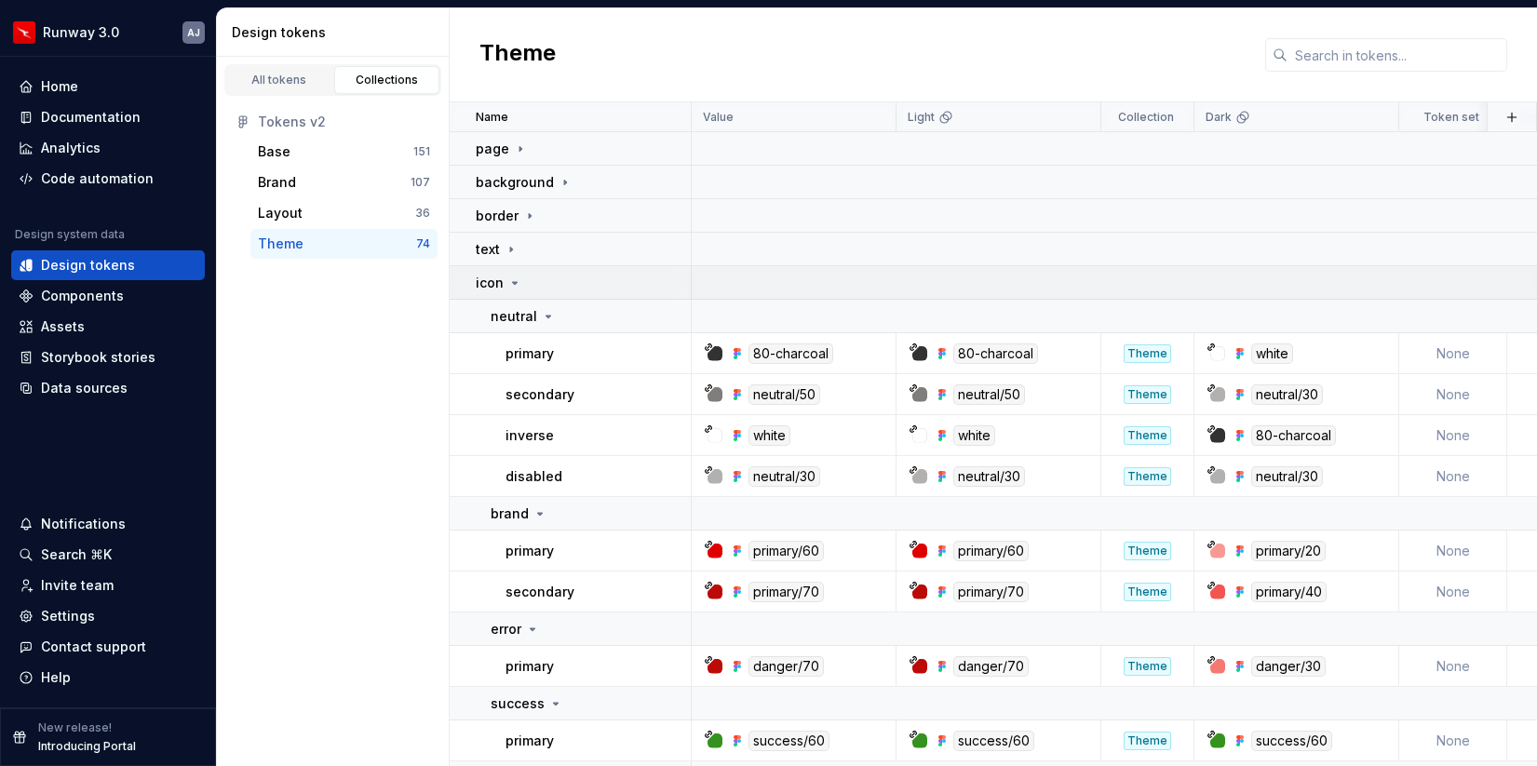
click at [514, 276] on icon at bounding box center [514, 283] width 15 height 15
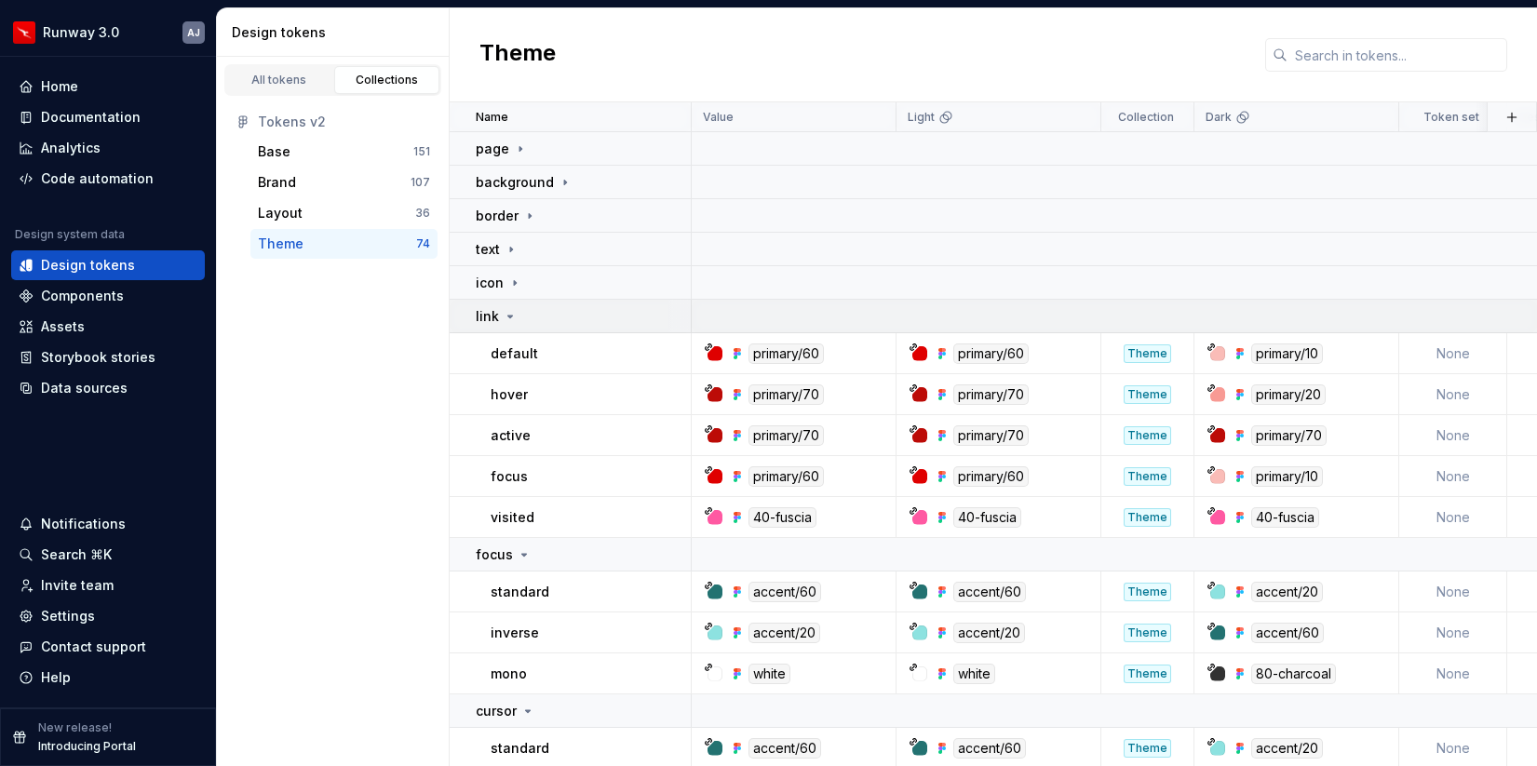
click at [513, 316] on icon at bounding box center [510, 316] width 15 height 15
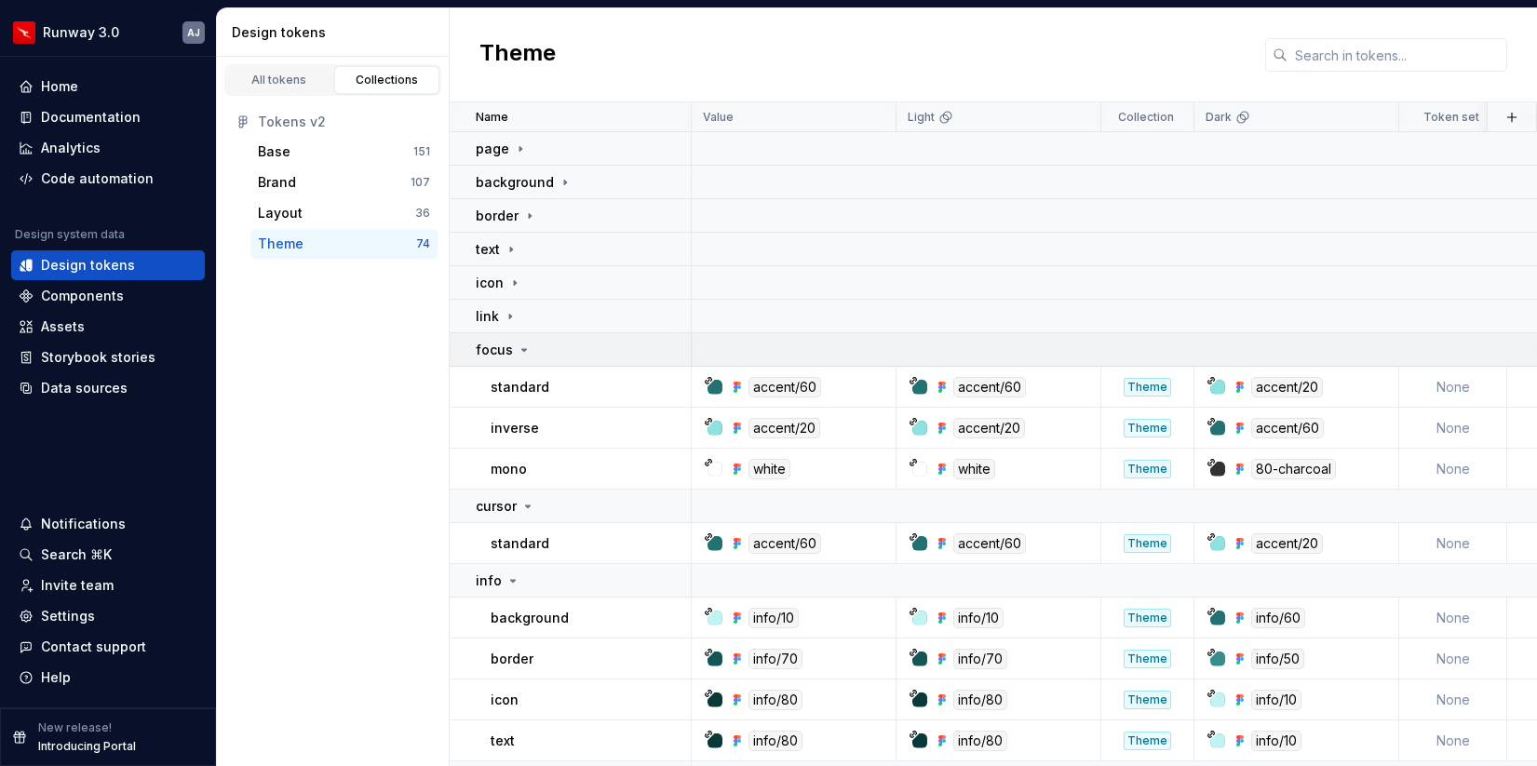
click at [517, 345] on icon at bounding box center [524, 350] width 15 height 15
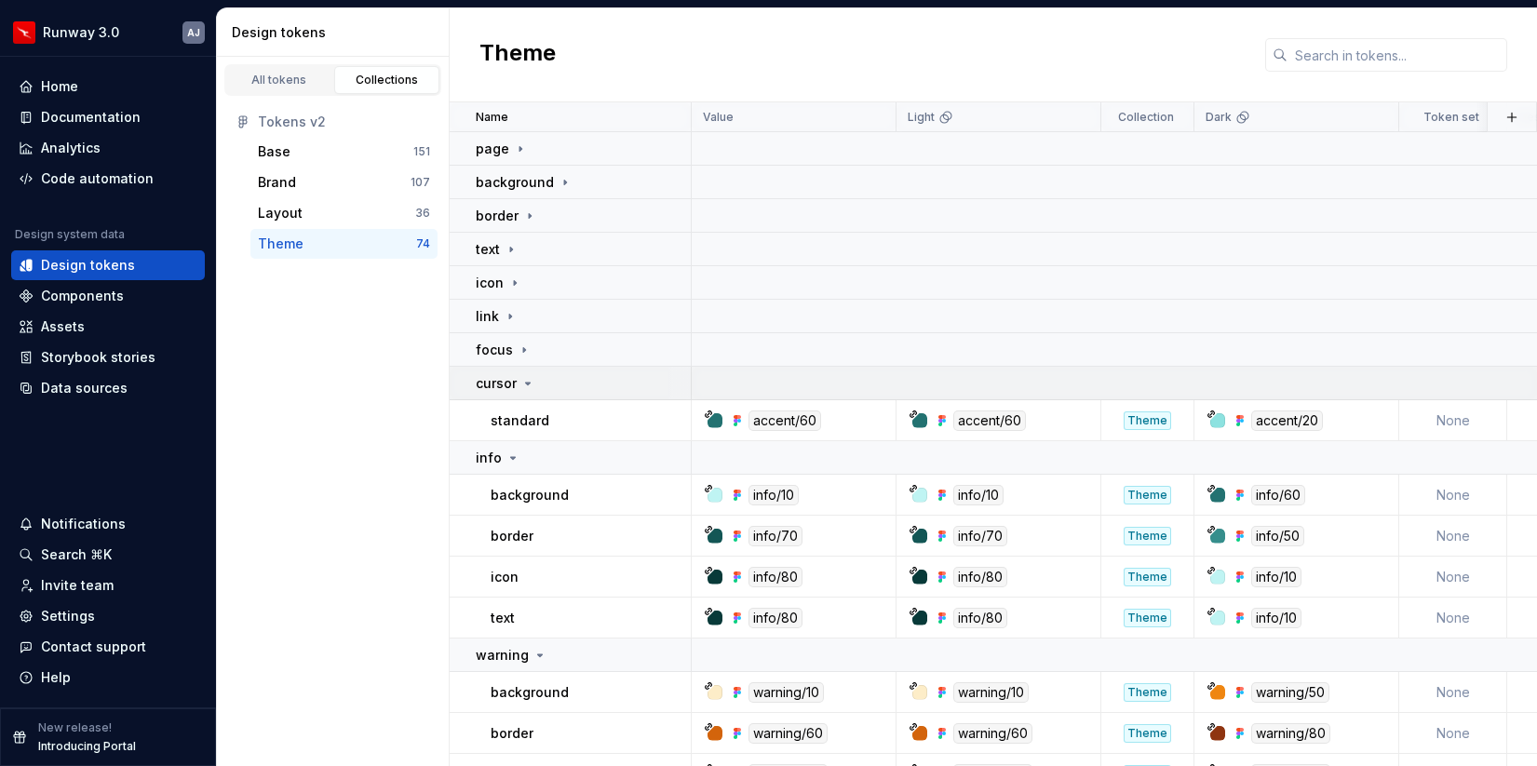
click at [529, 383] on icon at bounding box center [528, 384] width 5 height 2
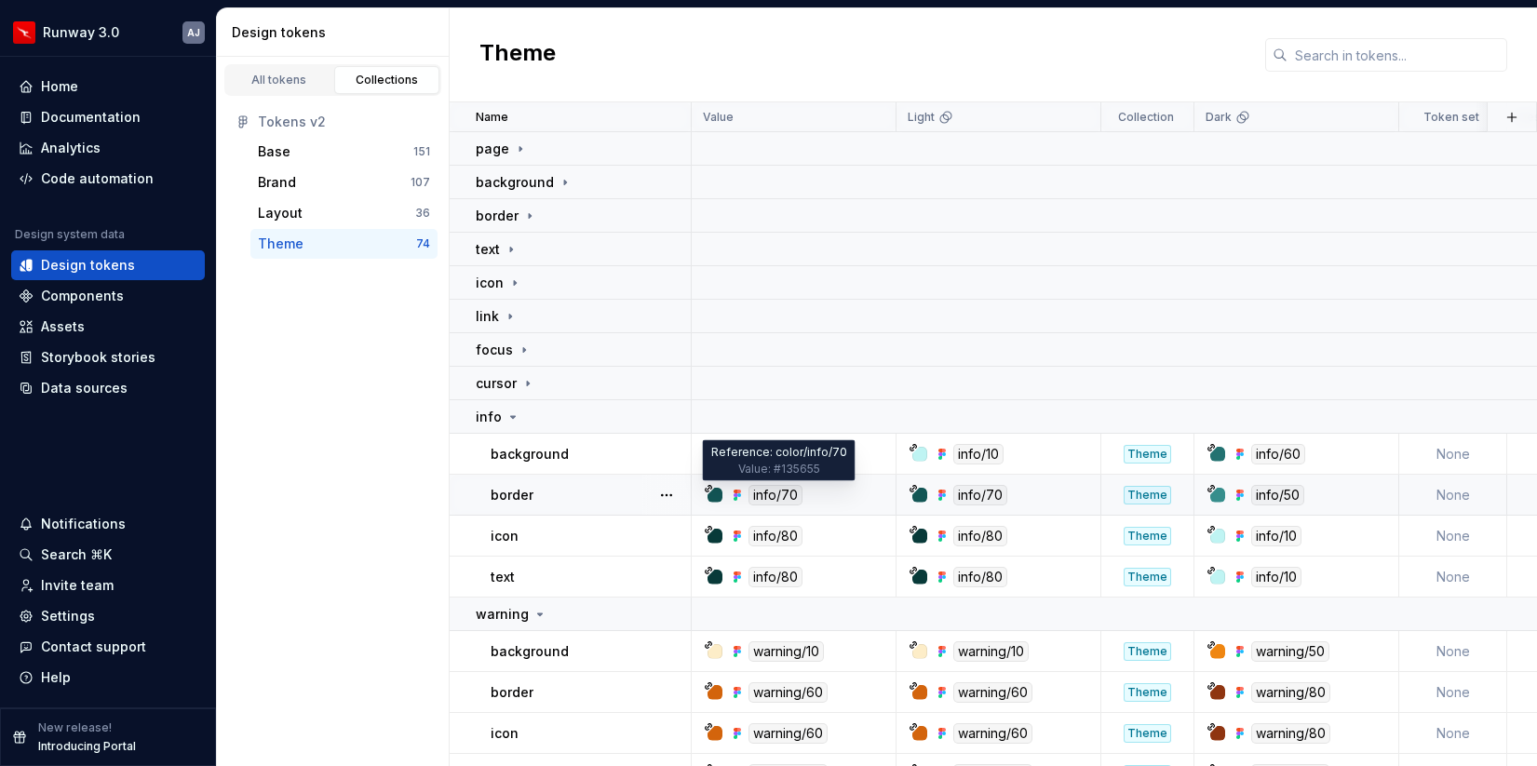
click at [763, 491] on div "info/70" at bounding box center [775, 495] width 54 height 20
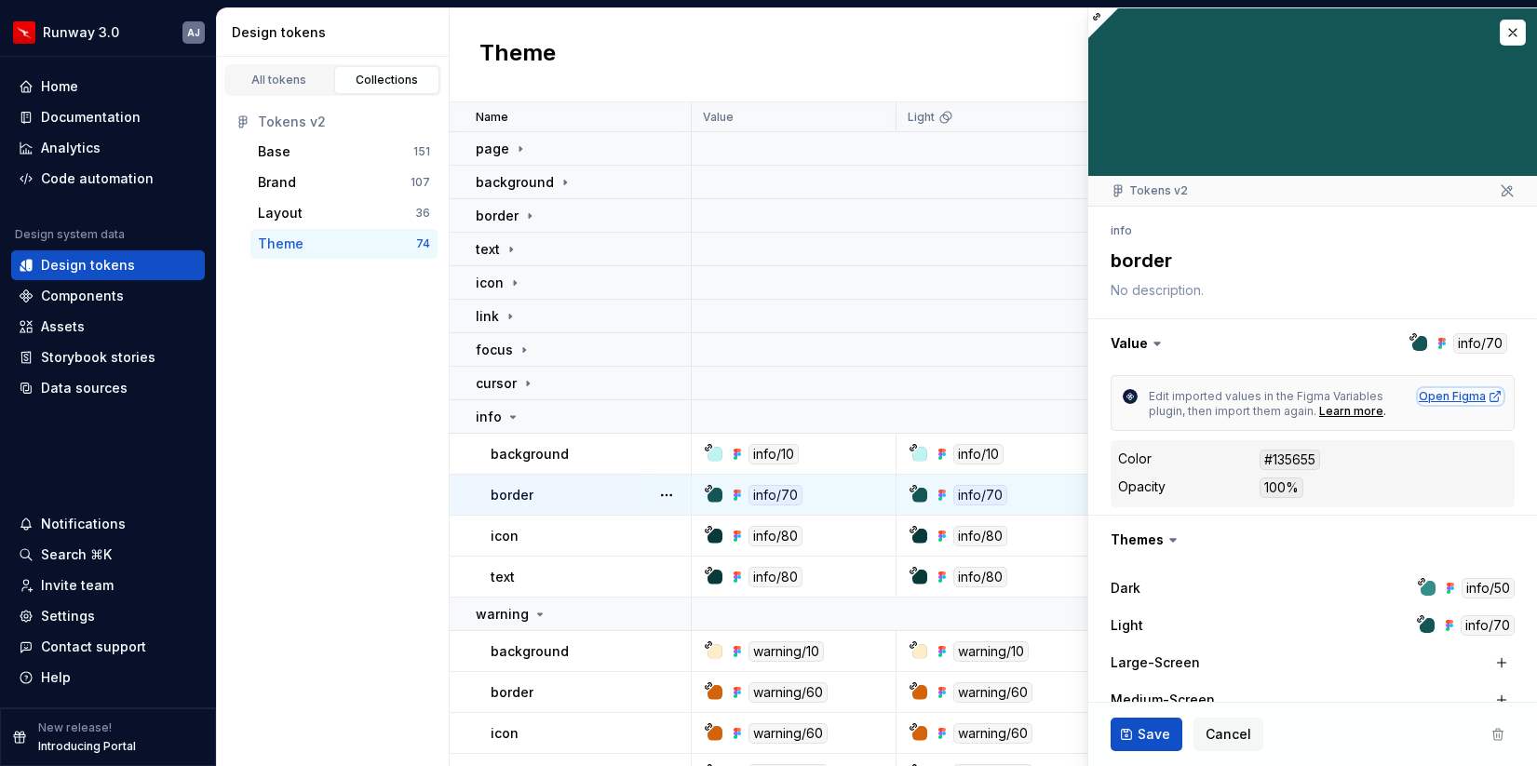
click at [1468, 400] on div "Open Figma" at bounding box center [1460, 396] width 84 height 15
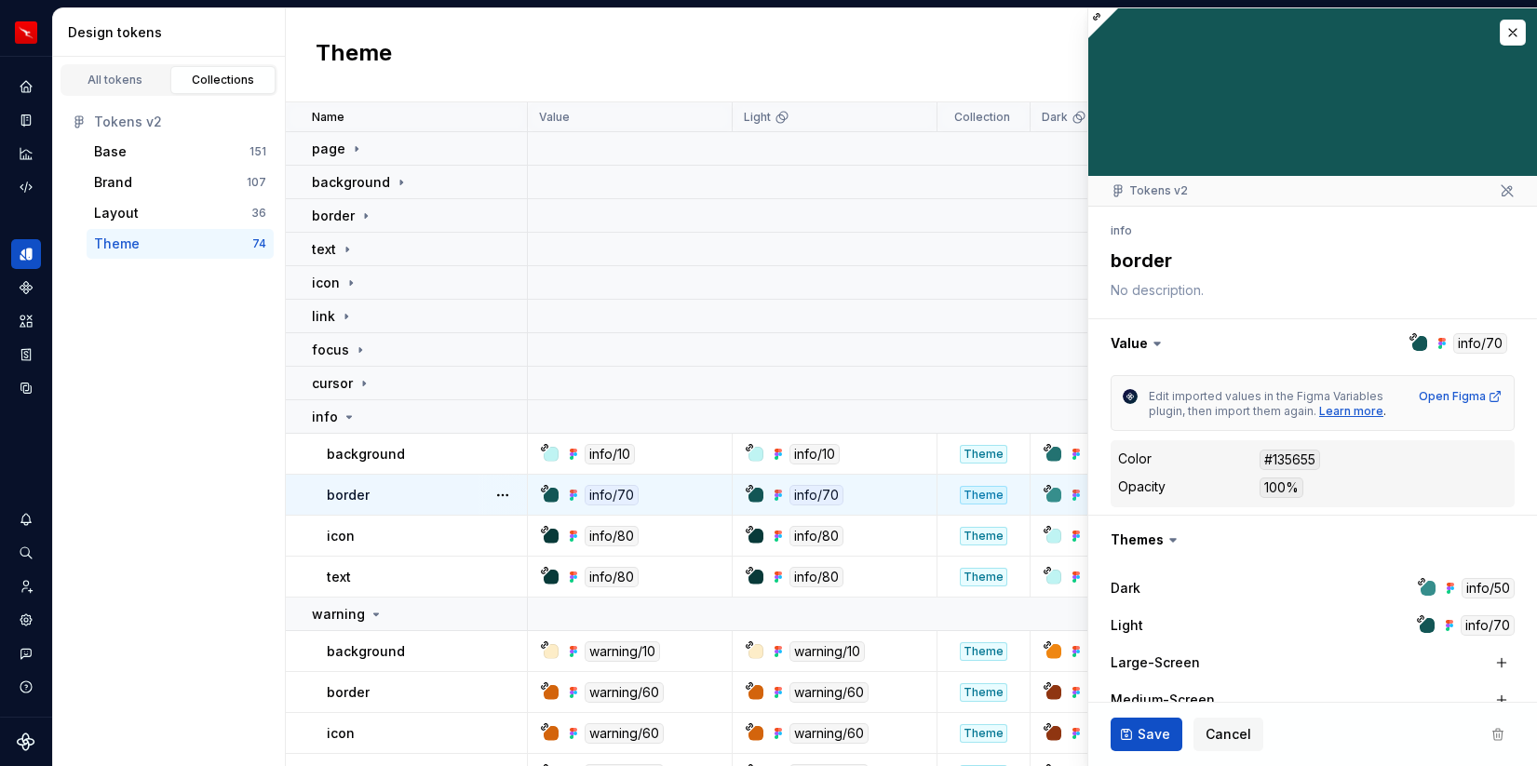
type textarea "*"
